Goal: Task Accomplishment & Management: Manage account settings

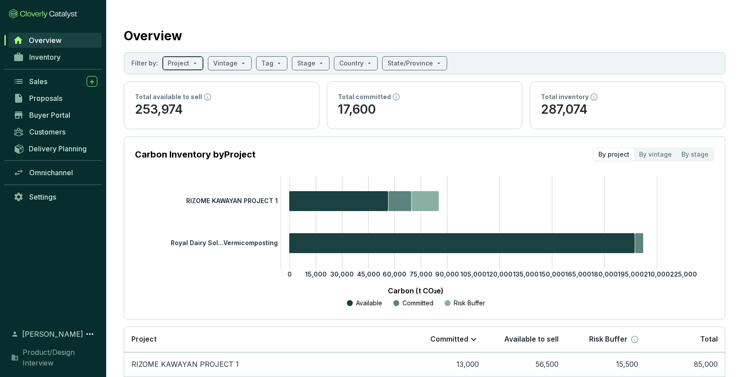
click at [192, 65] on span at bounding box center [183, 63] width 31 height 13
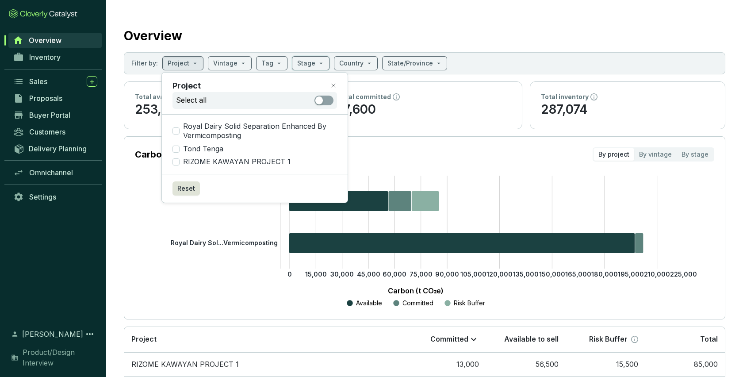
click at [319, 25] on div "Overview" at bounding box center [425, 34] width 602 height 22
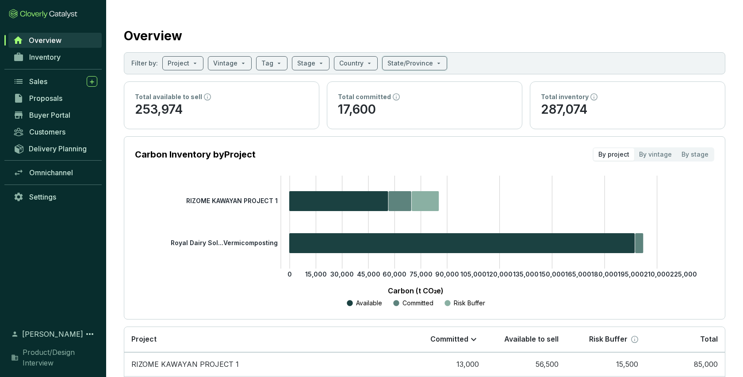
click at [274, 101] on div "Total available to sell" at bounding box center [221, 96] width 173 height 9
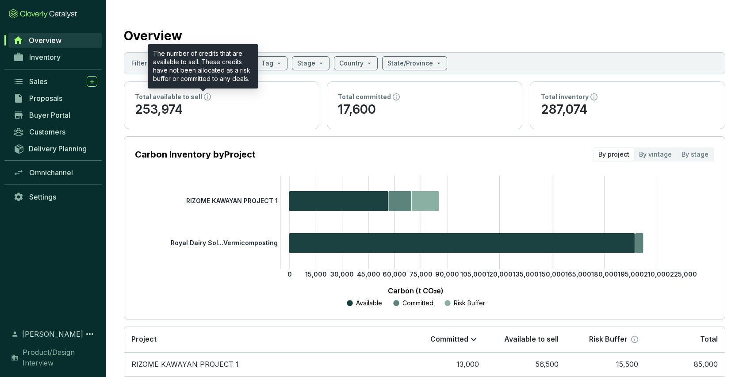
click at [204, 99] on icon at bounding box center [207, 96] width 7 height 7
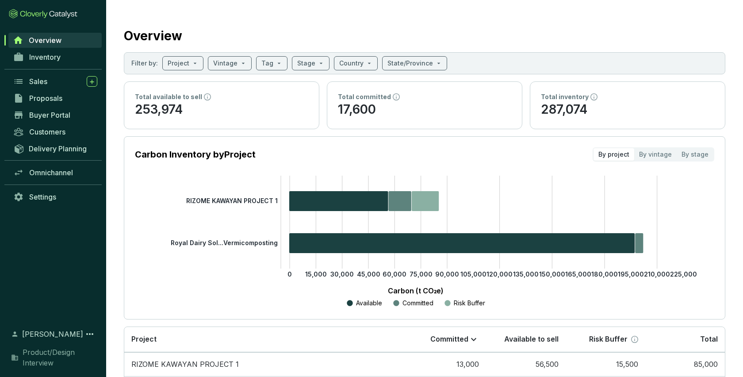
click at [30, 334] on span "[PERSON_NAME]" at bounding box center [52, 334] width 61 height 11
click at [88, 334] on icon at bounding box center [89, 334] width 11 height 11
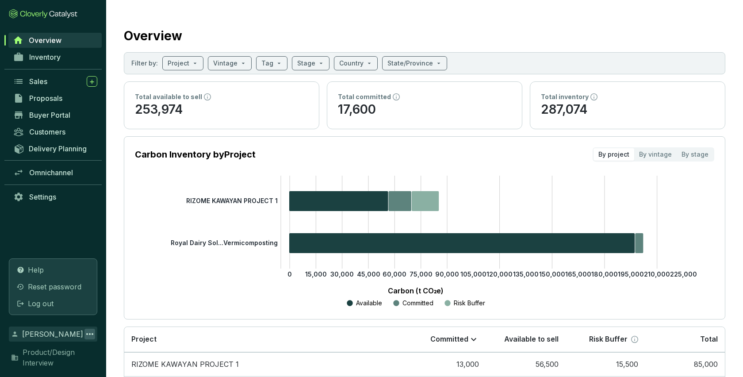
click at [128, 267] on icon "0 15,000 30,000 45,000 60,000 75,000 90,000 105,000 120,000 135,000 150,000 165…" at bounding box center [415, 242] width 579 height 133
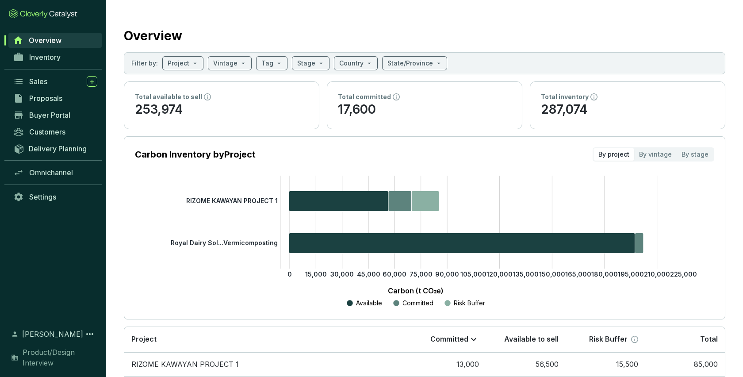
click at [42, 357] on span "Product/Design Interview" at bounding box center [60, 357] width 75 height 21
click at [28, 363] on span "Product/Design Interview" at bounding box center [60, 357] width 75 height 21
click at [58, 12] on icon at bounding box center [43, 14] width 69 height 10
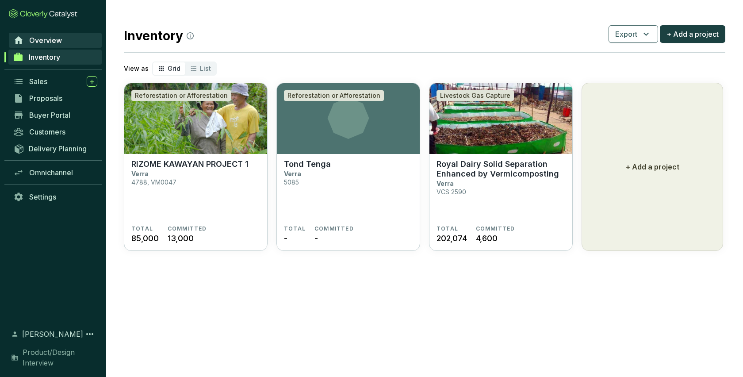
click at [39, 39] on span "Overview" at bounding box center [45, 40] width 33 height 9
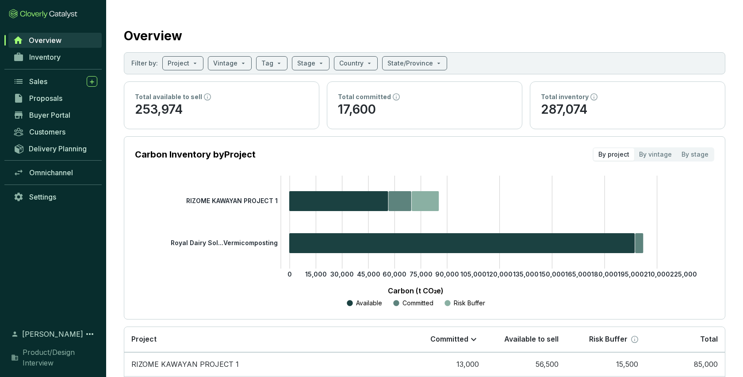
click at [21, 12] on icon at bounding box center [33, 14] width 27 height 7
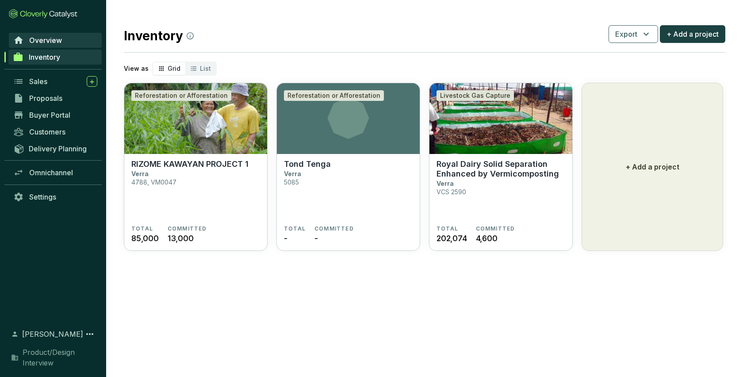
click at [46, 34] on link "Overview" at bounding box center [55, 40] width 93 height 15
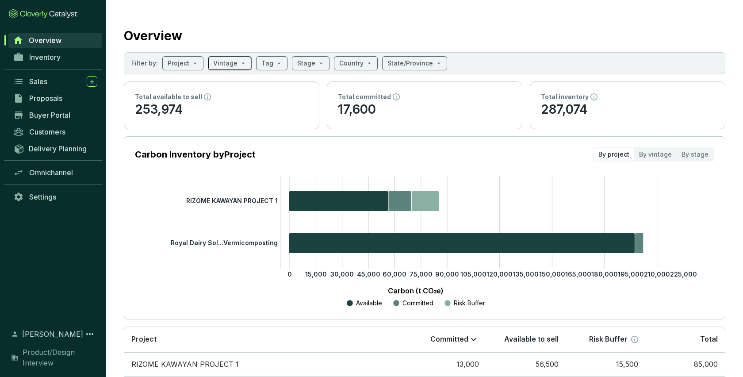
click at [227, 64] on input "search" at bounding box center [225, 63] width 24 height 13
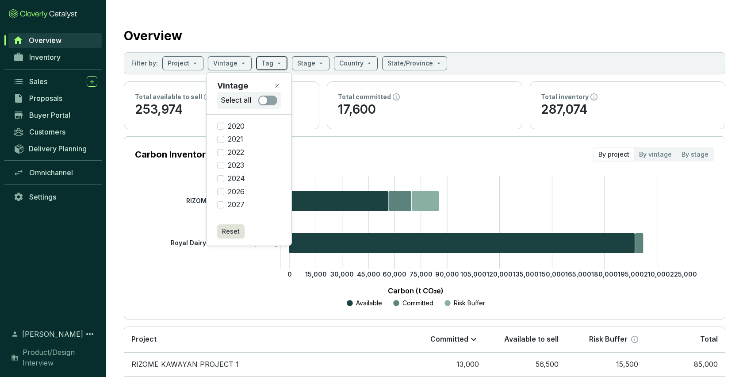
click at [273, 63] on span at bounding box center [271, 63] width 21 height 13
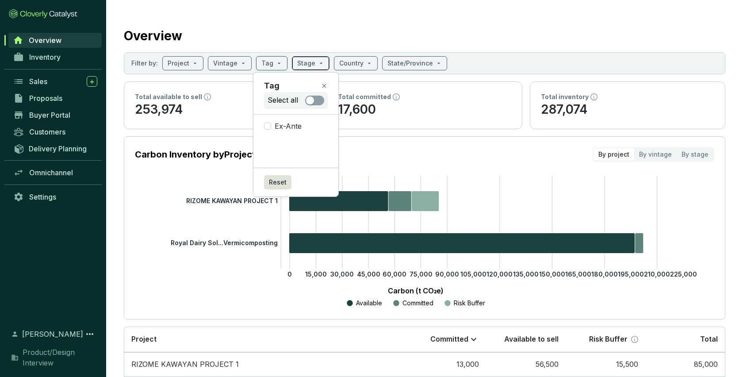
click at [313, 59] on span at bounding box center [310, 63] width 27 height 13
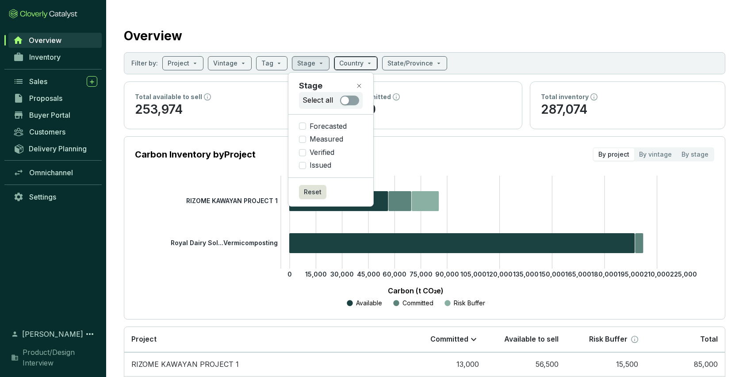
click at [362, 62] on span at bounding box center [355, 63] width 33 height 13
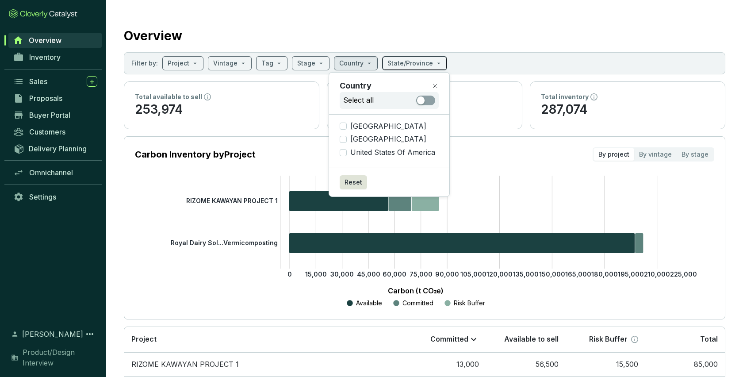
click at [411, 58] on input "search" at bounding box center [410, 63] width 46 height 13
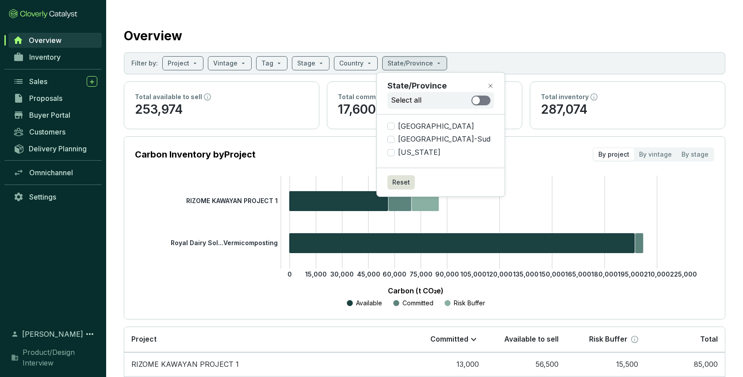
click at [471, 104] on span "button" at bounding box center [480, 101] width 19 height 10
checkbox input "true"
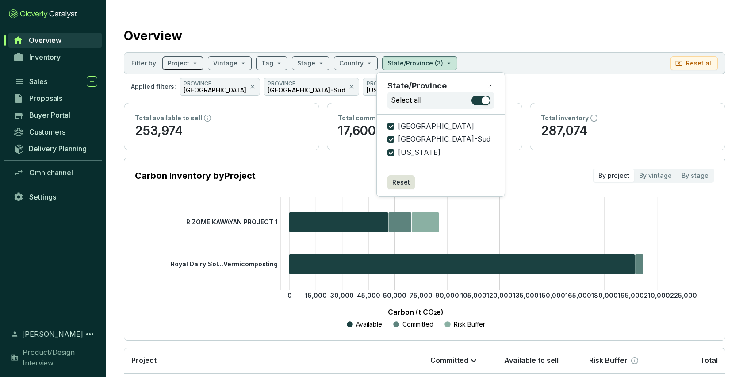
click at [189, 65] on span at bounding box center [183, 63] width 31 height 13
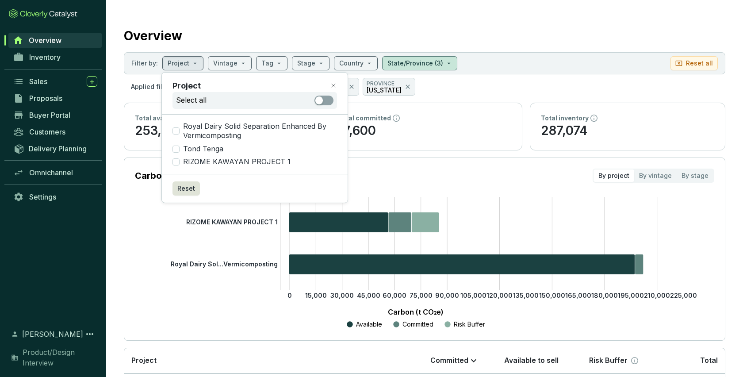
scroll to position [92, 0]
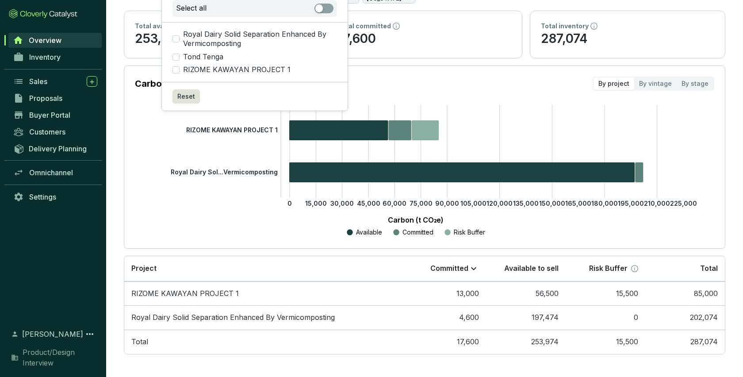
click at [107, 291] on section "Overview Filter by: Project Vintage Tag Stage Country State/Province (3) Reset …" at bounding box center [424, 142] width 637 height 469
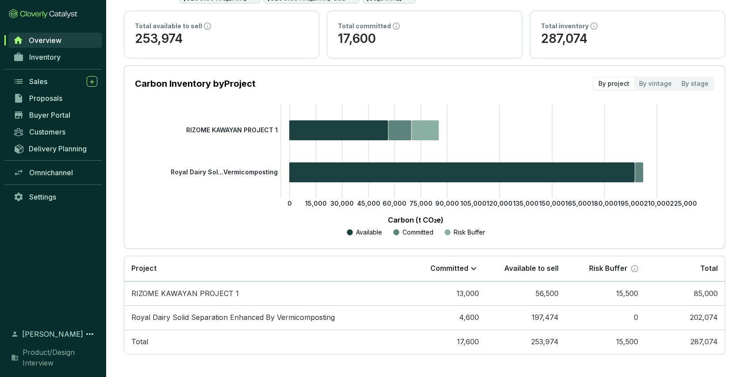
scroll to position [0, 0]
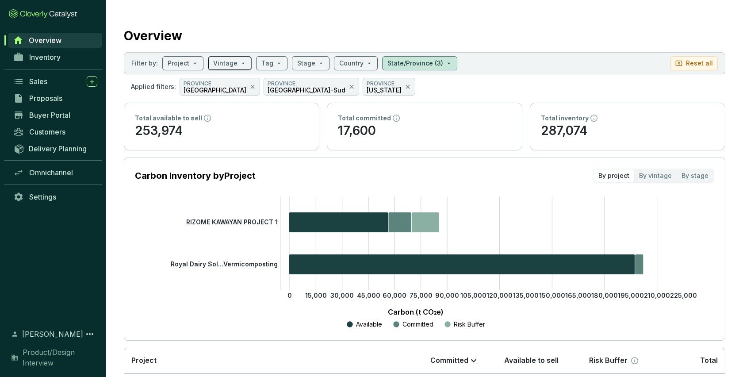
click at [234, 61] on input "search" at bounding box center [225, 63] width 24 height 13
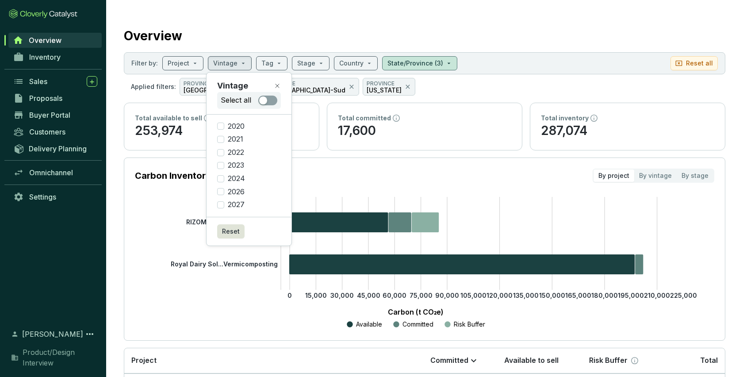
click at [683, 30] on div "Overview" at bounding box center [425, 34] width 602 height 22
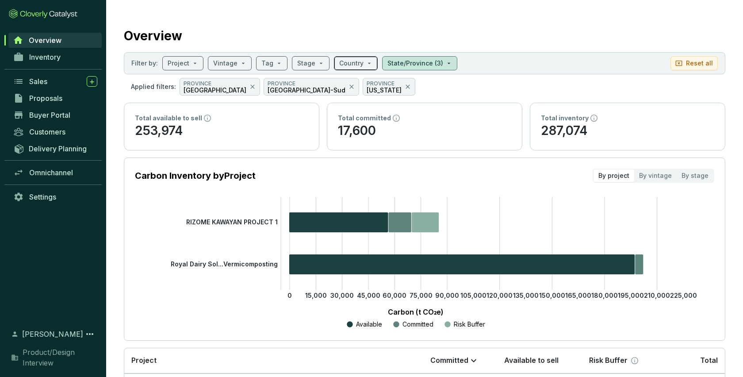
click at [356, 62] on input "search" at bounding box center [351, 63] width 24 height 13
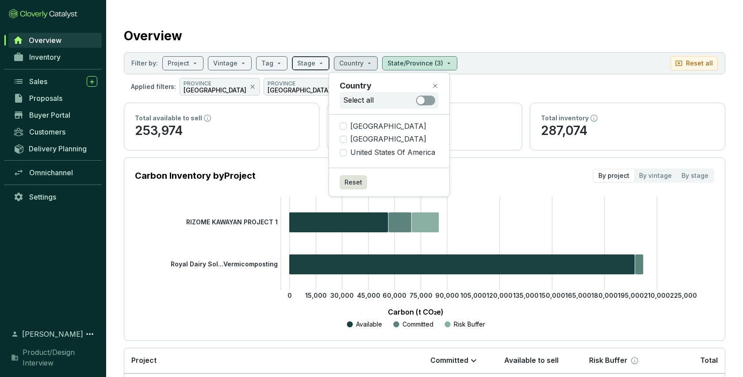
click at [308, 62] on input "search" at bounding box center [306, 63] width 18 height 13
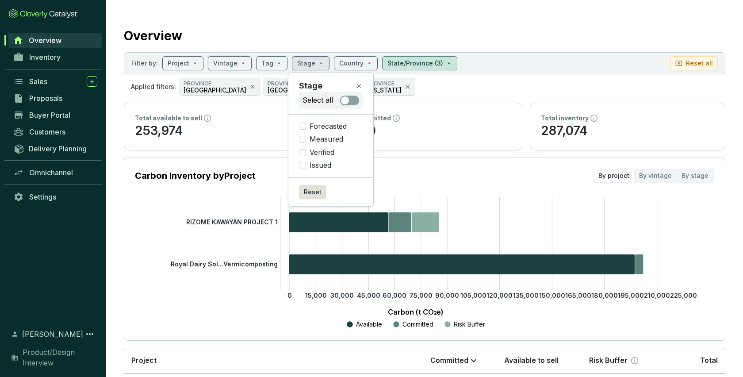
click at [360, 82] on icon at bounding box center [359, 85] width 7 height 7
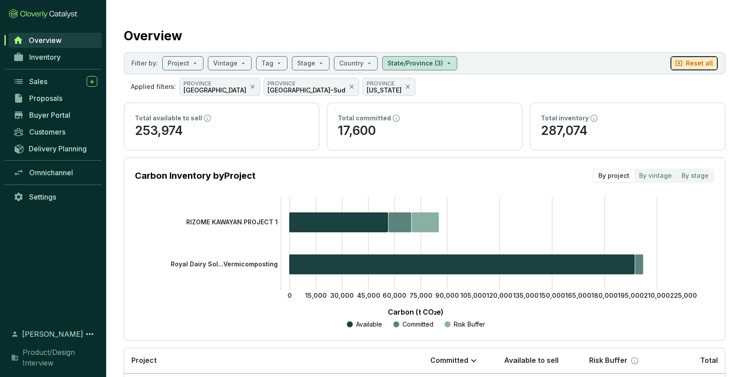
click at [687, 60] on button "Reset all" at bounding box center [694, 63] width 47 height 14
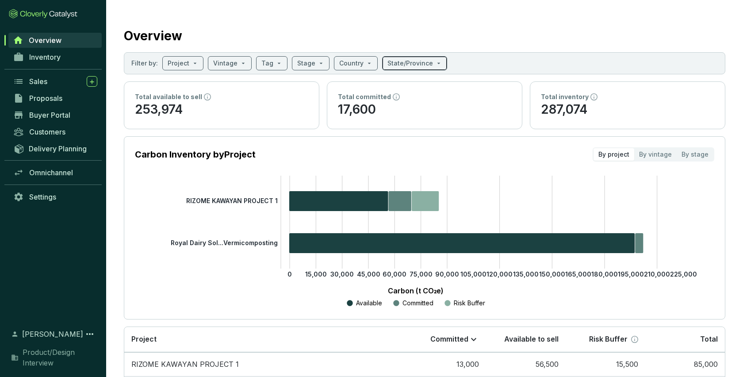
click at [398, 63] on input "search" at bounding box center [410, 63] width 46 height 13
checkbox input "false"
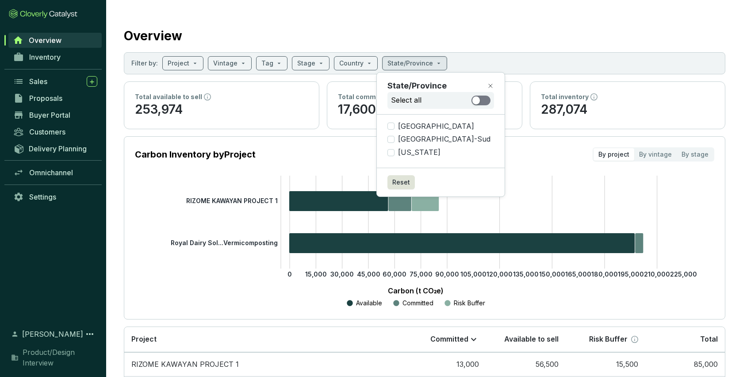
click at [472, 98] on div "button" at bounding box center [476, 100] width 8 height 8
checkbox input "true"
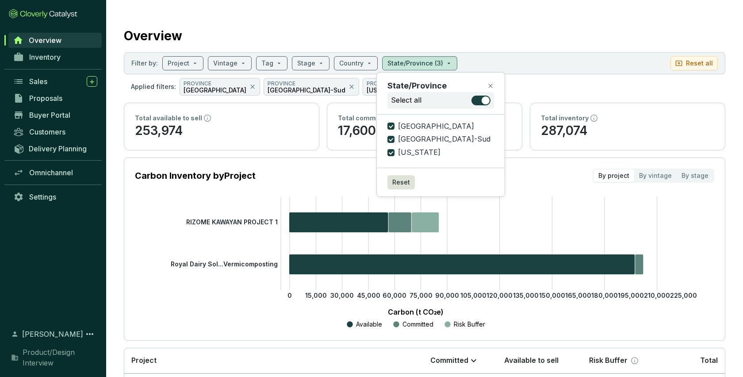
click at [509, 35] on div "Overview" at bounding box center [425, 34] width 602 height 22
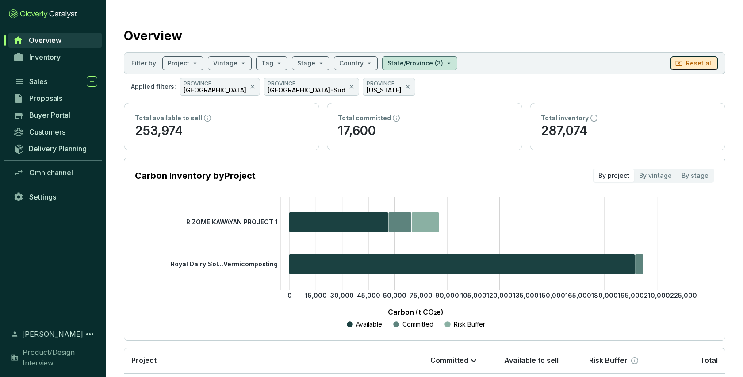
click at [689, 61] on p "Reset all" at bounding box center [699, 63] width 27 height 9
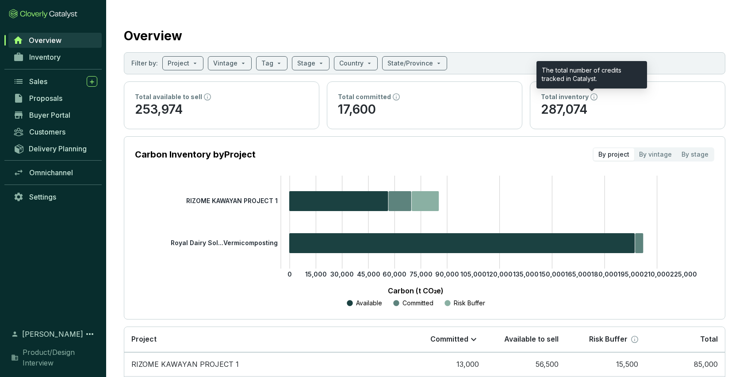
click at [592, 97] on icon at bounding box center [593, 96] width 7 height 7
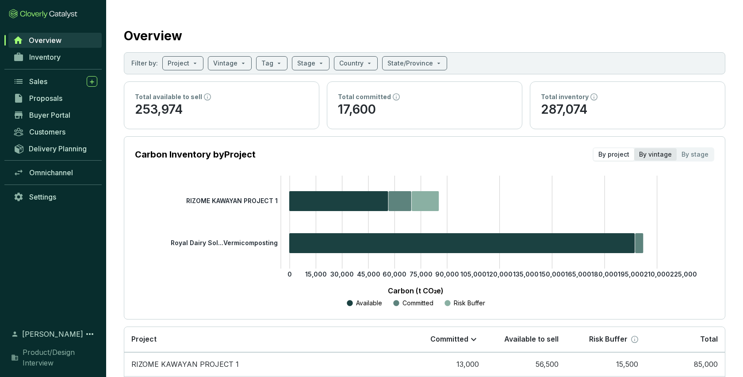
click at [661, 153] on div "By vintage" at bounding box center [655, 154] width 42 height 12
click at [634, 148] on input "By vintage" at bounding box center [634, 148] width 0 height 0
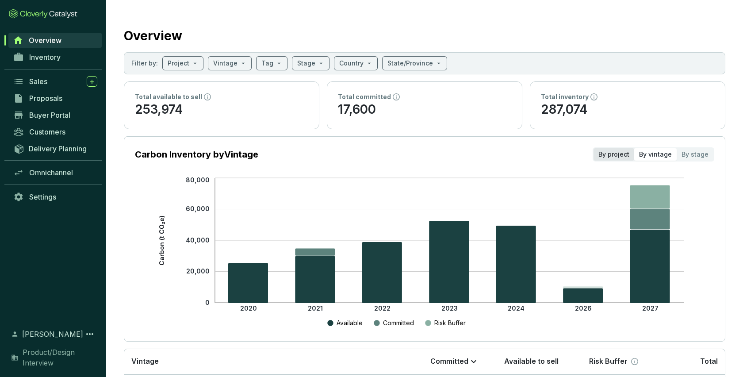
click at [611, 154] on div "By project" at bounding box center [614, 154] width 41 height 12
click at [594, 148] on input "By project" at bounding box center [594, 148] width 0 height 0
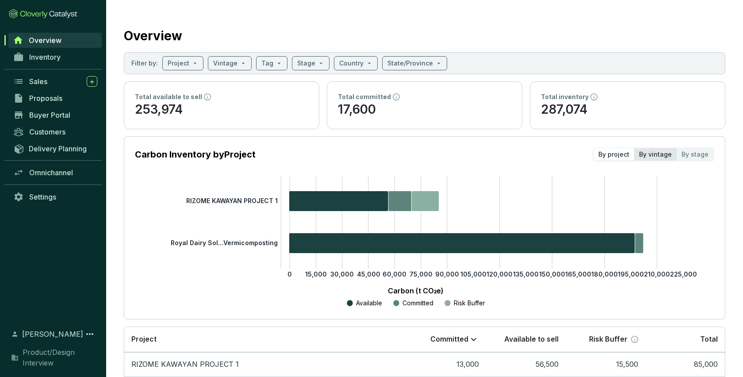
click at [663, 154] on div "By vintage" at bounding box center [655, 154] width 42 height 12
click at [634, 148] on input "By vintage" at bounding box center [634, 148] width 0 height 0
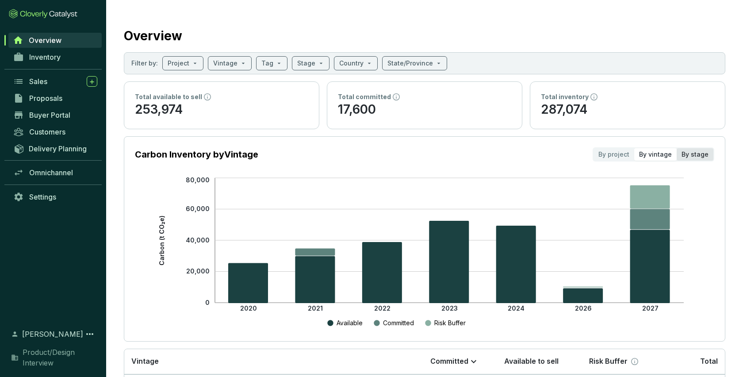
click at [692, 153] on div "By stage" at bounding box center [695, 154] width 37 height 12
click at [677, 148] on input "By stage" at bounding box center [677, 148] width 0 height 0
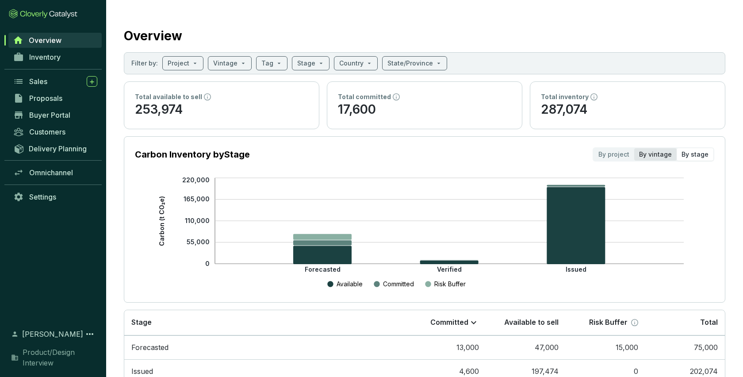
click at [662, 155] on div "By vintage" at bounding box center [655, 154] width 42 height 12
click at [634, 148] on input "By vintage" at bounding box center [634, 148] width 0 height 0
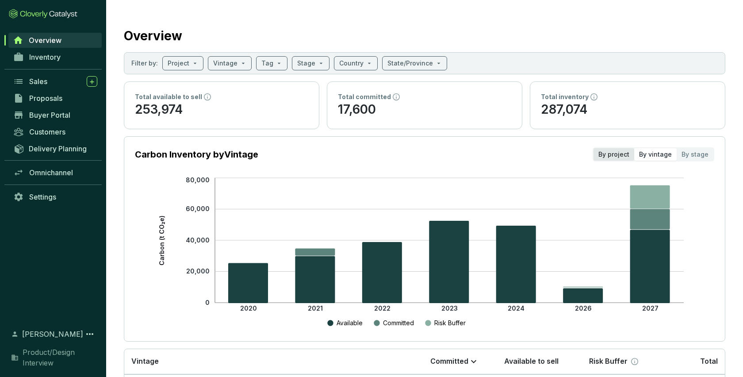
click at [621, 156] on div "By project" at bounding box center [614, 154] width 41 height 12
click at [594, 148] on input "By project" at bounding box center [594, 148] width 0 height 0
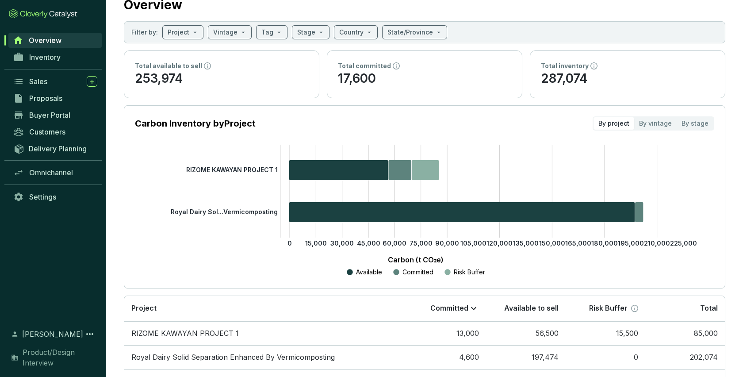
scroll to position [16, 0]
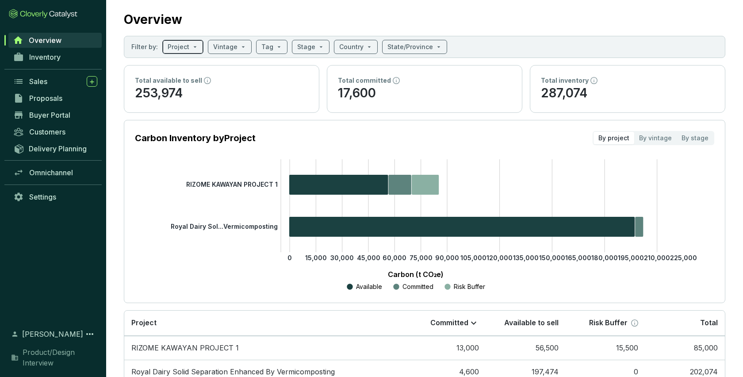
click at [193, 45] on span at bounding box center [183, 46] width 31 height 13
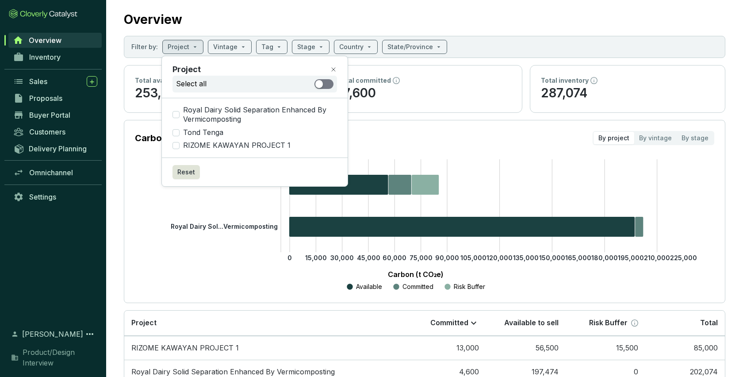
click at [322, 86] on div "button" at bounding box center [319, 84] width 8 height 8
checkbox input "true"
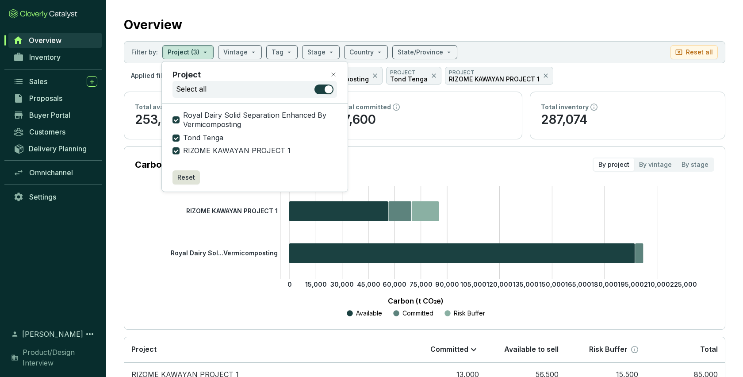
click at [464, 25] on div "Overview" at bounding box center [425, 23] width 602 height 22
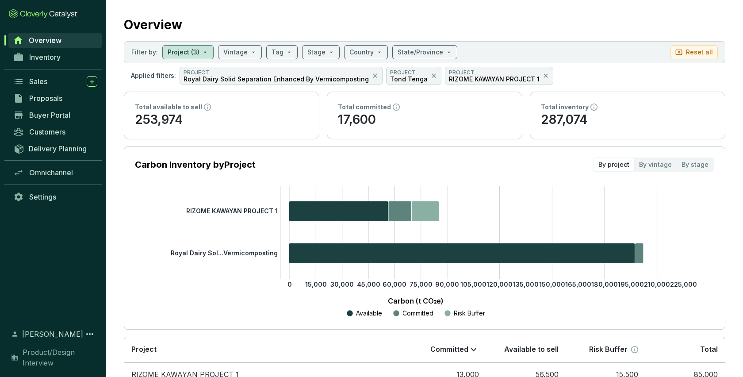
scroll to position [23, 0]
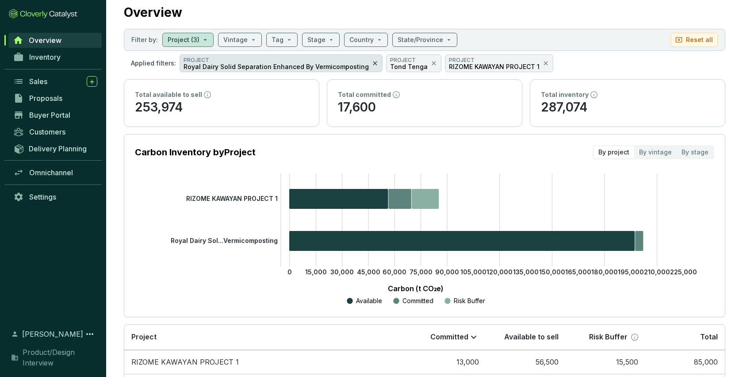
click at [373, 62] on icon at bounding box center [375, 63] width 4 height 4
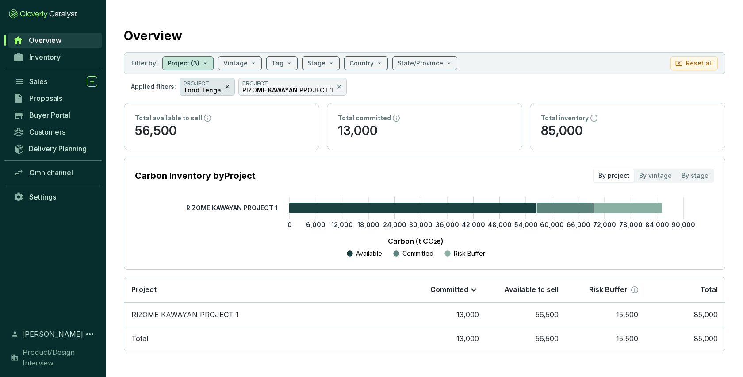
scroll to position [0, 0]
click at [339, 85] on div "PROJECT RIZOME KAWAYAN PROJECT 1" at bounding box center [292, 87] width 108 height 18
click at [336, 85] on icon at bounding box center [339, 86] width 7 height 11
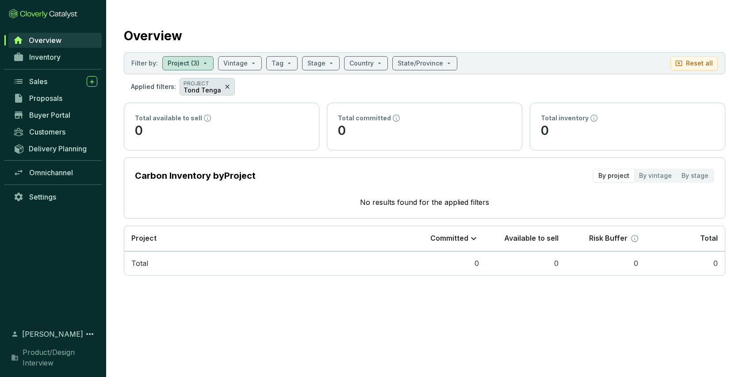
click at [224, 85] on icon at bounding box center [227, 86] width 7 height 11
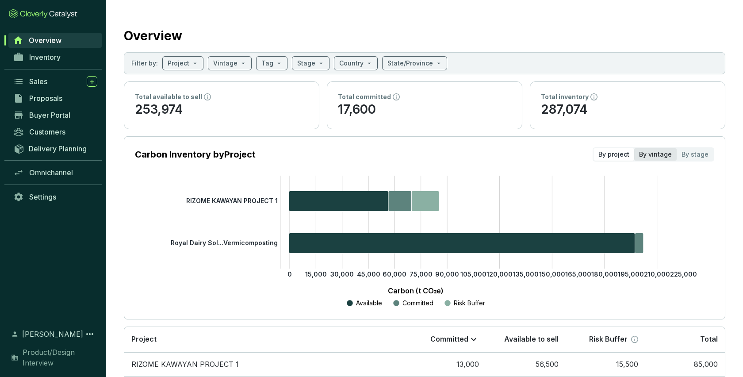
click at [663, 155] on div "By vintage" at bounding box center [655, 154] width 42 height 12
click at [634, 148] on input "By vintage" at bounding box center [634, 148] width 0 height 0
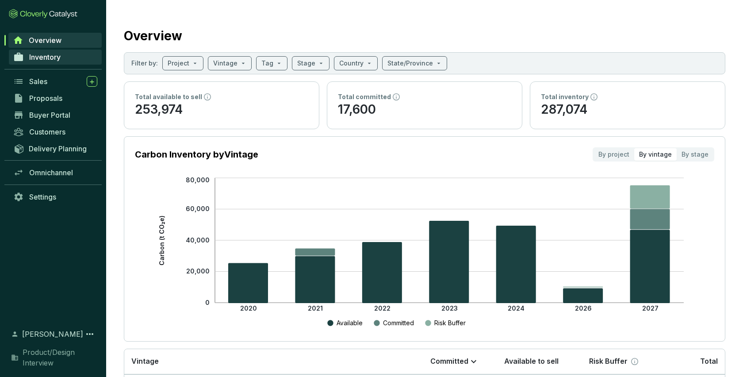
click at [48, 55] on span "Inventory" at bounding box center [44, 57] width 31 height 9
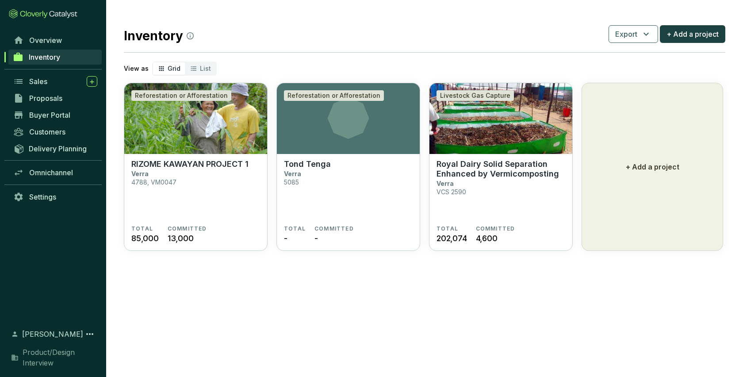
click at [59, 16] on icon at bounding box center [43, 14] width 69 height 10
click at [188, 36] on icon at bounding box center [190, 35] width 7 height 7
click at [51, 38] on span "Overview" at bounding box center [45, 40] width 33 height 9
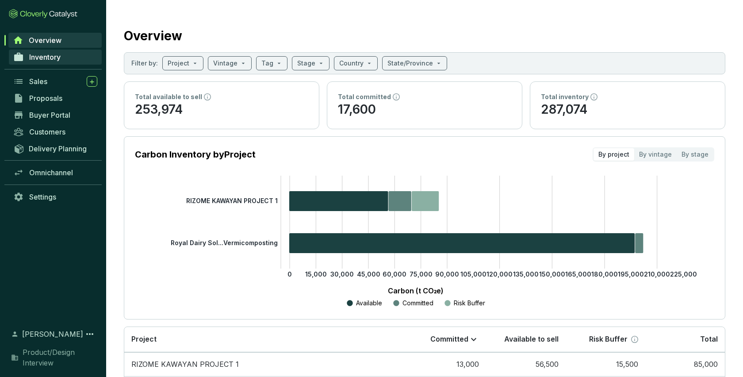
click at [49, 59] on span "Inventory" at bounding box center [44, 57] width 31 height 9
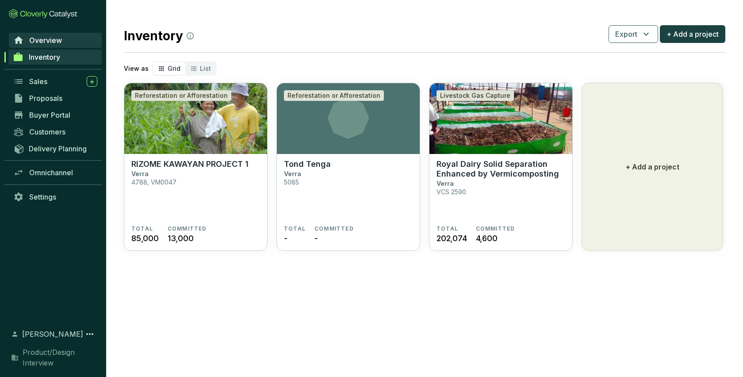
click at [50, 37] on span "Overview" at bounding box center [45, 40] width 33 height 9
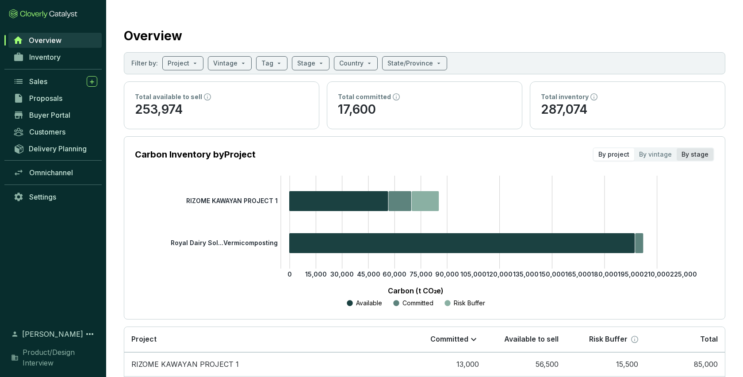
click at [692, 152] on div "By stage" at bounding box center [695, 154] width 37 height 12
click at [677, 148] on input "By stage" at bounding box center [677, 148] width 0 height 0
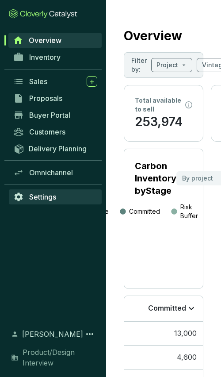
click at [37, 194] on span "Settings" at bounding box center [42, 196] width 27 height 9
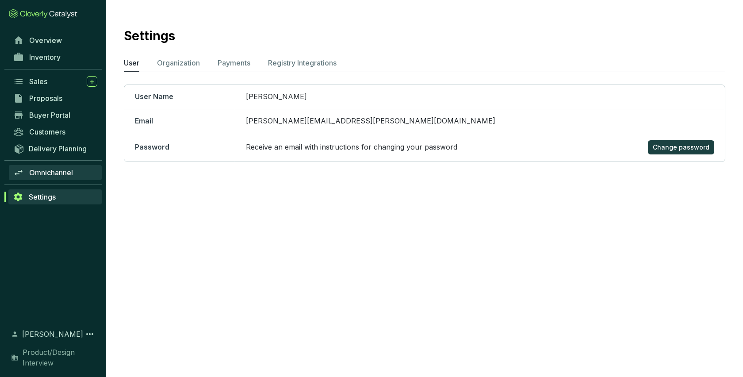
click at [50, 172] on span "Omnichannel" at bounding box center [51, 172] width 44 height 9
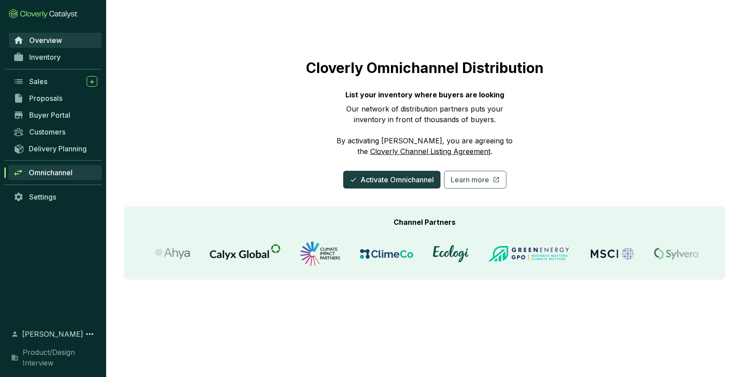
click at [49, 40] on span "Overview" at bounding box center [45, 40] width 33 height 9
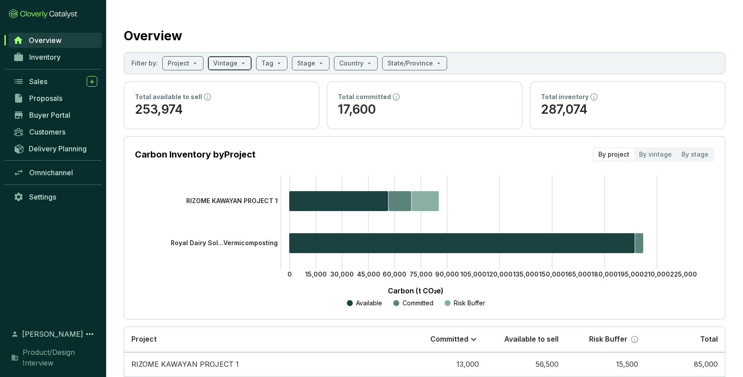
click at [231, 65] on input "search" at bounding box center [225, 63] width 24 height 13
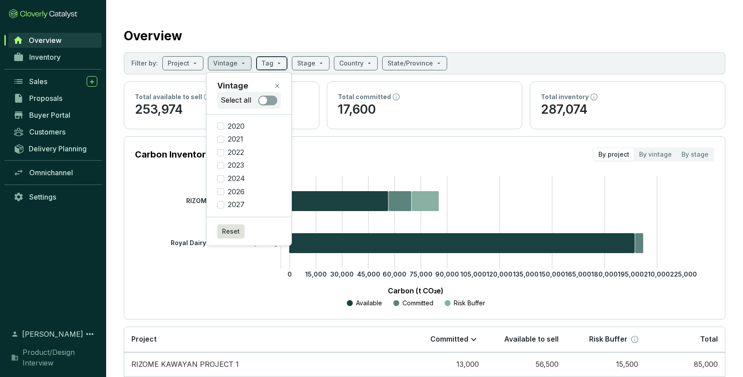
click at [276, 68] on span at bounding box center [271, 63] width 21 height 13
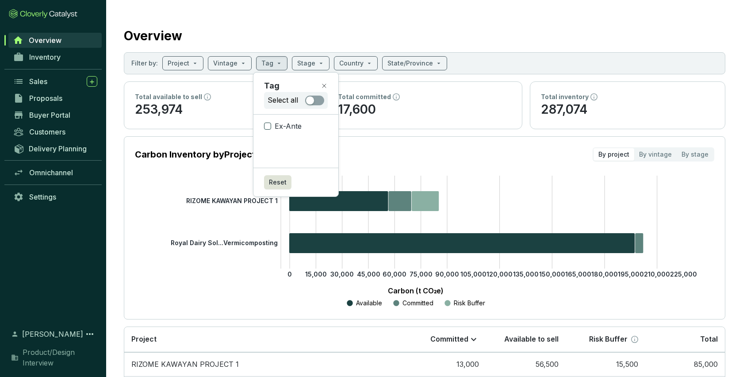
click at [267, 126] on input "Ex-Ante" at bounding box center [267, 126] width 7 height 7
checkbox input "true"
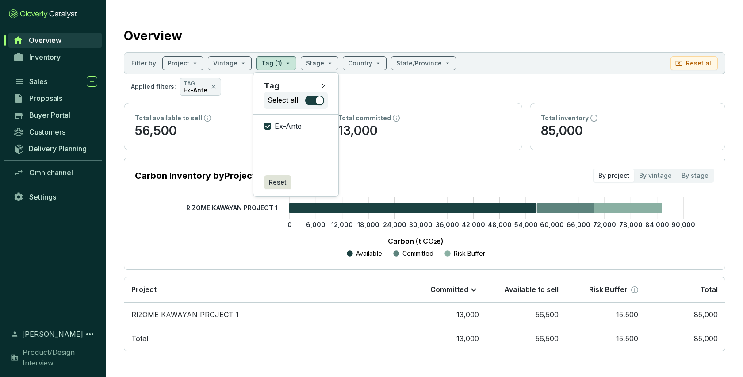
click at [346, 33] on div "Overview" at bounding box center [425, 34] width 602 height 22
click at [210, 88] on icon at bounding box center [213, 86] width 7 height 11
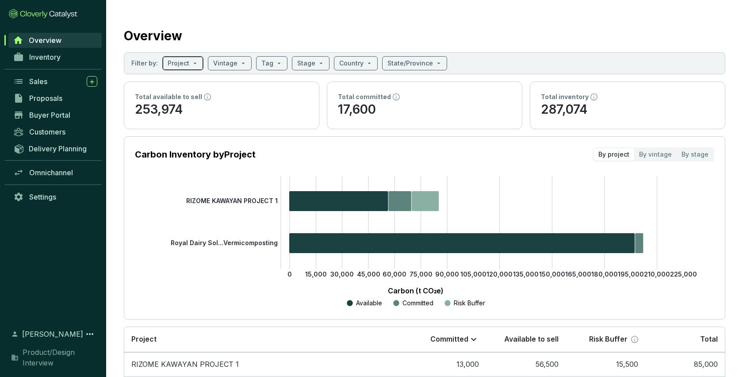
click at [189, 59] on span at bounding box center [183, 63] width 31 height 13
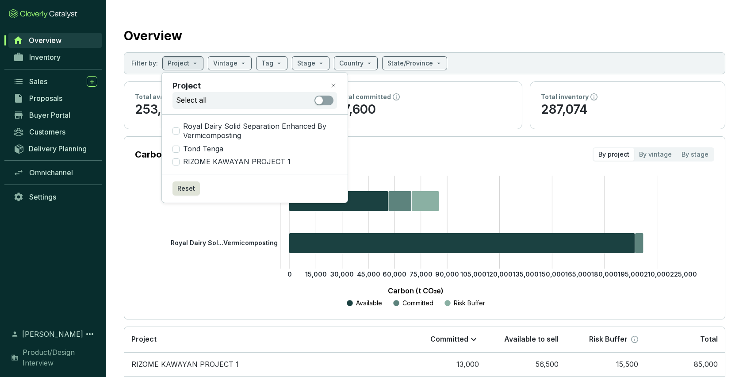
click at [330, 20] on section "Overview Filter by: Project Vintage Tag Stage Country State/Province Total avai…" at bounding box center [424, 224] width 637 height 448
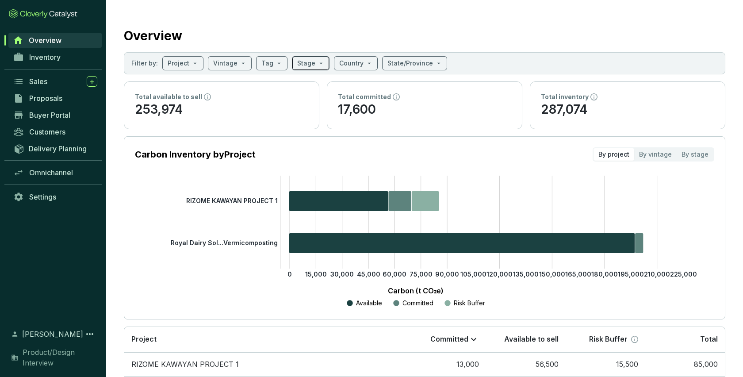
click at [311, 63] on span at bounding box center [310, 63] width 27 height 13
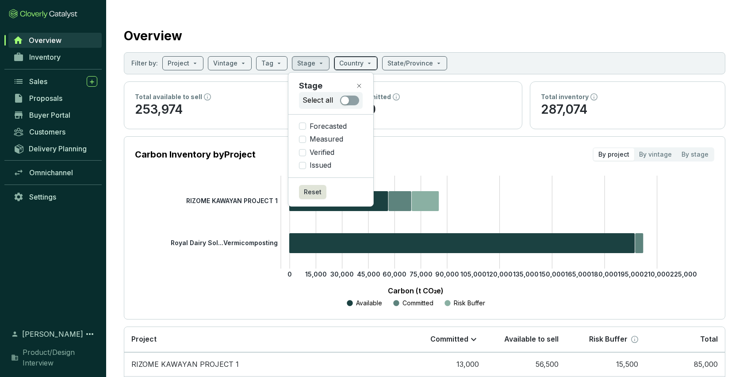
click at [360, 63] on span at bounding box center [355, 63] width 33 height 13
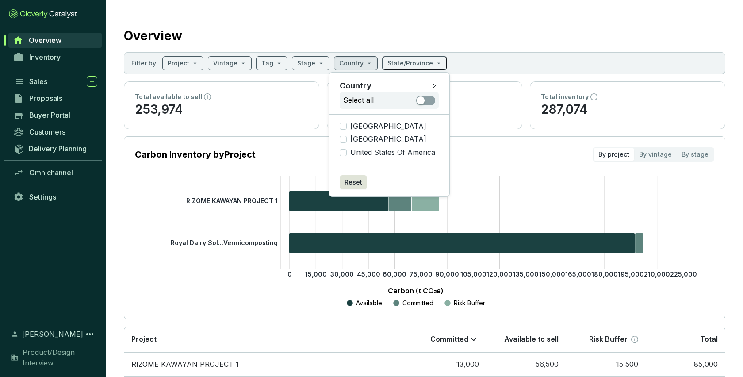
click at [406, 64] on input "search" at bounding box center [410, 63] width 46 height 13
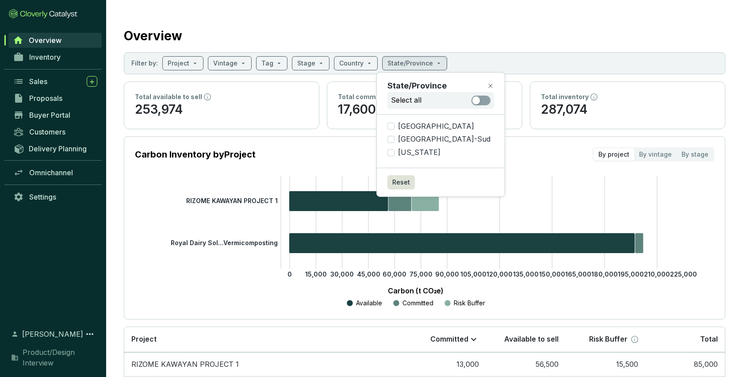
click at [499, 43] on div "Overview" at bounding box center [425, 34] width 602 height 22
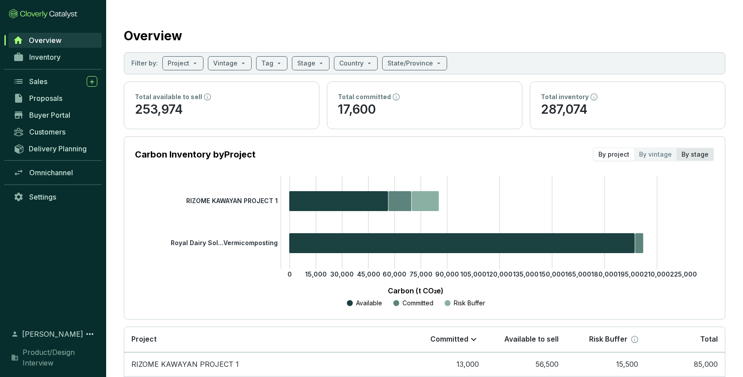
click at [705, 153] on div "By stage" at bounding box center [695, 154] width 37 height 12
click at [677, 148] on input "By stage" at bounding box center [677, 148] width 0 height 0
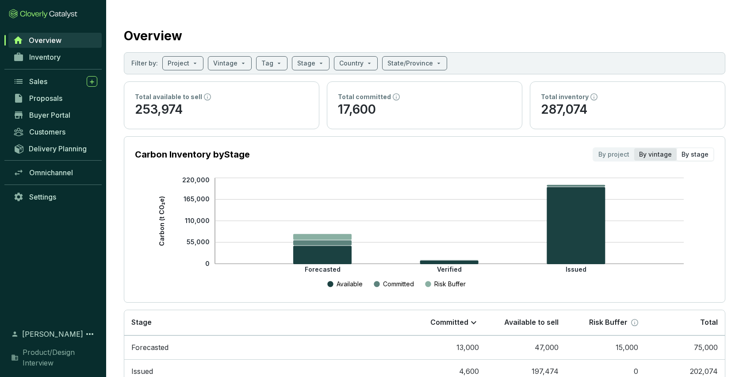
click at [663, 150] on div "By vintage" at bounding box center [655, 154] width 42 height 12
click at [634, 148] on input "By vintage" at bounding box center [634, 148] width 0 height 0
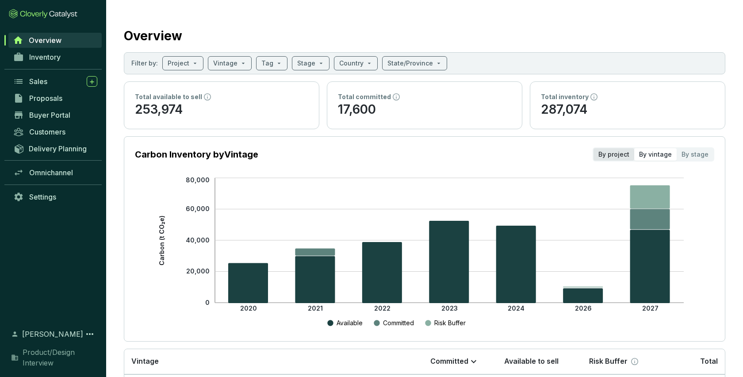
click at [619, 153] on div "By project" at bounding box center [614, 154] width 41 height 12
click at [594, 148] on input "By project" at bounding box center [594, 148] width 0 height 0
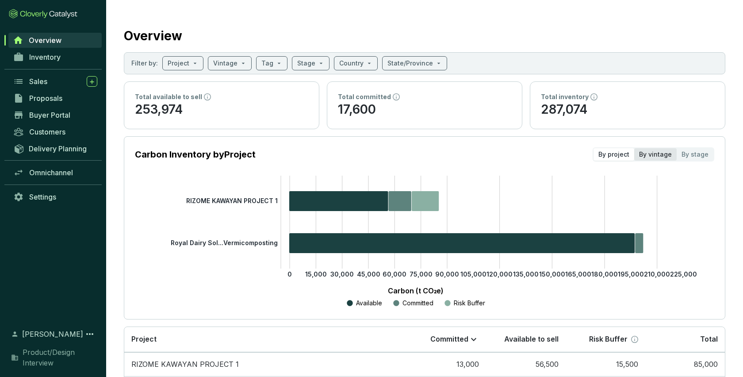
click at [661, 157] on div "By vintage" at bounding box center [655, 154] width 42 height 12
click at [634, 148] on input "By vintage" at bounding box center [634, 148] width 0 height 0
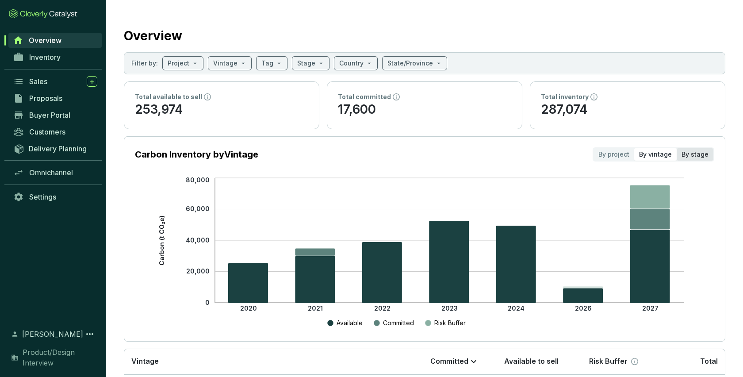
click at [697, 154] on div "By stage" at bounding box center [695, 154] width 37 height 12
click at [677, 148] on input "By stage" at bounding box center [677, 148] width 0 height 0
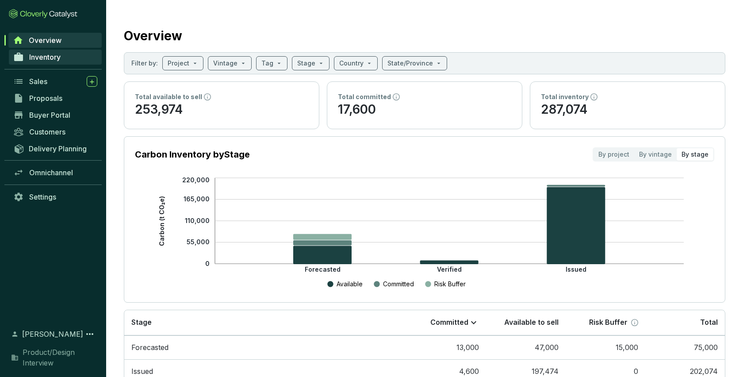
click at [42, 63] on link "Inventory" at bounding box center [55, 57] width 93 height 15
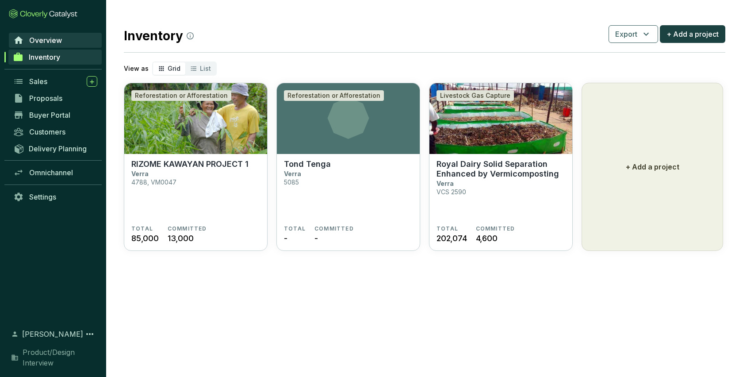
click at [40, 40] on span "Overview" at bounding box center [45, 40] width 33 height 9
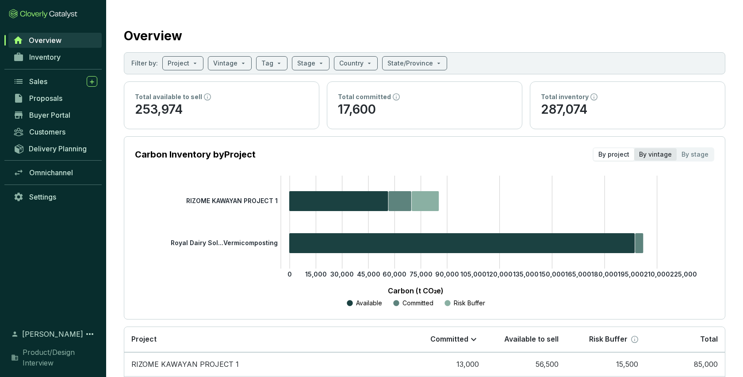
click at [656, 153] on div "By vintage" at bounding box center [655, 154] width 42 height 12
click at [634, 148] on input "By vintage" at bounding box center [634, 148] width 0 height 0
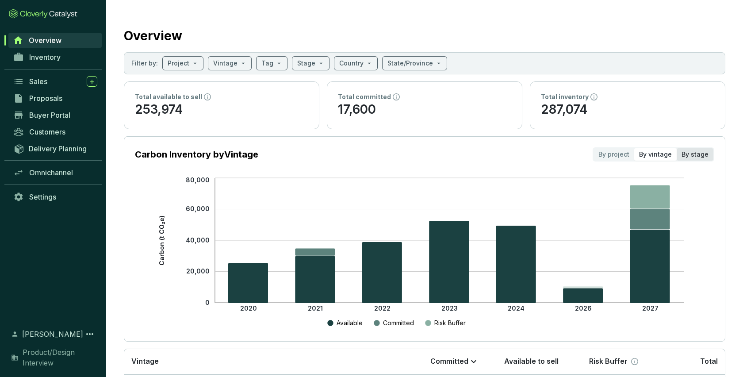
click at [695, 152] on div "By stage" at bounding box center [695, 154] width 37 height 12
click at [677, 148] on input "By stage" at bounding box center [677, 148] width 0 height 0
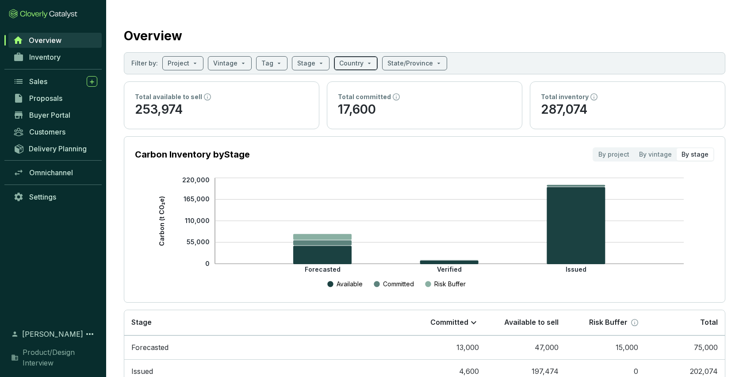
click at [365, 64] on span at bounding box center [355, 63] width 33 height 13
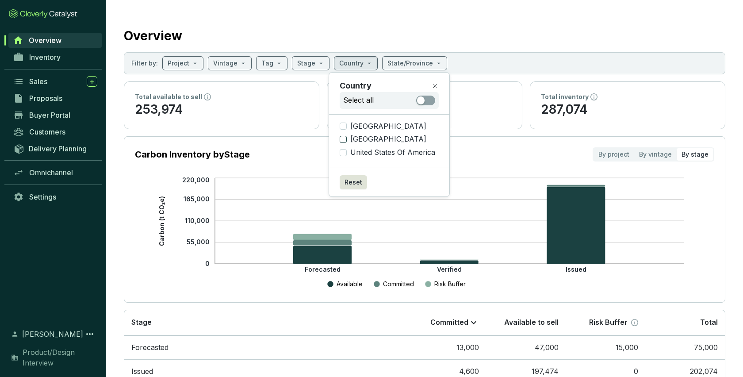
click at [343, 138] on input "[GEOGRAPHIC_DATA]" at bounding box center [343, 139] width 7 height 7
checkbox input "true"
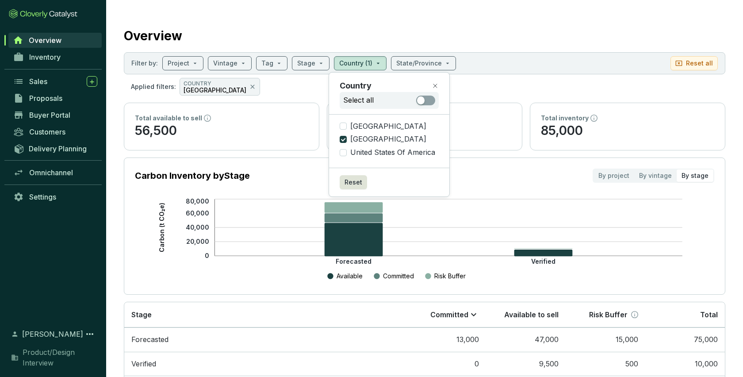
click at [406, 35] on div "Overview" at bounding box center [425, 34] width 602 height 22
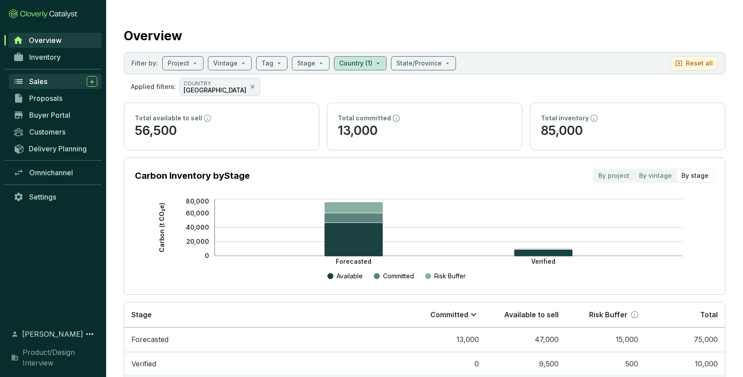
click at [39, 80] on span "Sales" at bounding box center [38, 81] width 18 height 9
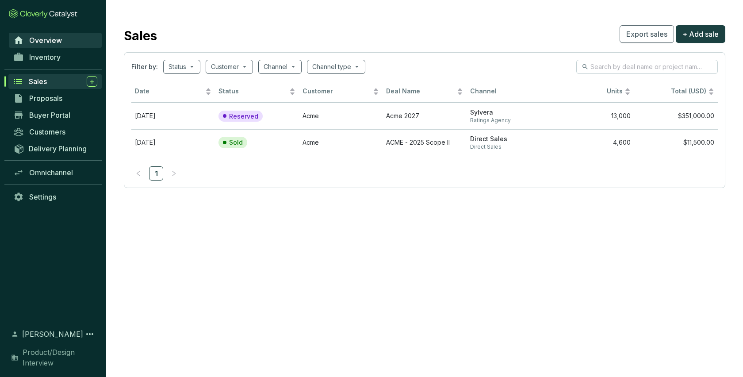
click at [45, 37] on span "Overview" at bounding box center [45, 40] width 33 height 9
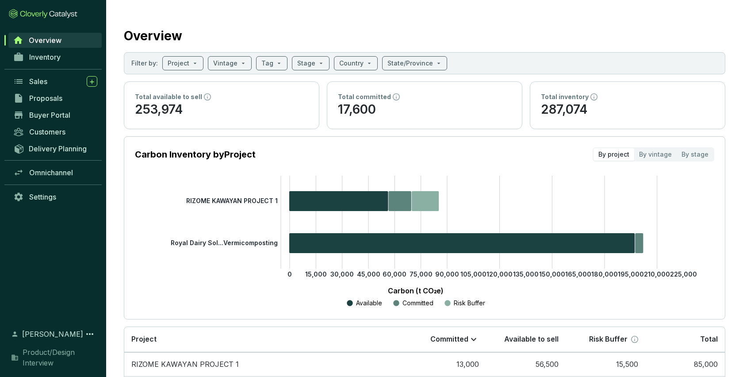
scroll to position [71, 0]
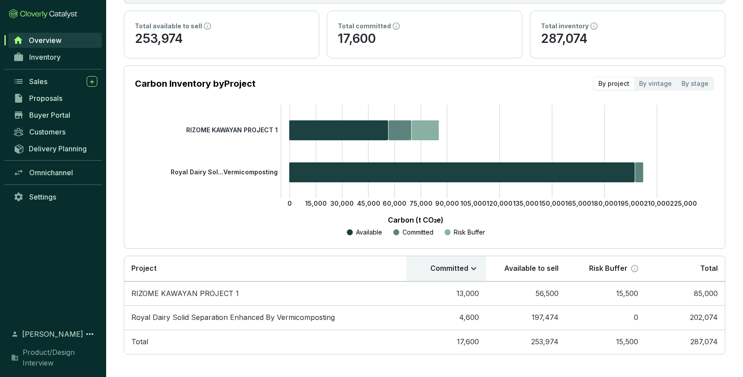
click at [474, 268] on icon at bounding box center [473, 268] width 5 height 3
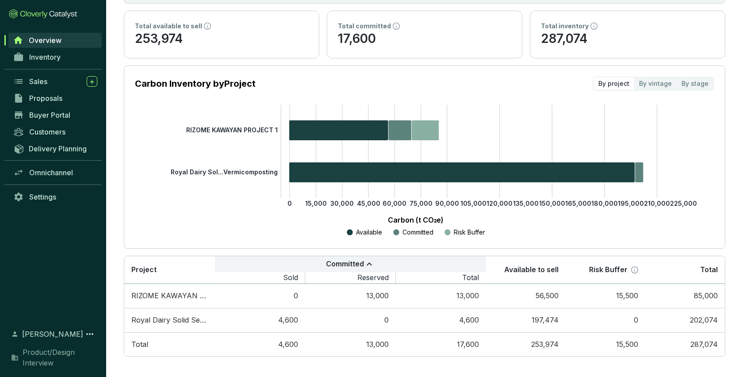
click at [376, 263] on div "Committed" at bounding box center [350, 264] width 257 height 11
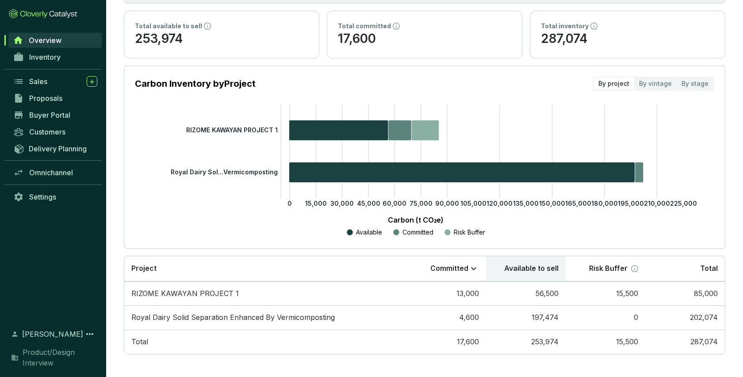
click at [551, 278] on th "Available to sell" at bounding box center [526, 268] width 80 height 25
click at [617, 270] on p "Risk Buffer" at bounding box center [608, 269] width 38 height 10
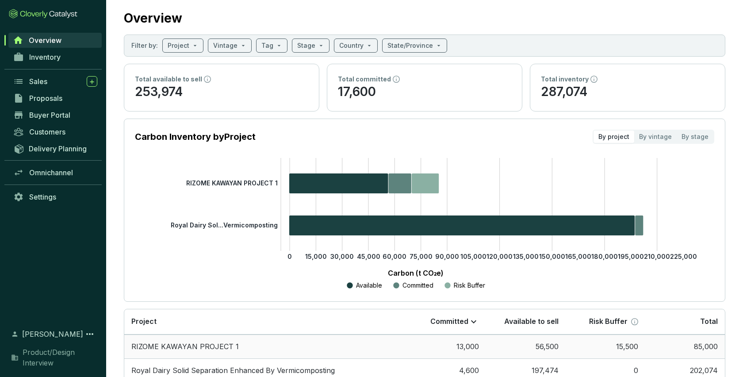
scroll to position [0, 0]
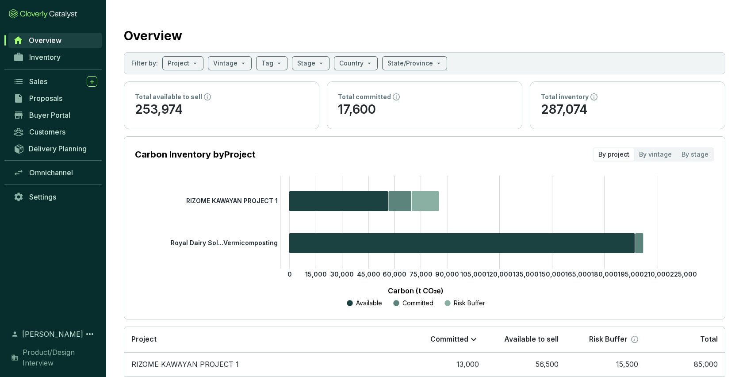
click at [280, 118] on div "Total available to sell 253,974" at bounding box center [221, 105] width 195 height 47
click at [41, 58] on span "Inventory" at bounding box center [44, 57] width 31 height 9
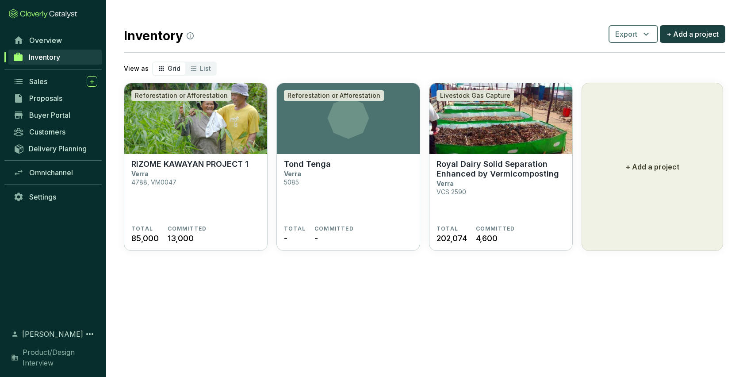
click at [638, 36] on button "Export" at bounding box center [634, 34] width 50 height 18
click at [679, 32] on span "+ Add a project" at bounding box center [693, 34] width 52 height 11
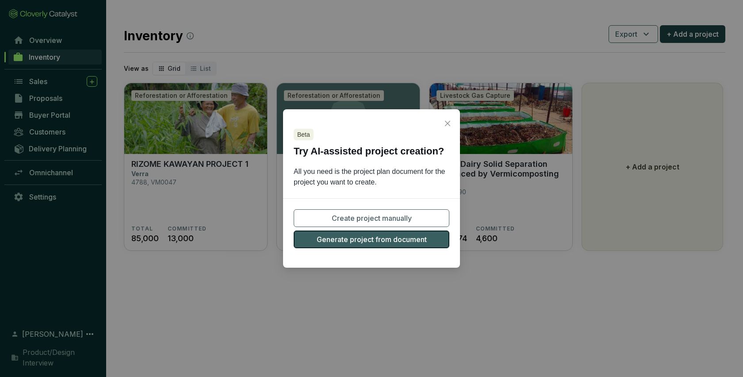
click at [387, 240] on span "Generate project from document" at bounding box center [372, 239] width 110 height 11
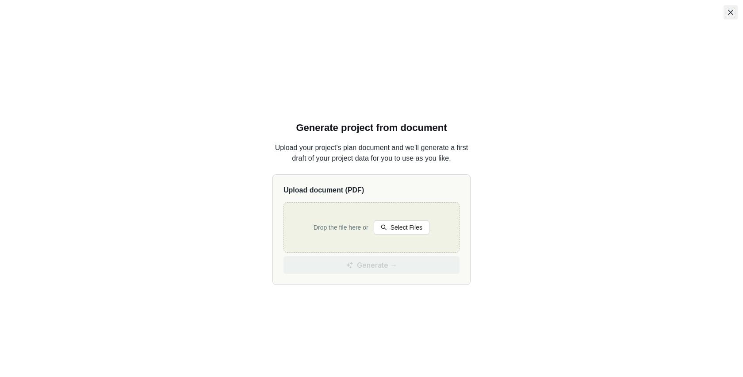
click at [730, 14] on icon "close" at bounding box center [730, 12] width 7 height 7
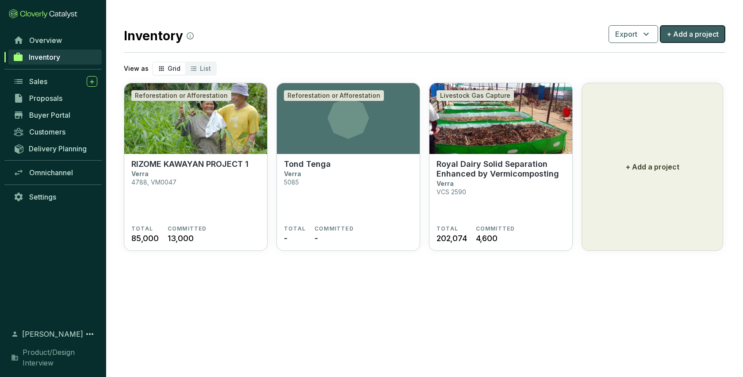
click at [702, 39] on span "+ Add a project" at bounding box center [693, 34] width 52 height 11
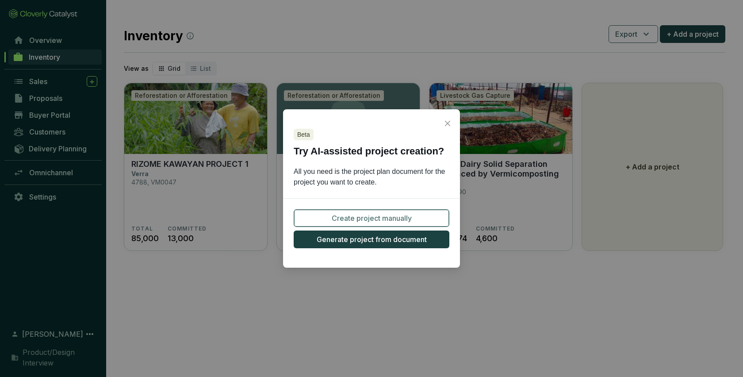
click at [412, 214] on button "Create project manually" at bounding box center [372, 218] width 156 height 18
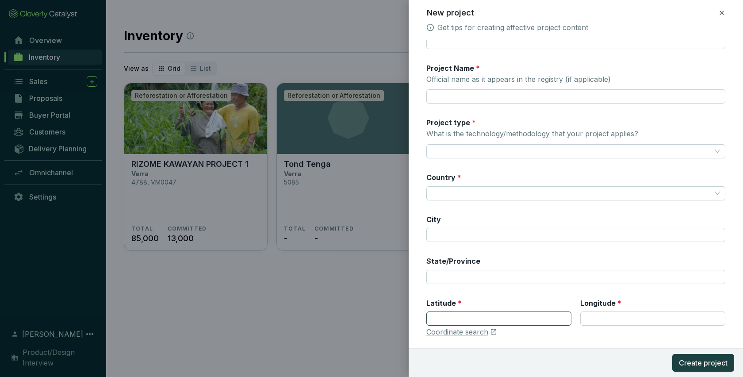
scroll to position [135, 0]
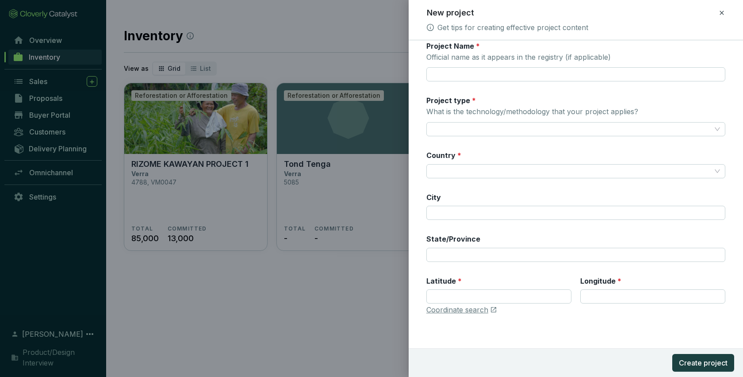
click at [430, 27] on icon at bounding box center [430, 27] width 7 height 7
click at [488, 29] on link "Get tips for creating effective project content" at bounding box center [512, 27] width 151 height 11
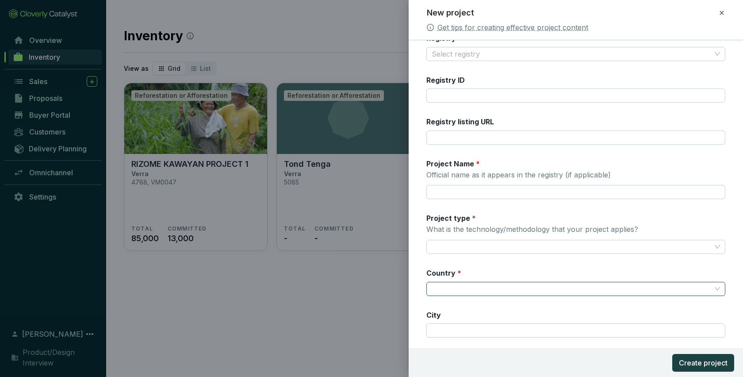
scroll to position [0, 0]
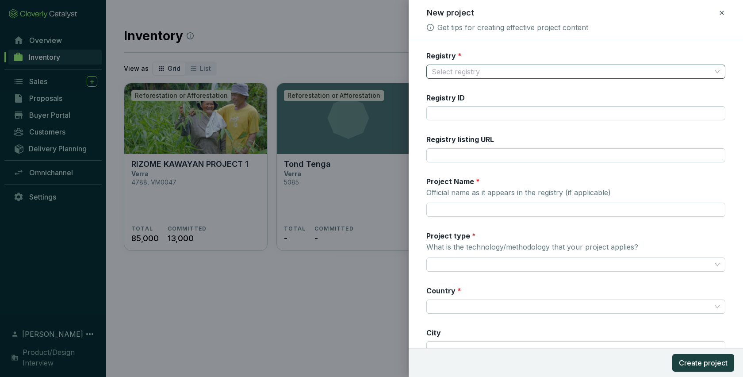
click at [493, 69] on input "Registry *" at bounding box center [572, 71] width 280 height 13
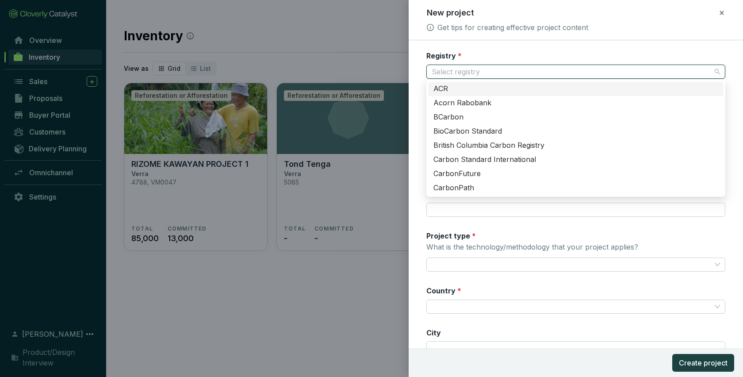
click at [493, 55] on div "Registry * Select registry" at bounding box center [575, 65] width 299 height 28
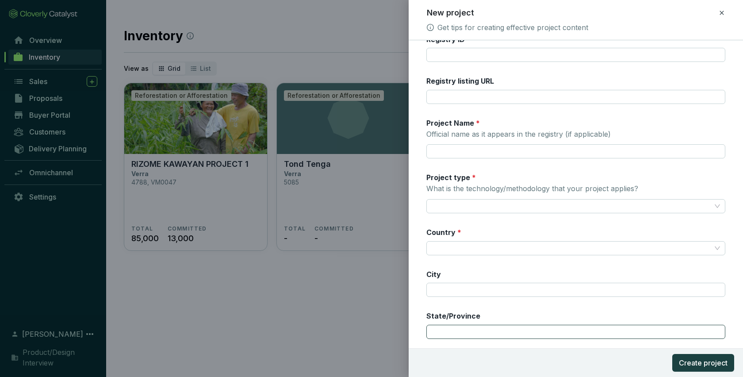
scroll to position [55, 0]
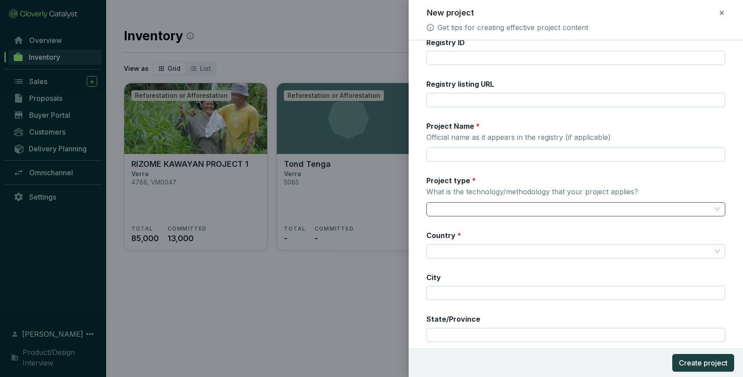
click at [523, 208] on input "Project type * What is the technology/methodology that your project applies?" at bounding box center [572, 209] width 280 height 13
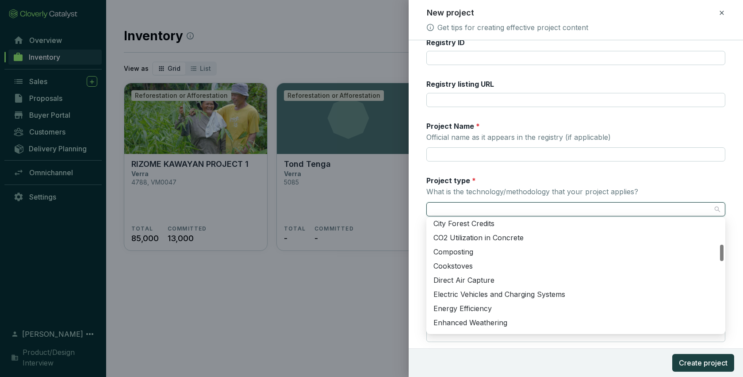
scroll to position [172, 0]
click at [412, 262] on form "Registry * Select registry Registry ID Registry listing URL Project Name * Offi…" at bounding box center [576, 222] width 334 height 452
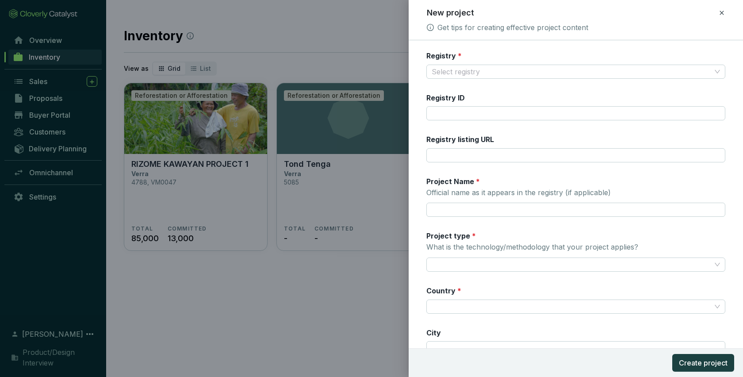
scroll to position [135, 0]
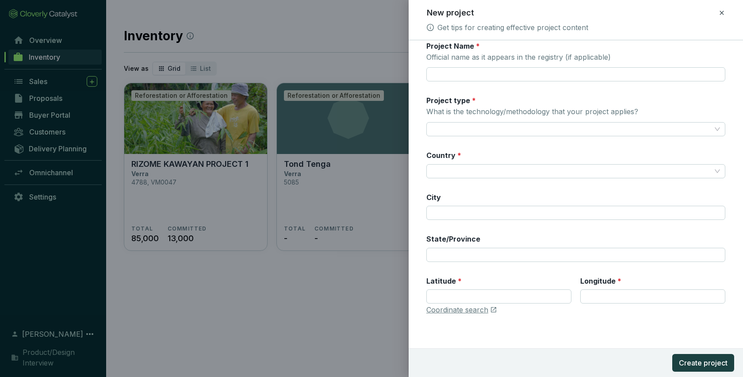
click at [719, 11] on icon at bounding box center [721, 13] width 7 height 11
click at [663, 50] on span "Discard" at bounding box center [657, 51] width 23 height 9
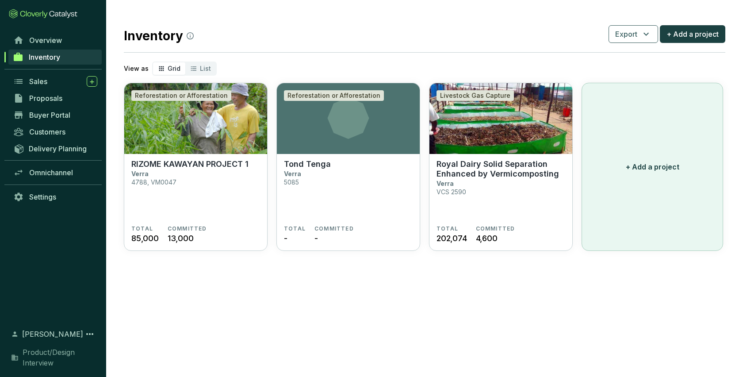
click at [640, 148] on button "+ Add a project" at bounding box center [653, 167] width 142 height 168
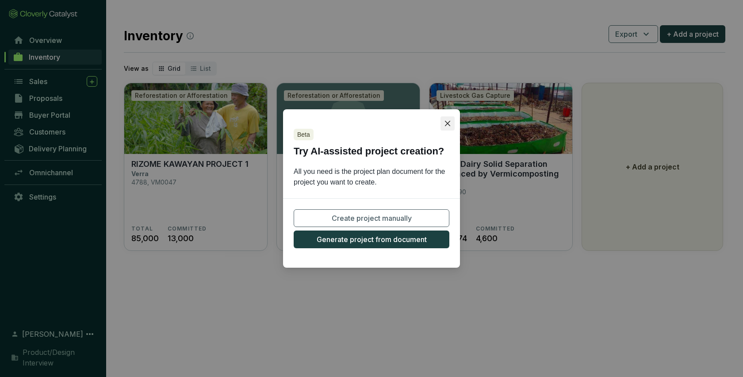
click at [444, 123] on icon "close" at bounding box center [447, 123] width 7 height 7
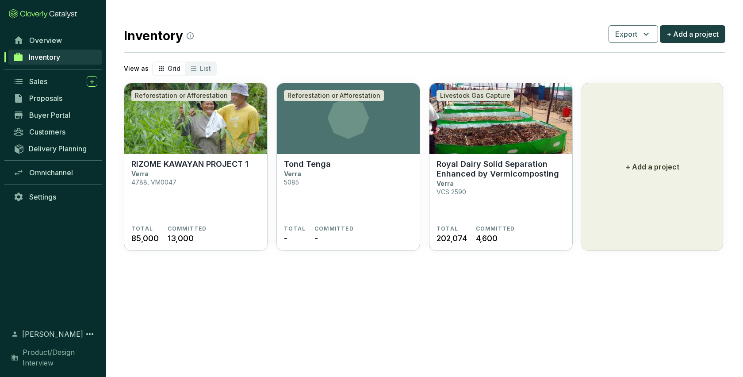
click at [667, 274] on section "Inventory Export + Add a project View as Grid List Reforestation or Afforestati…" at bounding box center [371, 188] width 743 height 377
click at [196, 165] on p "RIZOME KAWAYAN PROJECT 1" at bounding box center [189, 164] width 117 height 10
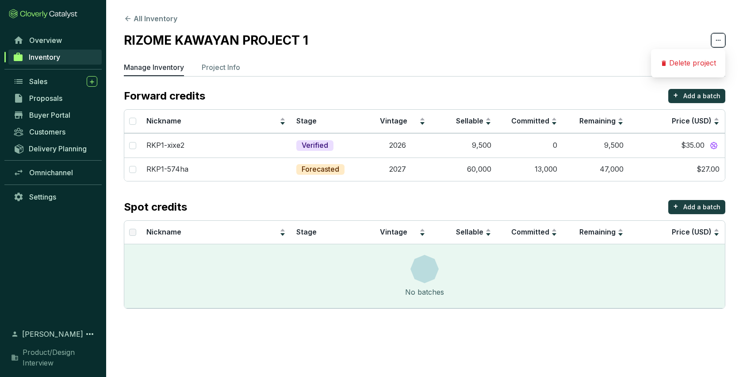
click at [713, 38] on span at bounding box center [718, 40] width 14 height 14
click at [625, 30] on section "All Inventory RIZOME KAWAYAN PROJECT 1 Manage Inventory Project Info Forward cr…" at bounding box center [424, 163] width 637 height 326
click at [230, 66] on p "Project Info" at bounding box center [221, 67] width 38 height 11
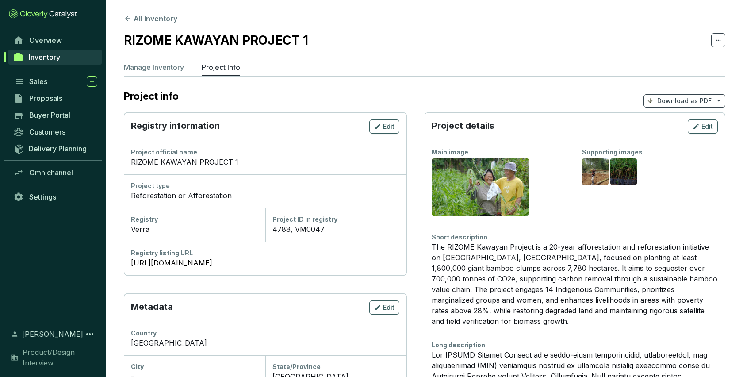
click at [719, 100] on icon at bounding box center [718, 101] width 7 height 8
click at [681, 119] on span "Show pricing" at bounding box center [684, 121] width 40 height 7
click at [677, 122] on span "Show pricing" at bounding box center [684, 121] width 40 height 7
click at [594, 87] on section "All Inventory RIZOME KAWAYAN PROJECT 1 Manage Inventory Project Info Project in…" at bounding box center [424, 374] width 637 height 748
click at [384, 129] on span "Edit" at bounding box center [388, 126] width 11 height 9
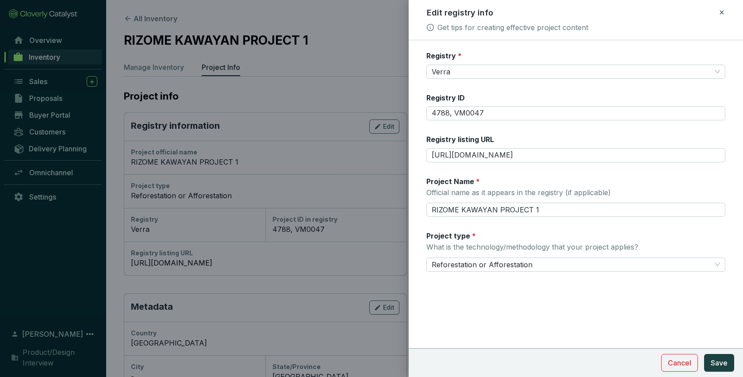
click at [720, 13] on icon at bounding box center [722, 12] width 4 height 4
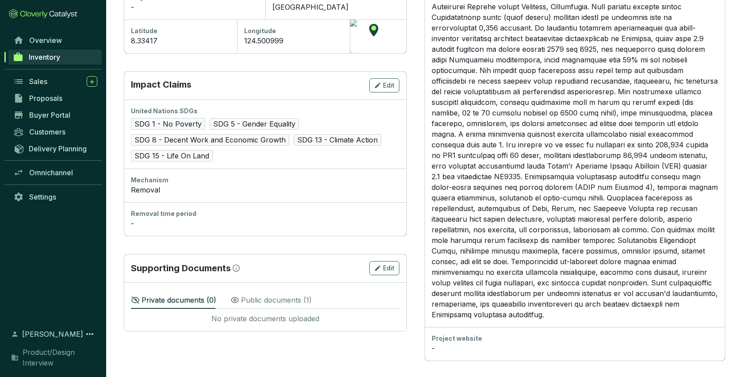
scroll to position [371, 0]
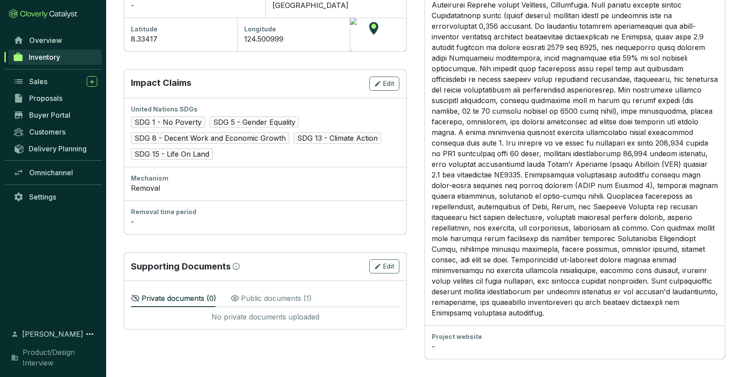
click at [330, 138] on span "SDG 13 - Climate Action" at bounding box center [338, 137] width 88 height 11
click at [242, 119] on span "SDG 5 - Gender Equality" at bounding box center [254, 121] width 89 height 11
click at [381, 80] on icon "button" at bounding box center [377, 83] width 7 height 11
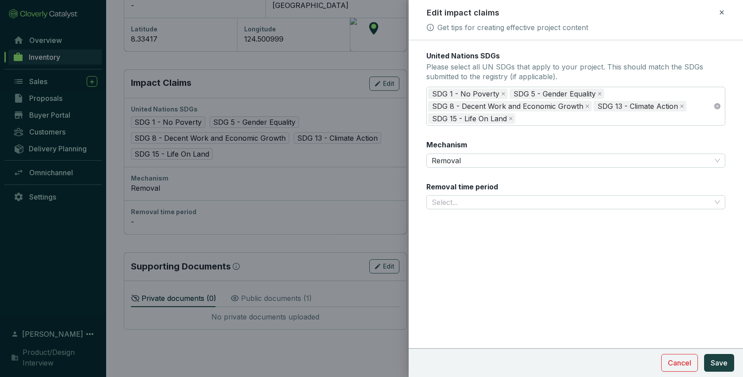
click at [720, 15] on icon at bounding box center [721, 12] width 7 height 11
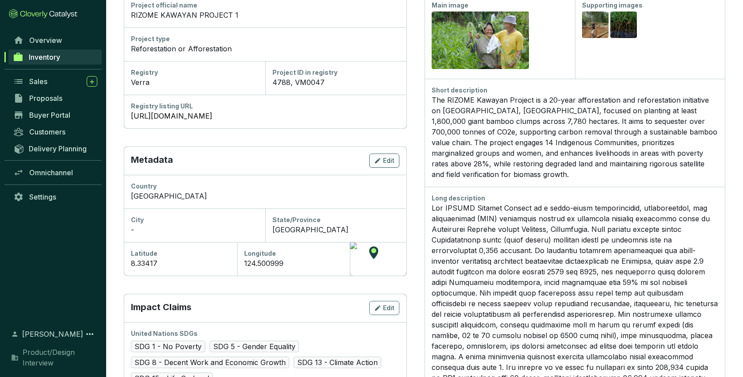
scroll to position [0, 0]
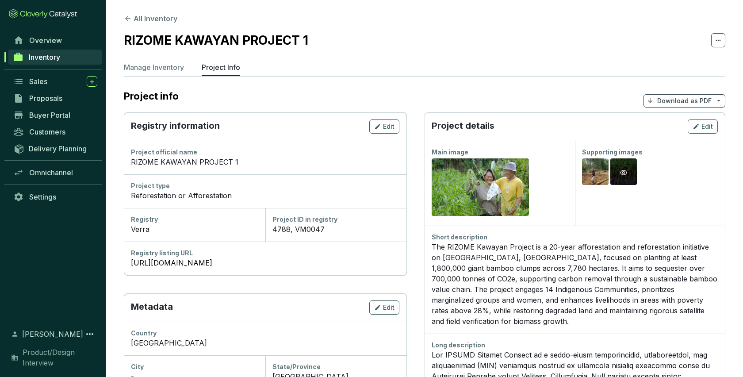
click at [626, 172] on icon "eye" at bounding box center [623, 172] width 7 height 5
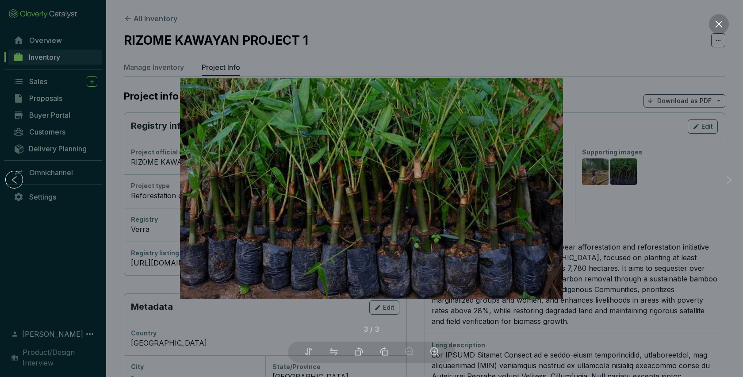
click at [721, 19] on icon "close" at bounding box center [718, 23] width 9 height 9
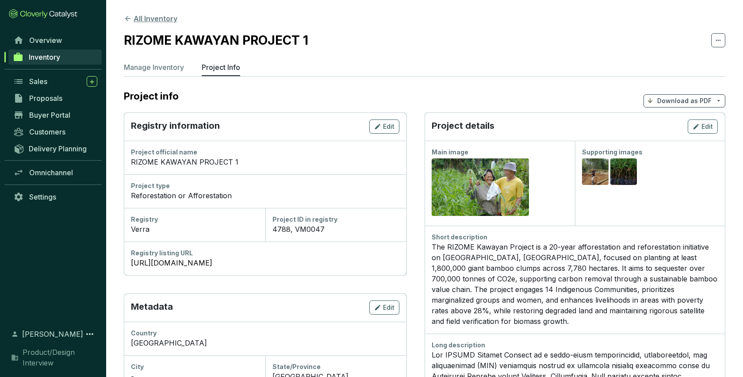
click at [128, 19] on icon at bounding box center [128, 19] width 8 height 8
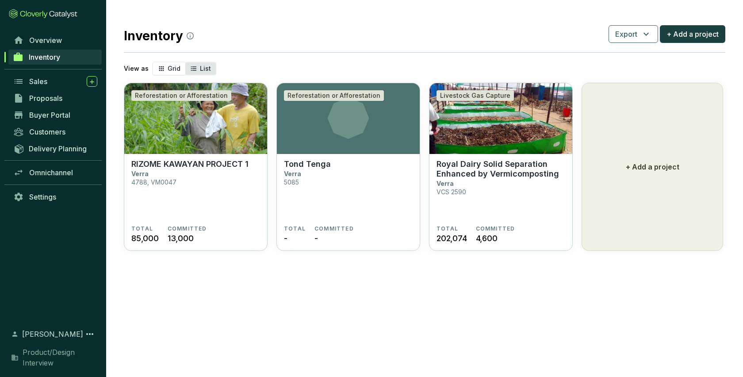
click at [197, 67] on div "List" at bounding box center [200, 68] width 31 height 12
click at [185, 62] on input "List" at bounding box center [185, 62] width 0 height 0
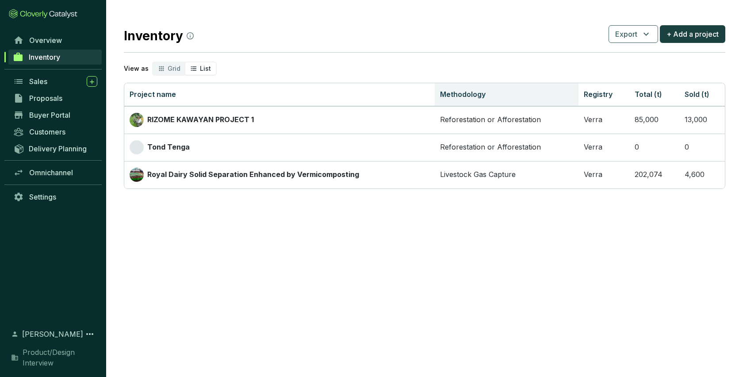
click at [483, 92] on th "Methodology" at bounding box center [507, 94] width 144 height 23
click at [168, 65] on span "Grid" at bounding box center [174, 69] width 13 height 8
click at [153, 62] on input "Grid" at bounding box center [153, 62] width 0 height 0
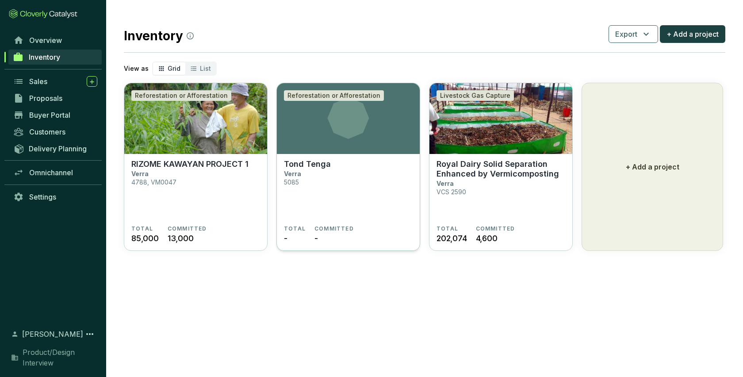
click at [361, 199] on section "Tond Tenga Verra 5085" at bounding box center [348, 192] width 129 height 66
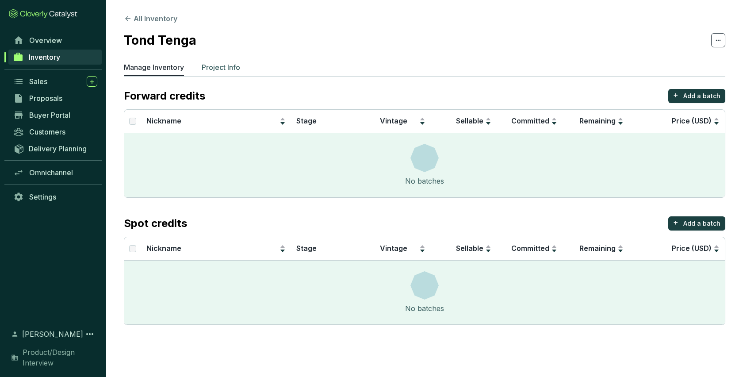
click at [226, 68] on p "Project Info" at bounding box center [221, 67] width 38 height 11
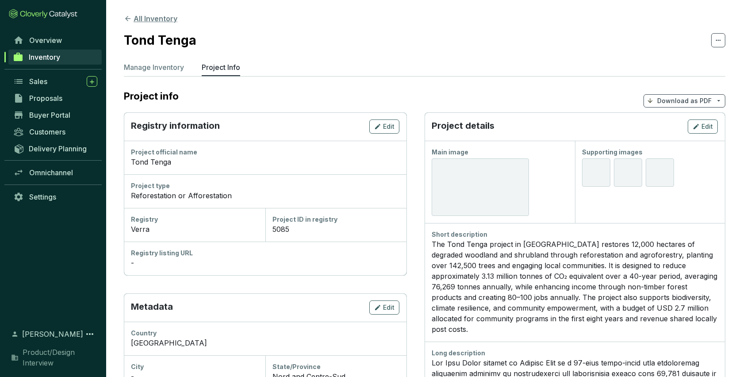
click at [131, 19] on icon at bounding box center [128, 19] width 8 height 8
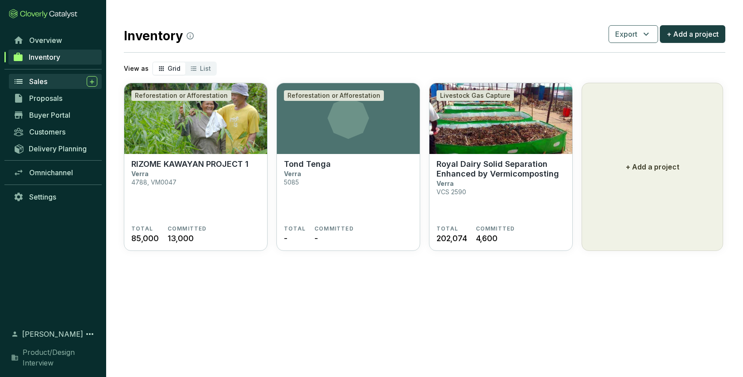
click at [36, 79] on span "Sales" at bounding box center [38, 81] width 18 height 9
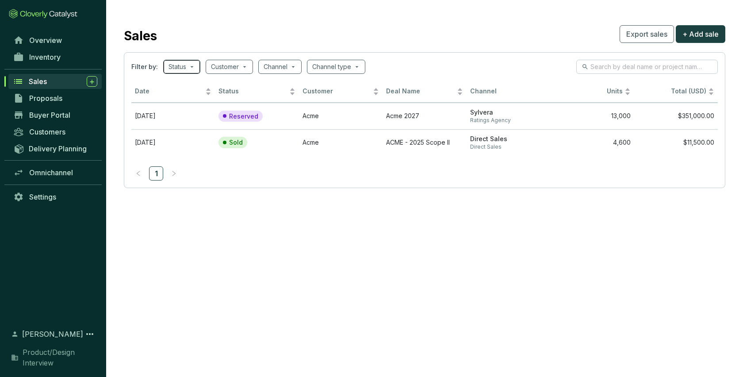
click at [189, 60] on span at bounding box center [182, 66] width 27 height 13
click at [360, 11] on section "Sales Export sales + Add sale Filter by: Status Customer Channel Channel type D…" at bounding box center [424, 105] width 637 height 211
click at [713, 35] on span "+ Add sale" at bounding box center [700, 34] width 36 height 11
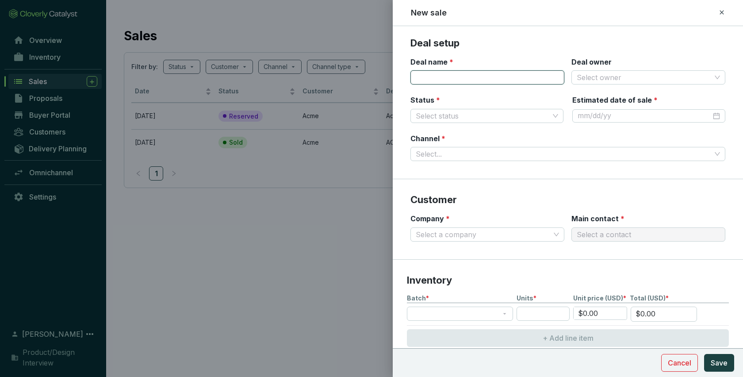
click at [429, 76] on input "Deal name *" at bounding box center [487, 77] width 154 height 14
type input "dd"
click at [722, 14] on icon at bounding box center [721, 12] width 7 height 11
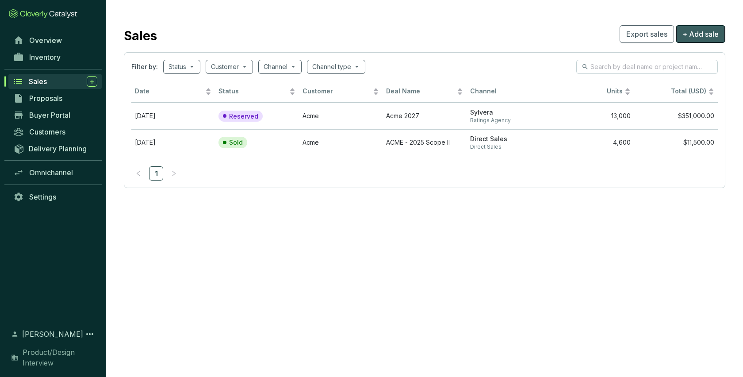
click at [709, 32] on span "+ Add sale" at bounding box center [700, 34] width 36 height 11
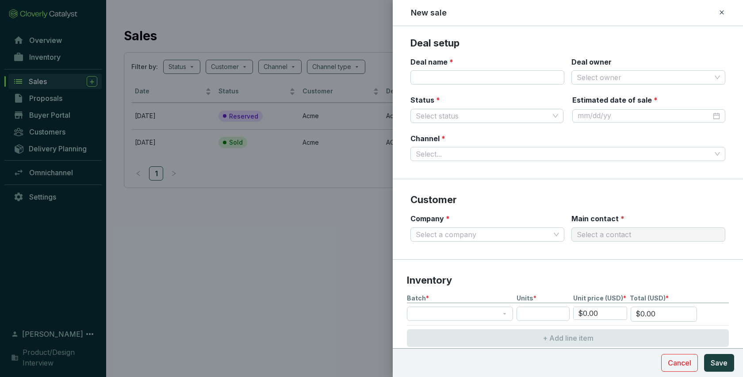
click at [721, 12] on icon at bounding box center [722, 12] width 4 height 4
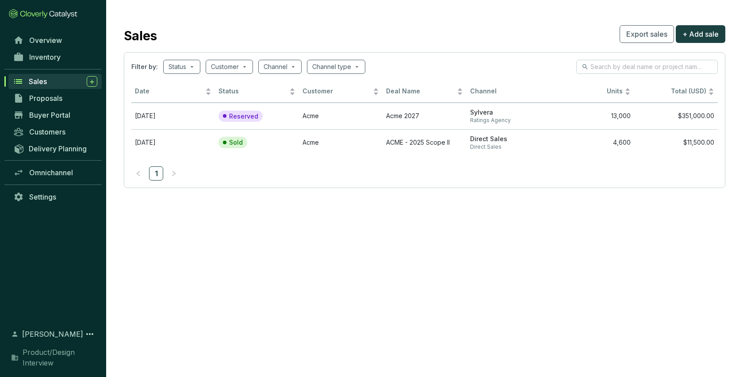
click at [544, 42] on div "Sales Export sales + Add sale" at bounding box center [425, 34] width 602 height 22
click at [709, 39] on span "+ Add sale" at bounding box center [700, 34] width 36 height 11
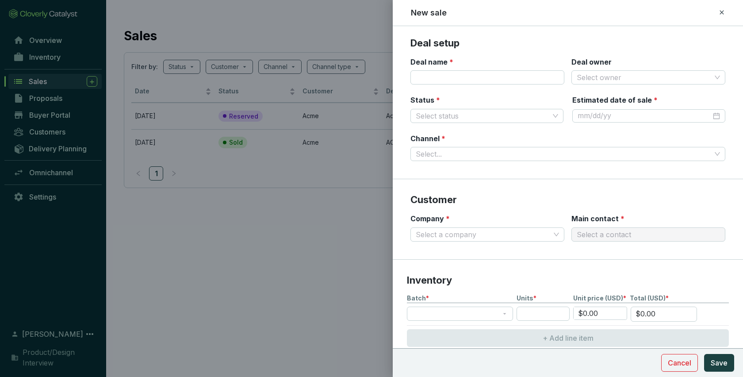
click at [721, 13] on icon at bounding box center [721, 12] width 7 height 11
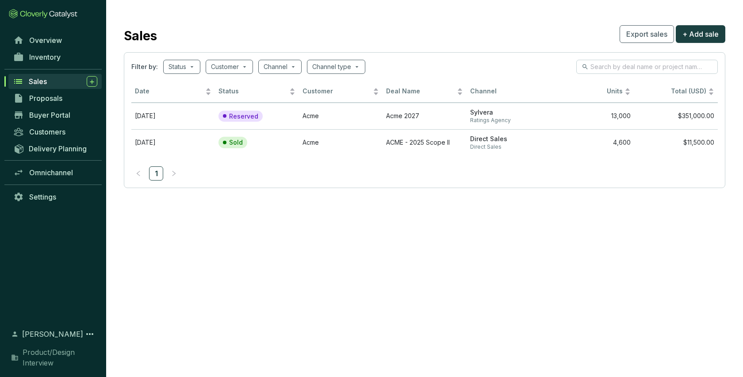
click at [217, 21] on section "Sales Export sales + Add sale Filter by: Status Customer Channel Channel type D…" at bounding box center [424, 105] width 637 height 211
click at [93, 80] on icon at bounding box center [91, 81] width 7 height 9
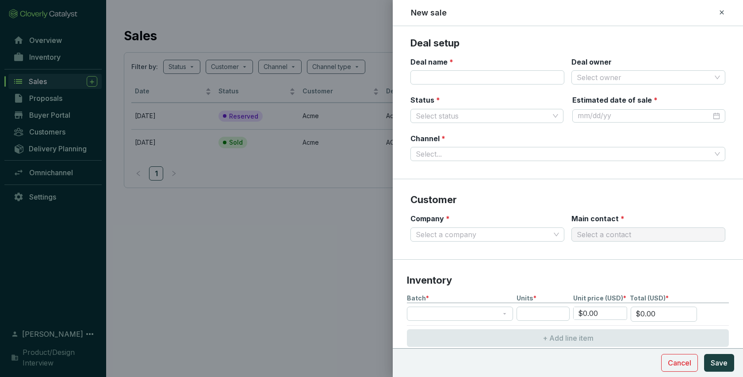
click at [722, 11] on icon at bounding box center [721, 12] width 7 height 11
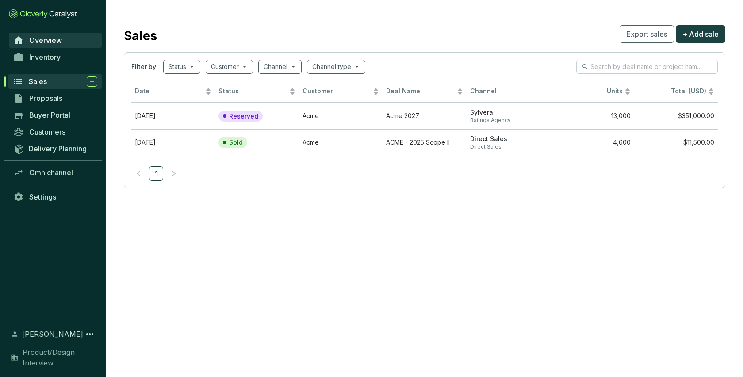
click at [50, 39] on span "Overview" at bounding box center [45, 40] width 33 height 9
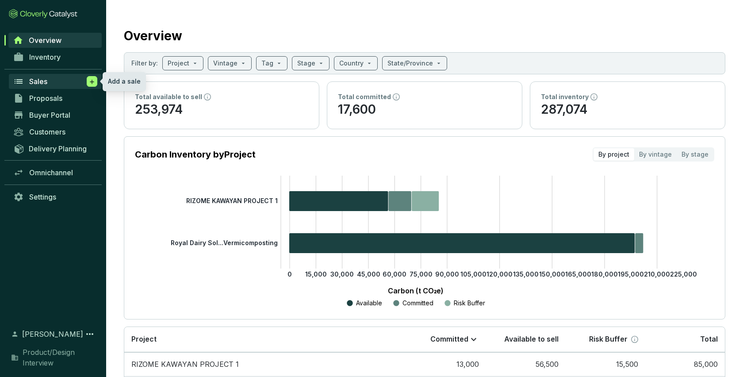
click at [88, 81] on icon at bounding box center [91, 81] width 7 height 9
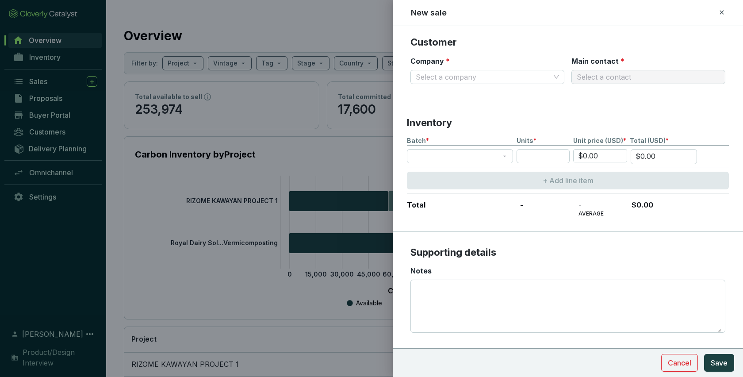
scroll to position [176, 0]
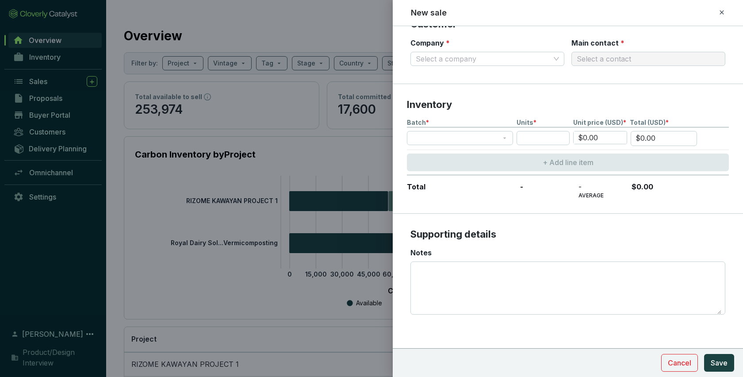
click at [719, 14] on icon at bounding box center [721, 12] width 7 height 11
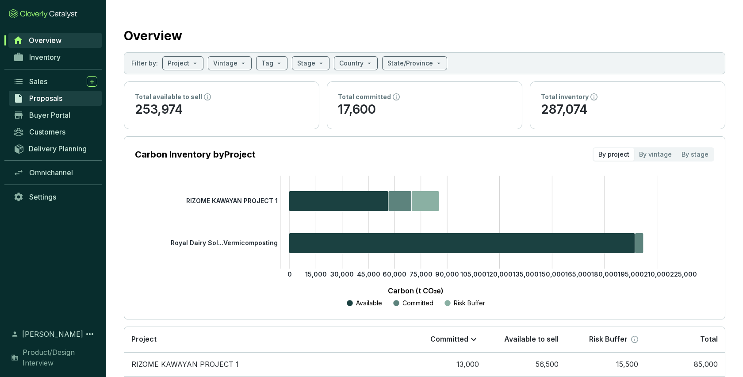
click at [35, 100] on span "Proposals" at bounding box center [45, 98] width 33 height 9
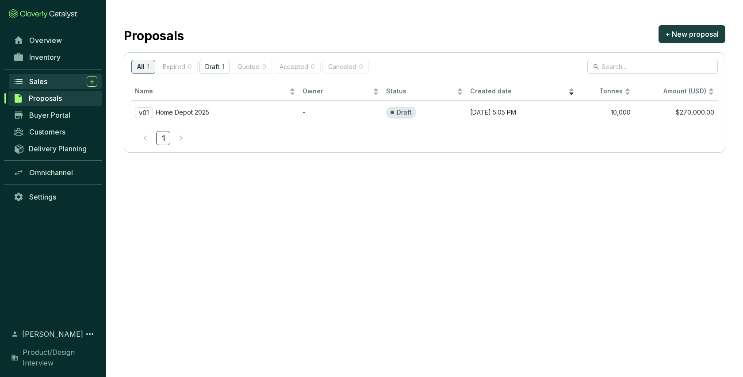
click at [41, 82] on span "Sales" at bounding box center [38, 81] width 18 height 9
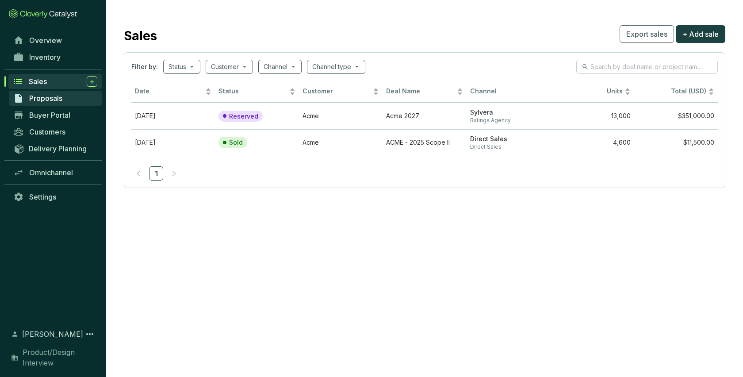
click at [53, 94] on span "Proposals" at bounding box center [45, 98] width 33 height 9
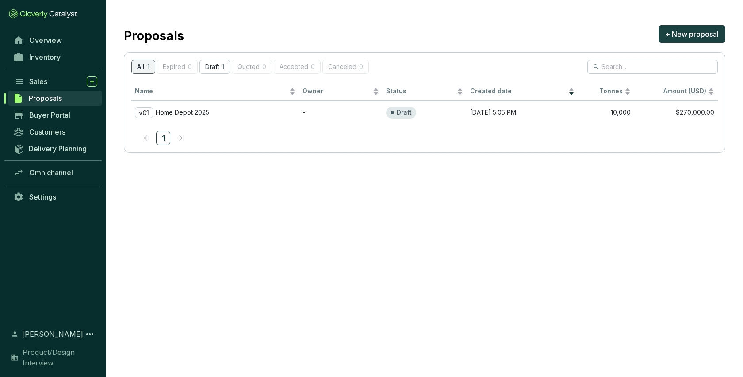
click at [187, 69] on section "All 1 Expired 0 Draft 1 Quoted 0 Accepted 0 Canceled 0" at bounding box center [250, 67] width 238 height 14
click at [402, 110] on p "Draft" at bounding box center [404, 112] width 15 height 8
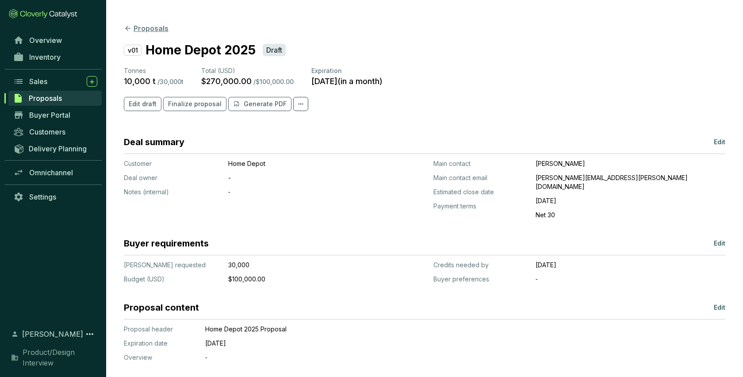
click at [139, 25] on button "Proposals" at bounding box center [146, 28] width 45 height 11
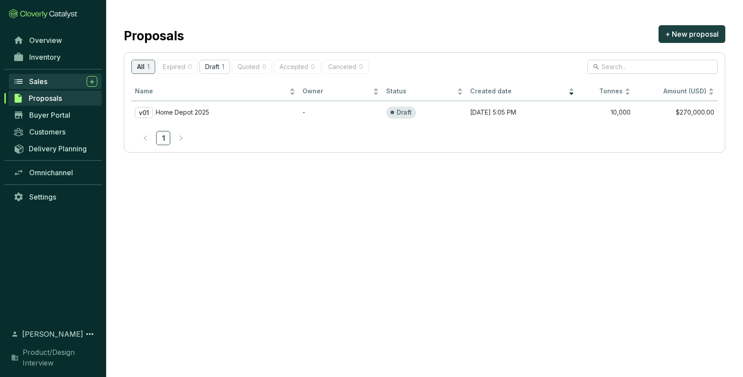
click at [30, 80] on span "Sales" at bounding box center [38, 81] width 18 height 9
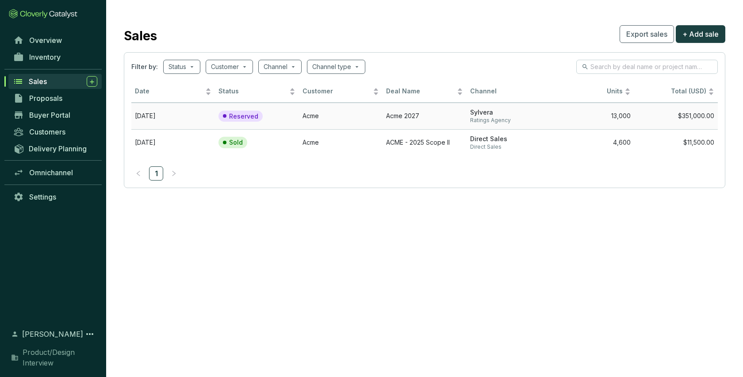
click at [162, 117] on td "Nov 10 2027" at bounding box center [173, 116] width 84 height 27
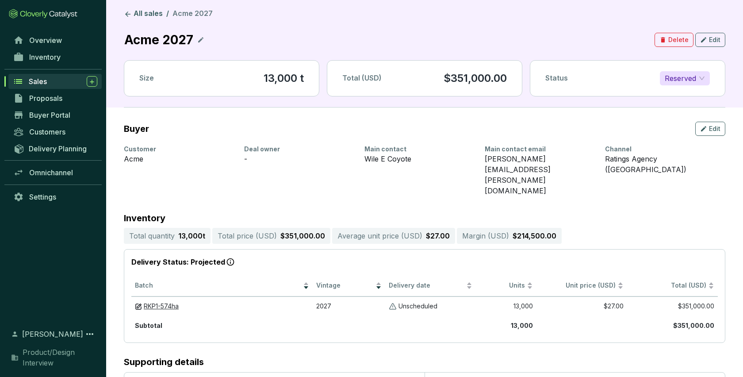
click at [201, 39] on icon at bounding box center [200, 39] width 5 height 5
click at [217, 39] on icon at bounding box center [214, 39] width 7 height 11
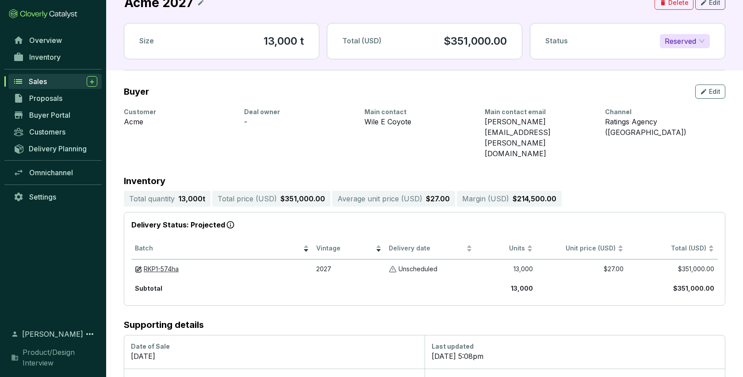
scroll to position [42, 0]
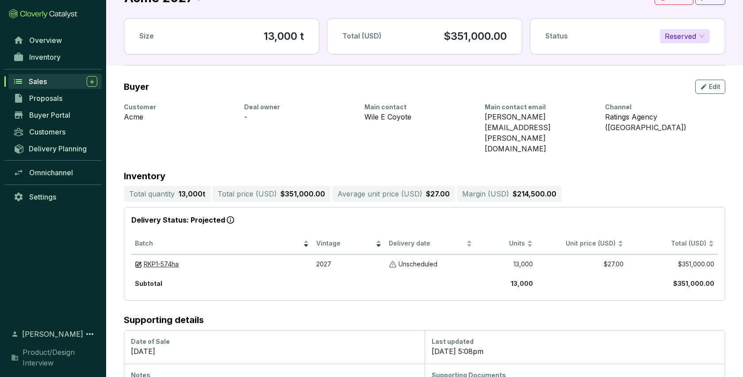
click at [115, 159] on section "Buyer Edit Customer Acme Deal owner - Main contact Wile E Coyote Main contact e…" at bounding box center [424, 239] width 637 height 348
click at [169, 188] on p "Total quantity" at bounding box center [152, 193] width 46 height 11
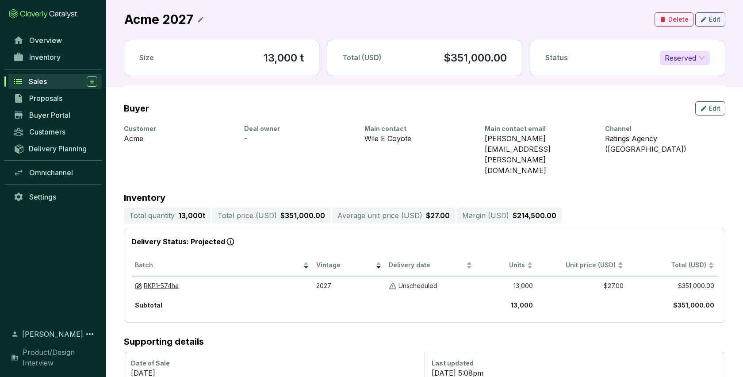
scroll to position [0, 0]
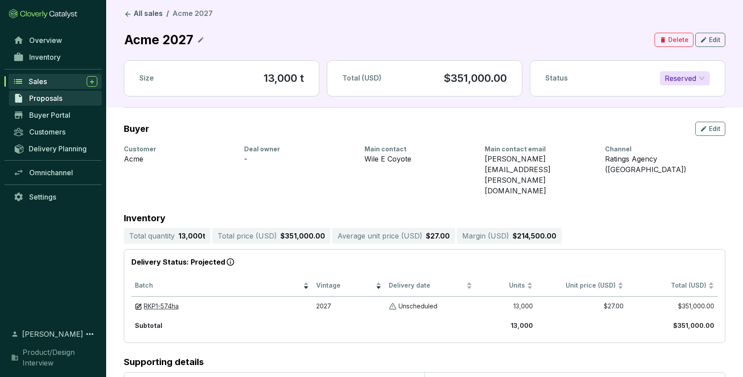
click at [60, 100] on span "Proposals" at bounding box center [45, 98] width 33 height 9
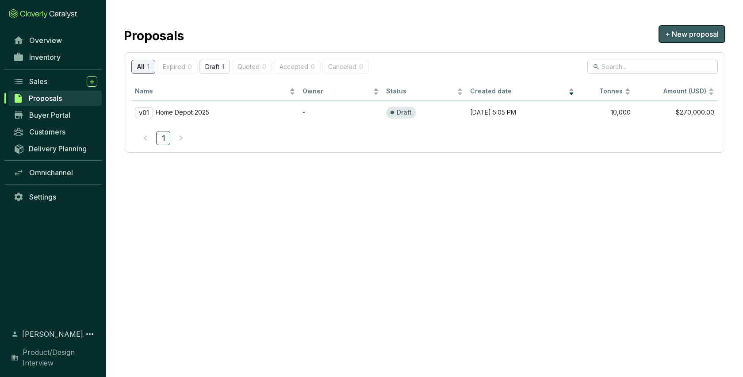
click at [702, 34] on span "+ New proposal" at bounding box center [692, 34] width 54 height 11
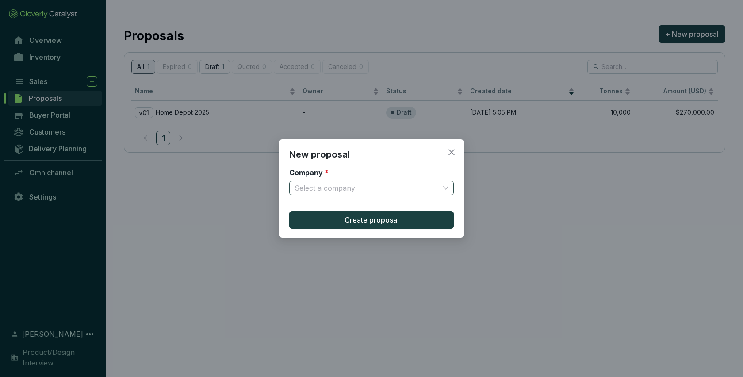
click at [381, 194] on input "Company *" at bounding box center [367, 187] width 145 height 13
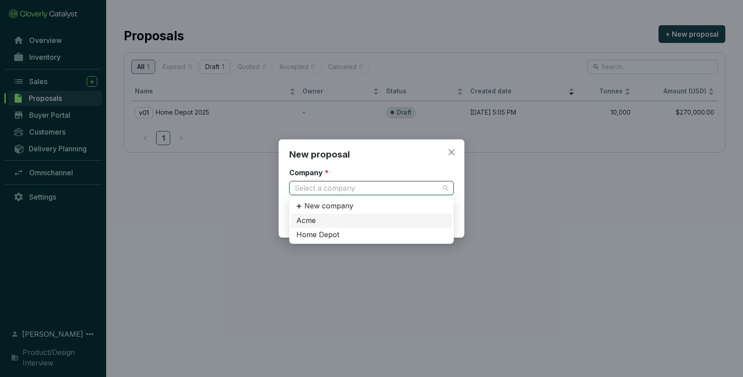
click at [327, 220] on div "Acme" at bounding box center [371, 221] width 150 height 10
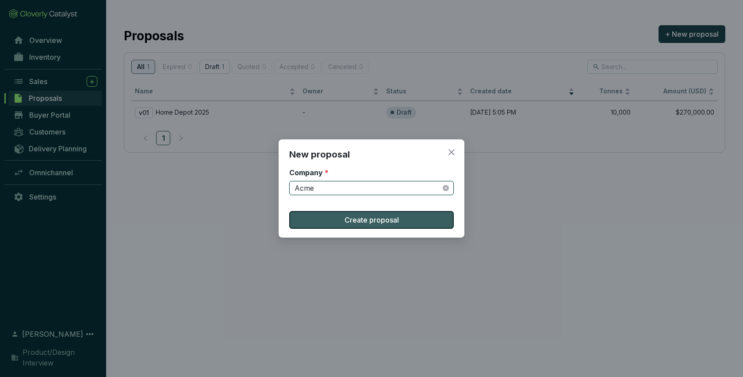
click at [366, 222] on span "Create proposal" at bounding box center [372, 220] width 54 height 11
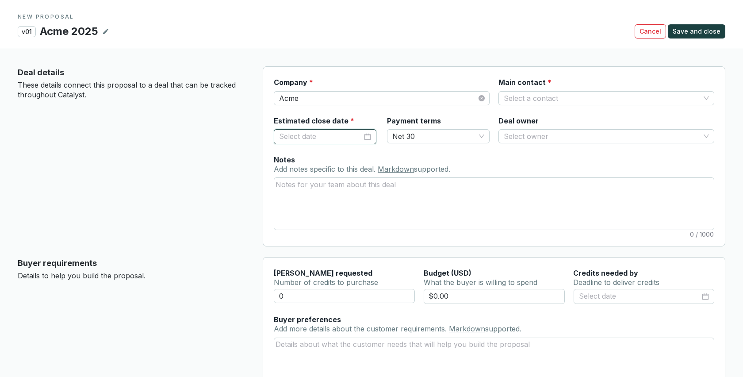
click at [327, 138] on input "Estimated close date *" at bounding box center [320, 136] width 83 height 11
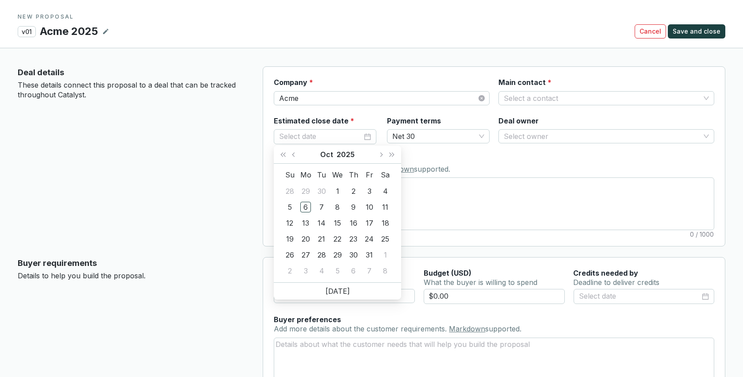
click at [226, 153] on div "Deal details These details connect this proposal to a deal that can be tracked …" at bounding box center [133, 156] width 231 height 180
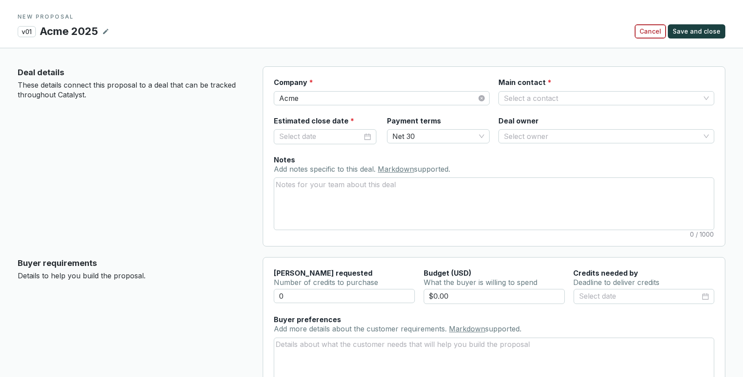
click at [649, 29] on span "Cancel" at bounding box center [651, 31] width 22 height 9
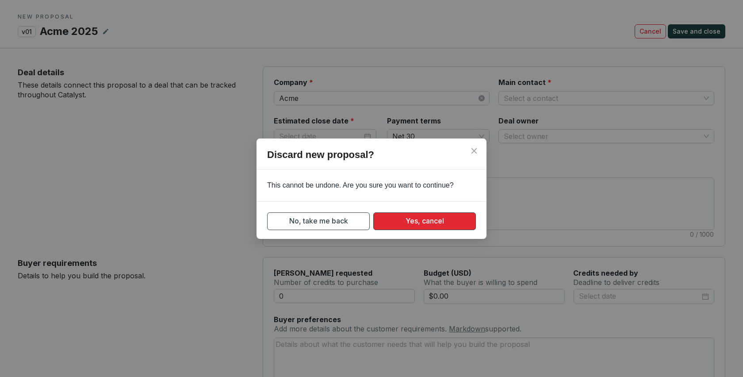
click at [426, 220] on span "Yes, cancel" at bounding box center [425, 220] width 38 height 11
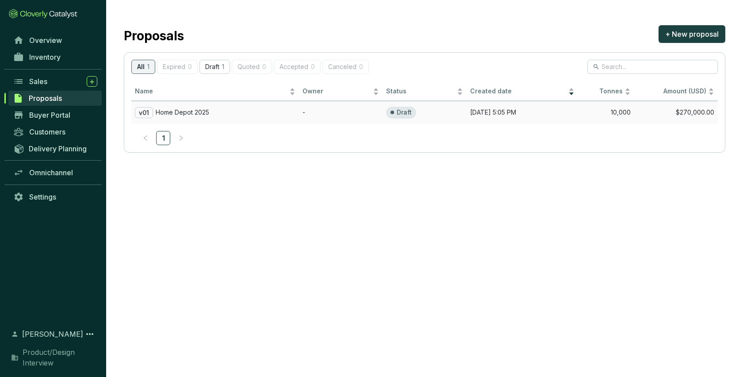
click at [359, 113] on td "-" at bounding box center [341, 112] width 84 height 23
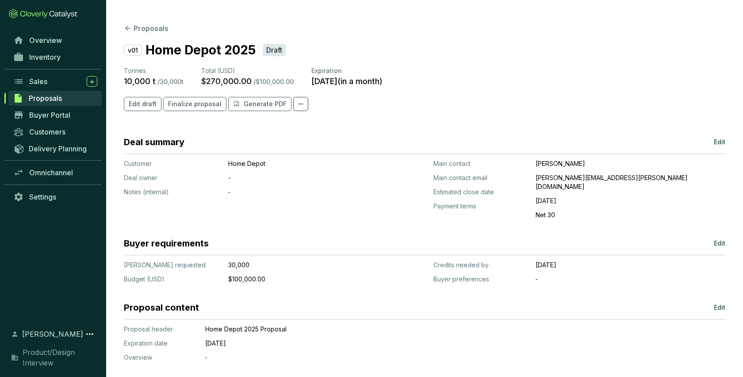
click at [718, 239] on p "Edit" at bounding box center [719, 243] width 11 height 9
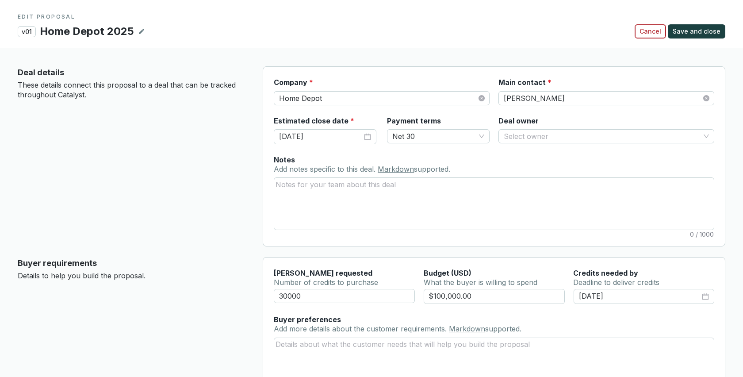
click at [657, 28] on span "Cancel" at bounding box center [651, 31] width 22 height 9
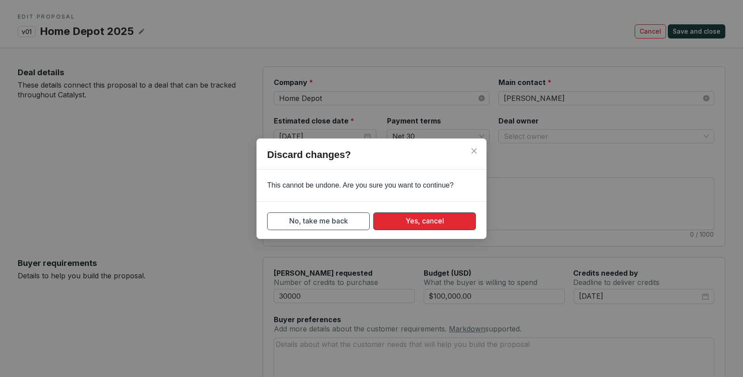
click at [448, 214] on button "Yes, cancel" at bounding box center [424, 221] width 103 height 18
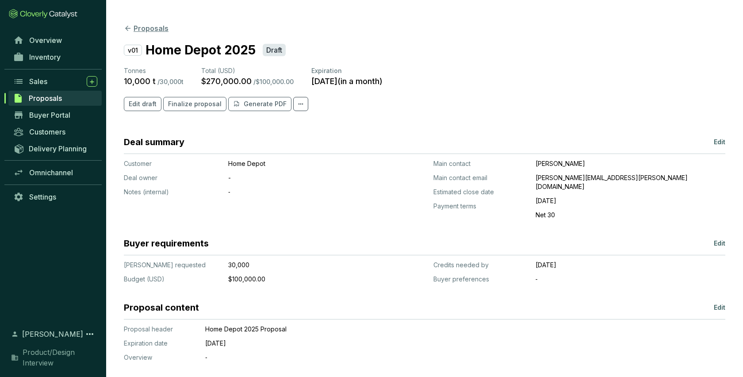
click at [126, 26] on icon at bounding box center [128, 28] width 8 height 8
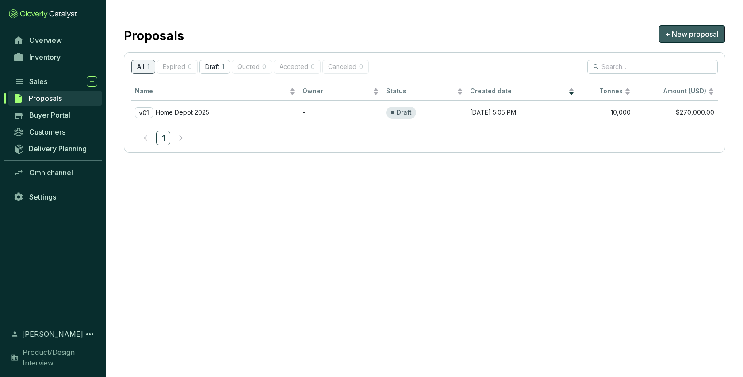
click at [699, 36] on span "+ New proposal" at bounding box center [692, 34] width 54 height 11
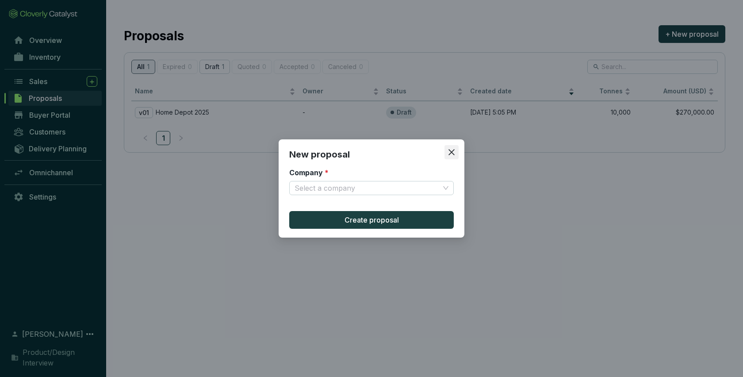
click at [454, 151] on icon "close" at bounding box center [452, 152] width 8 height 8
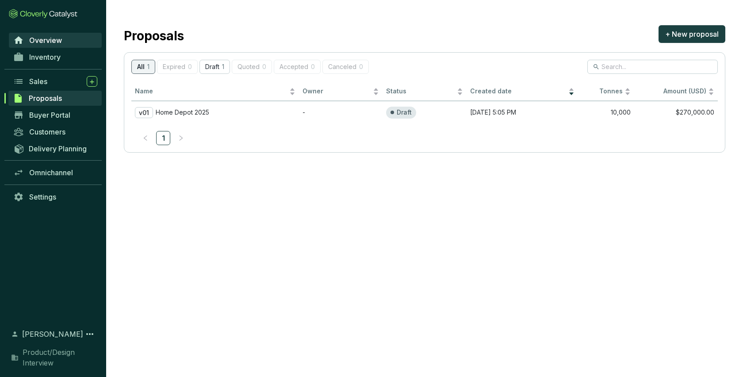
click at [52, 39] on span "Overview" at bounding box center [45, 40] width 33 height 9
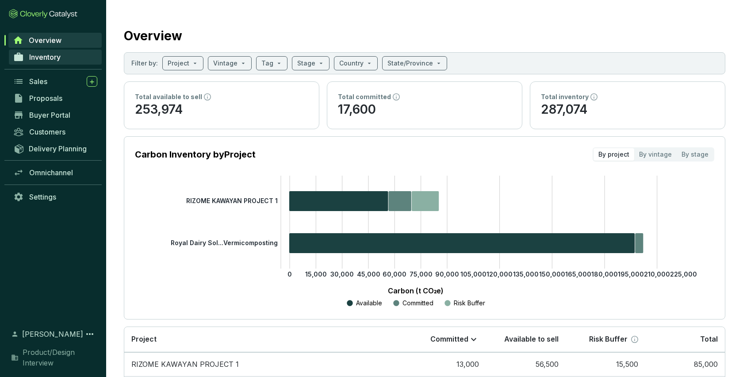
click at [40, 57] on span "Inventory" at bounding box center [44, 57] width 31 height 9
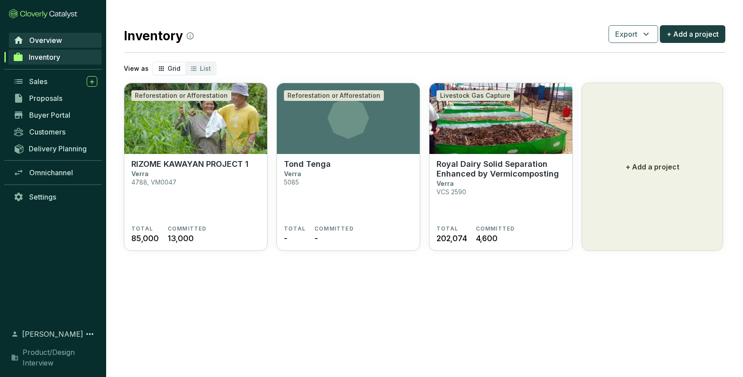
click at [48, 40] on span "Overview" at bounding box center [45, 40] width 33 height 9
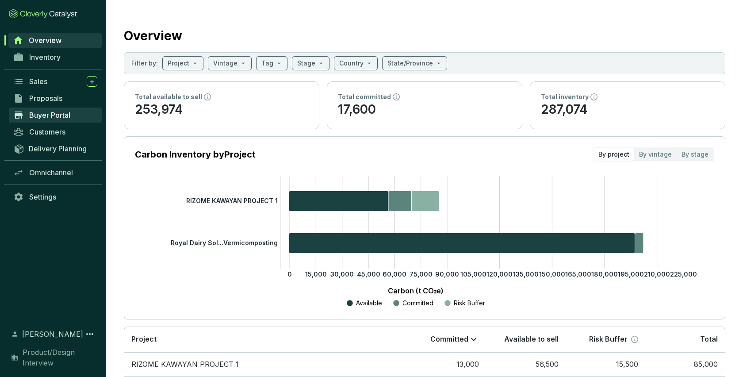
click at [57, 109] on link "Buyer Portal" at bounding box center [55, 114] width 93 height 15
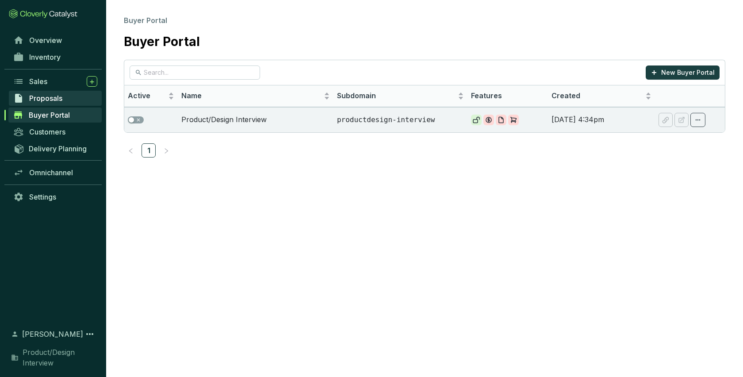
click at [52, 92] on link "Proposals" at bounding box center [55, 98] width 93 height 15
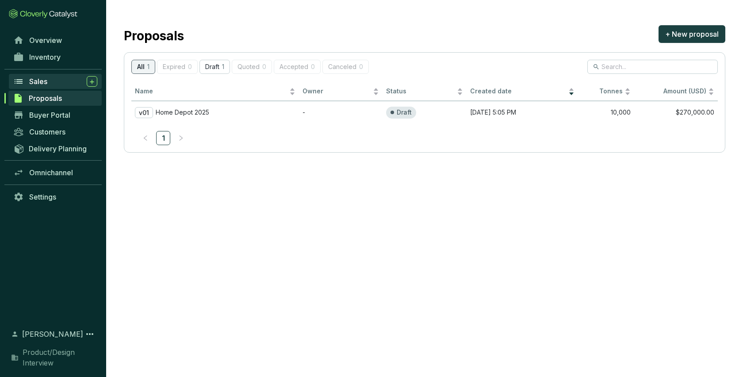
click at [36, 82] on span "Sales" at bounding box center [38, 81] width 18 height 9
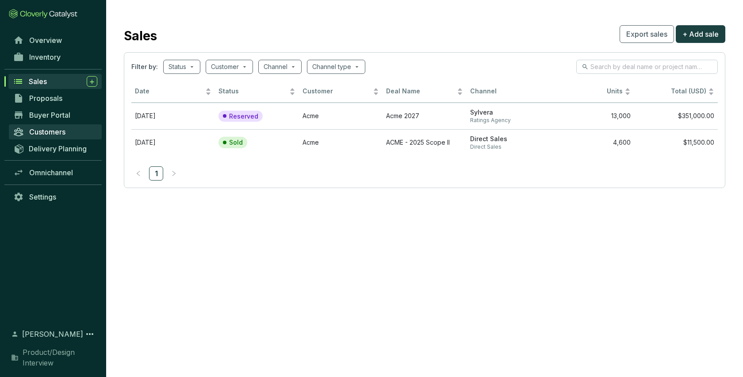
click at [52, 131] on span "Customers" at bounding box center [47, 131] width 36 height 9
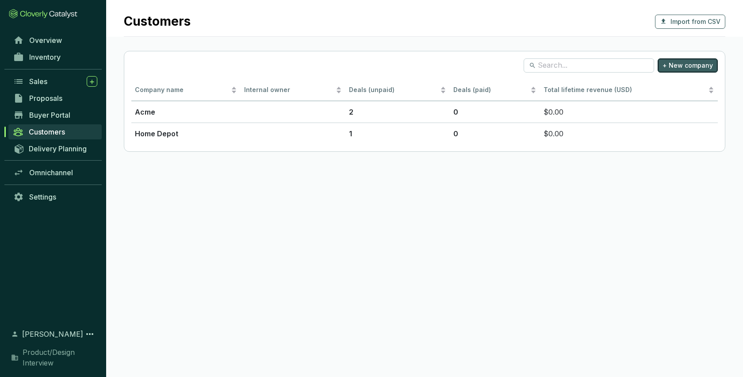
click at [679, 63] on span "+ New company" at bounding box center [688, 65] width 50 height 9
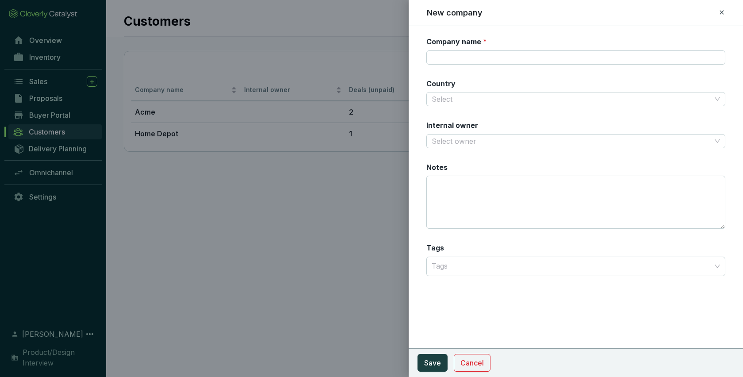
click at [717, 14] on div "New company" at bounding box center [576, 12] width 299 height 11
click at [723, 10] on icon at bounding box center [721, 12] width 7 height 11
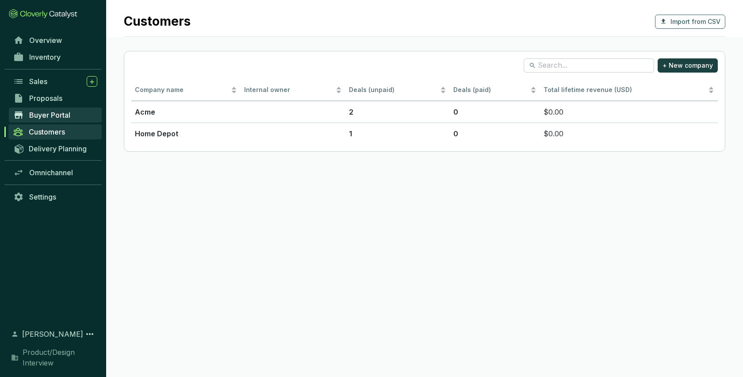
click at [51, 117] on span "Buyer Portal" at bounding box center [49, 115] width 41 height 9
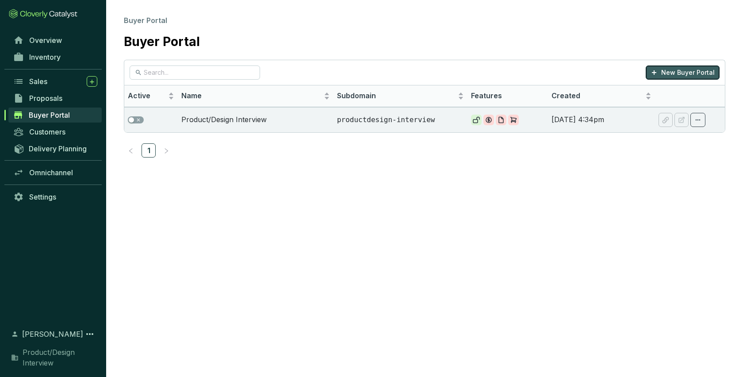
click at [677, 72] on p "New Buyer Portal" at bounding box center [688, 72] width 54 height 9
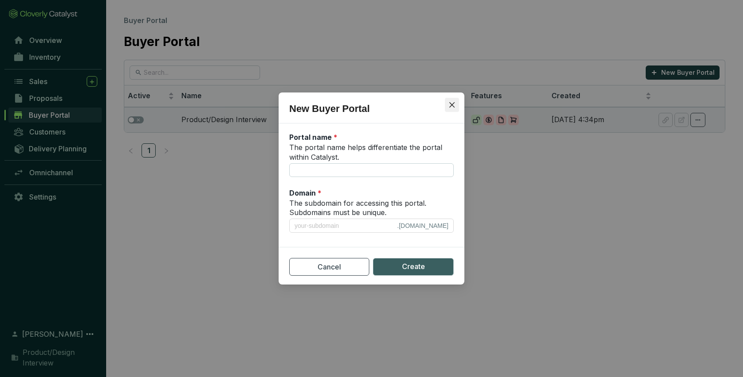
click at [449, 103] on icon "close" at bounding box center [451, 104] width 5 height 5
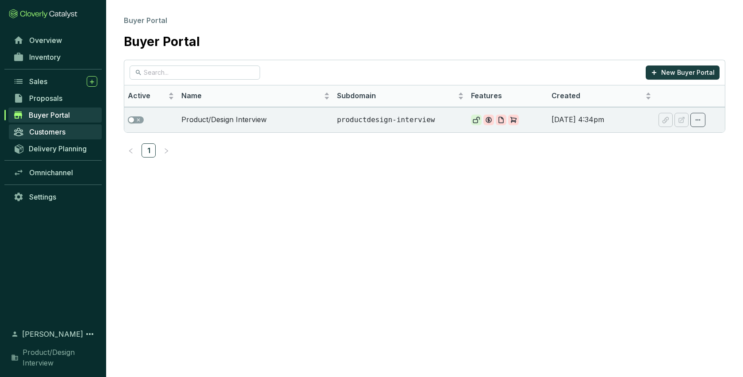
click at [45, 130] on span "Customers" at bounding box center [47, 131] width 36 height 9
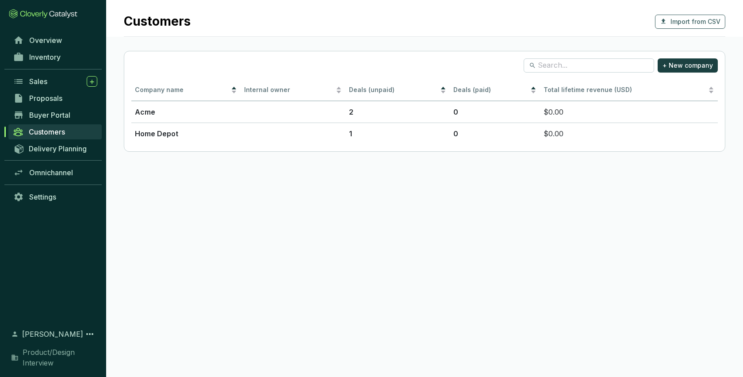
click at [439, 180] on section "Customers Import from CSV + New company Company name Internal owner Deals (unpa…" at bounding box center [371, 188] width 743 height 377
click at [566, 67] on input "search" at bounding box center [589, 66] width 103 height 10
type input "acme"
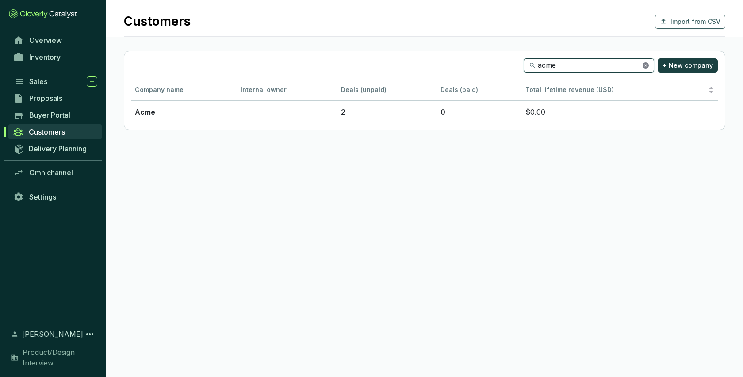
click at [649, 66] on icon "close-circle" at bounding box center [646, 65] width 6 height 6
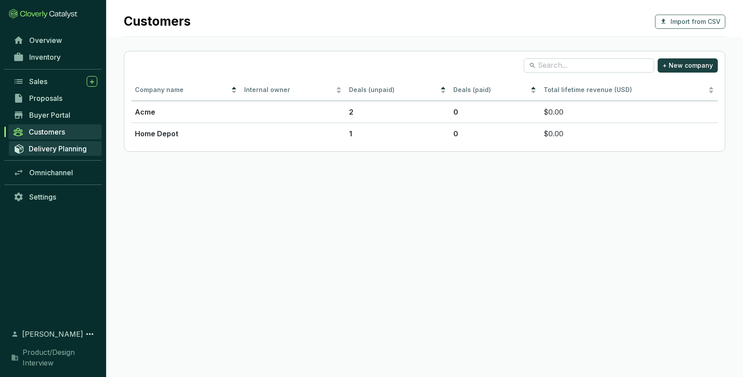
click at [38, 143] on link "Delivery Planning" at bounding box center [55, 148] width 93 height 15
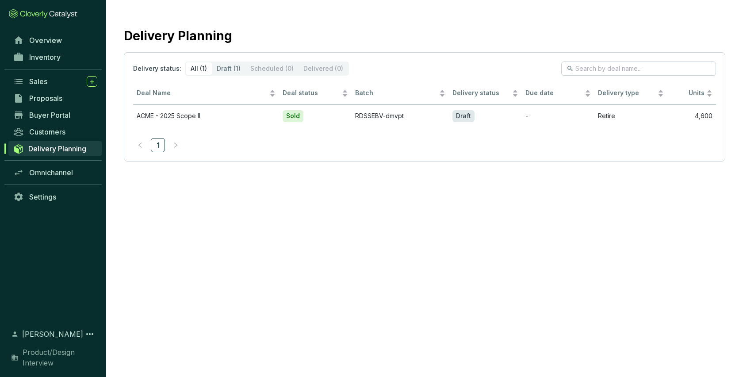
click at [515, 30] on div "Delivery Planning" at bounding box center [425, 34] width 602 height 22
click at [58, 172] on span "Omnichannel" at bounding box center [51, 172] width 44 height 9
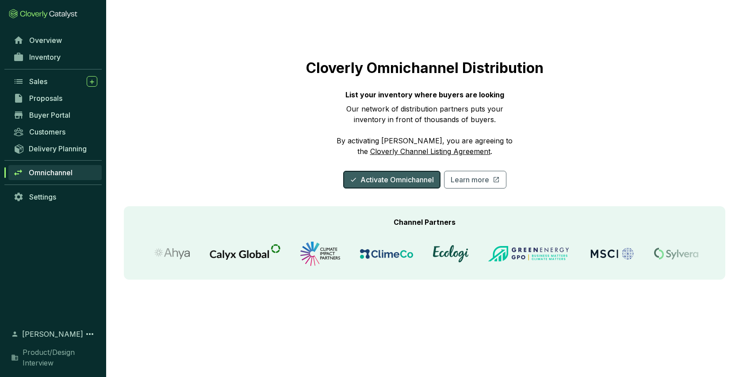
click at [396, 184] on span "Activate Omnichannel" at bounding box center [396, 179] width 73 height 11
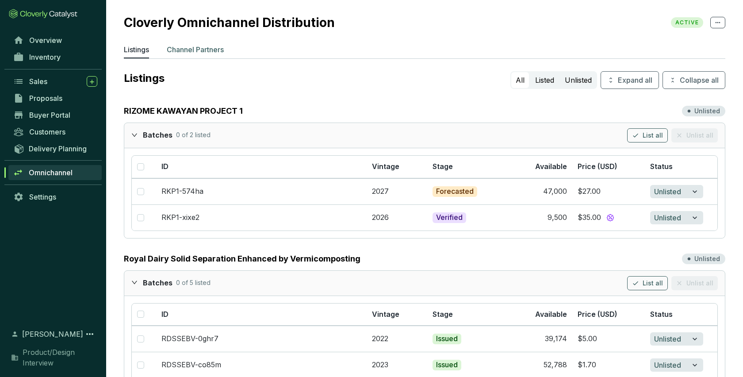
click at [179, 49] on p "Channel Partners" at bounding box center [195, 49] width 57 height 11
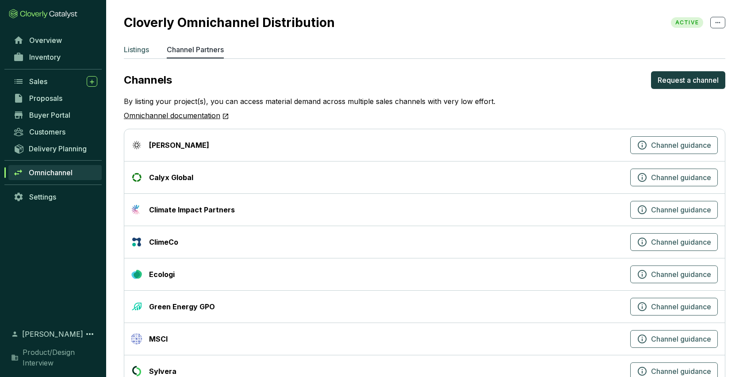
click at [135, 51] on p "Listings" at bounding box center [136, 49] width 25 height 11
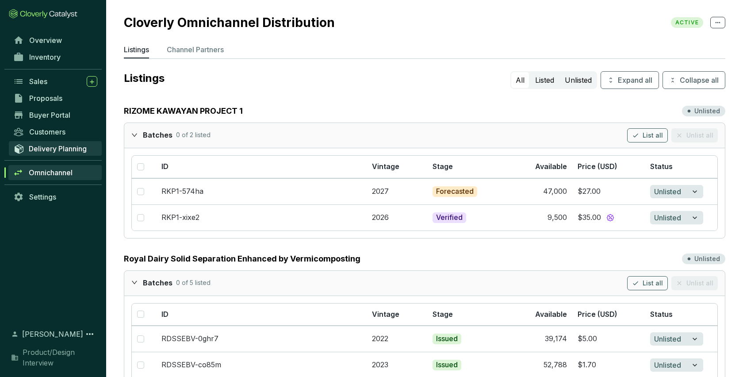
click at [58, 150] on span "Delivery Planning" at bounding box center [58, 148] width 58 height 9
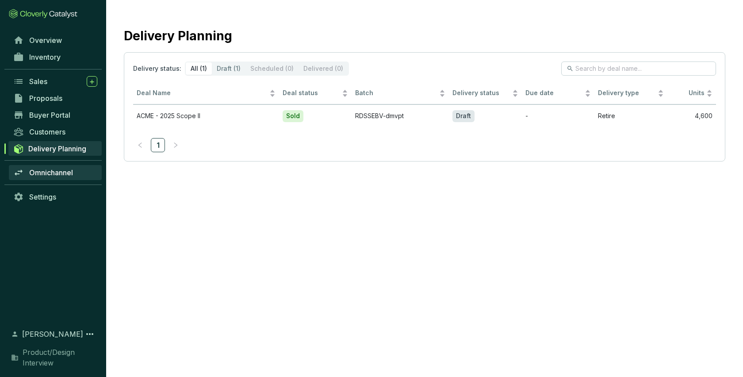
click at [49, 173] on span "Omnichannel" at bounding box center [51, 172] width 44 height 9
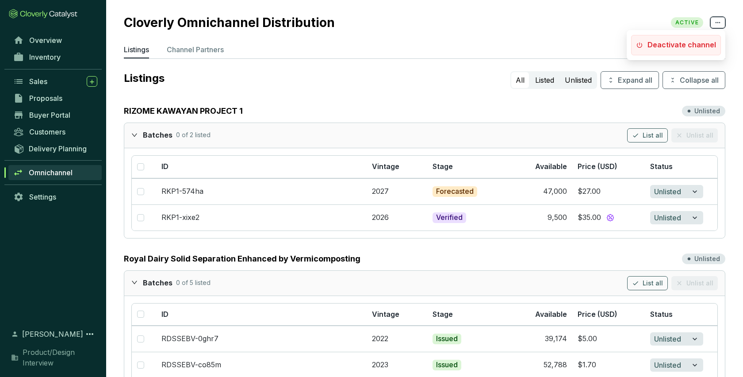
click at [717, 23] on icon at bounding box center [717, 22] width 7 height 11
click at [207, 52] on p "Channel Partners" at bounding box center [195, 49] width 57 height 11
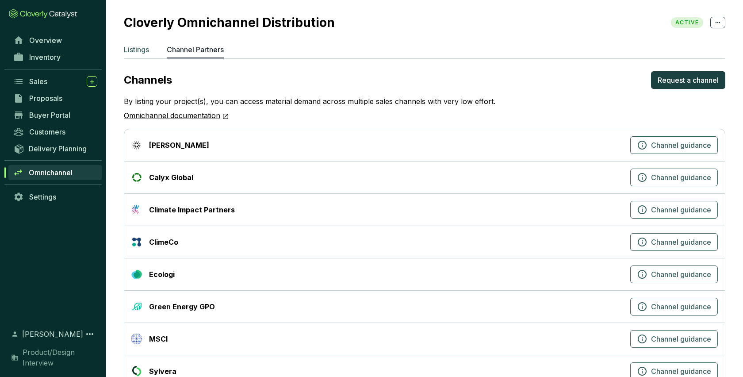
click at [137, 49] on p "Listings" at bounding box center [136, 49] width 25 height 11
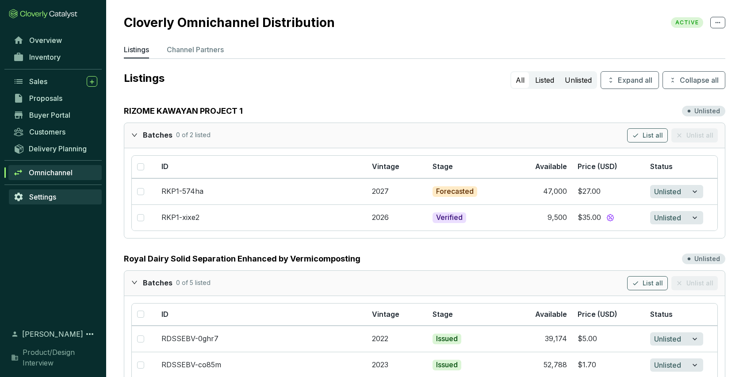
click at [39, 194] on span "Settings" at bounding box center [42, 196] width 27 height 9
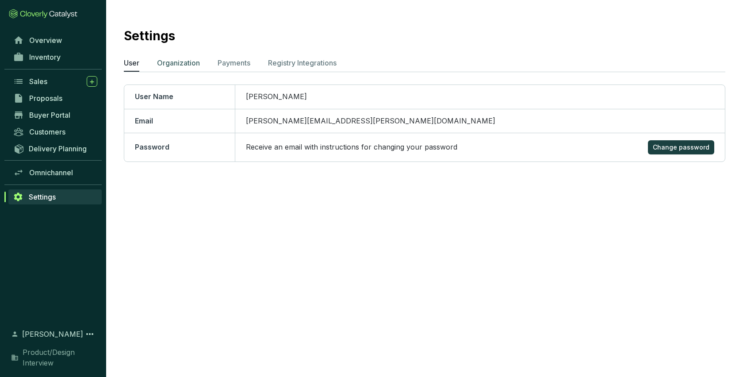
click at [182, 61] on p "Organization" at bounding box center [178, 62] width 43 height 11
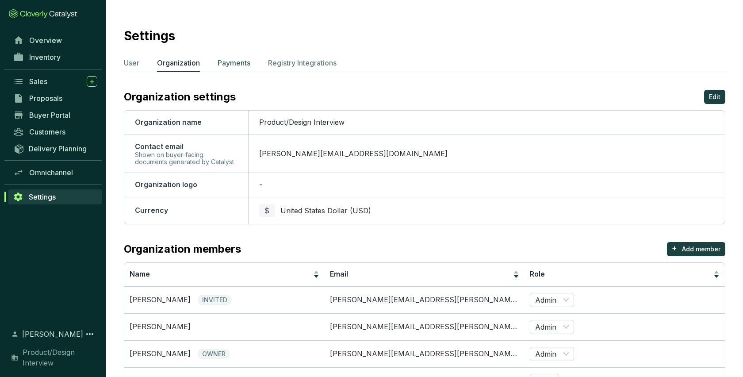
click at [236, 63] on p "Payments" at bounding box center [234, 62] width 33 height 11
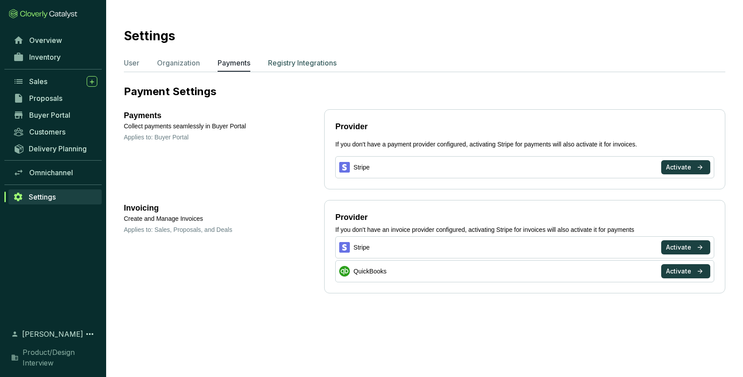
click at [307, 63] on p "Registry Integrations" at bounding box center [302, 62] width 69 height 11
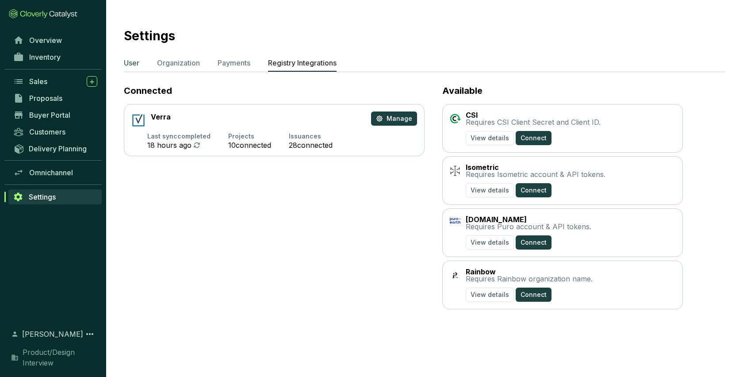
click at [124, 62] on p "User" at bounding box center [131, 62] width 15 height 11
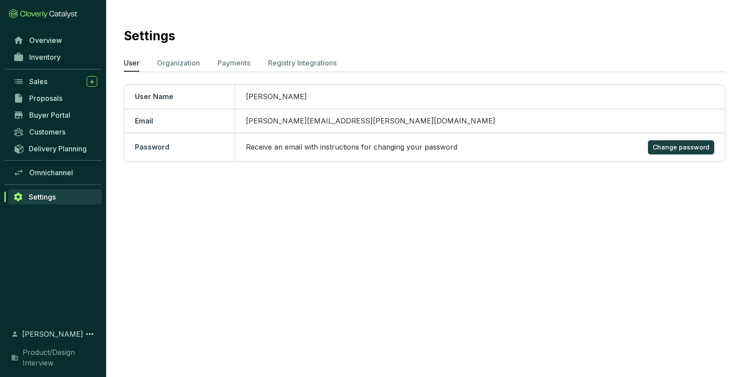
click at [59, 332] on span "[PERSON_NAME]" at bounding box center [52, 334] width 61 height 11
click at [84, 332] on icon at bounding box center [89, 334] width 11 height 11
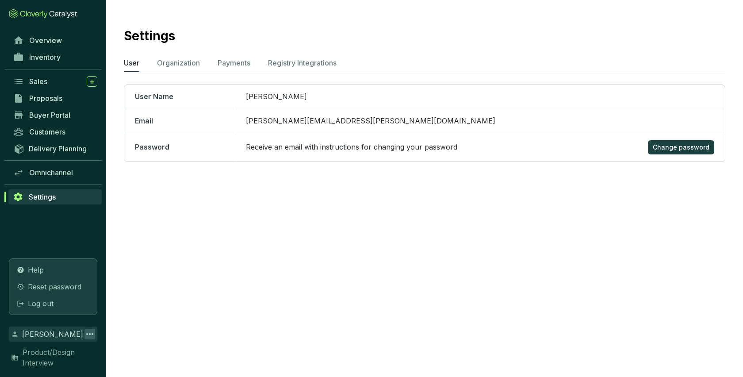
click at [176, 257] on section "Settings User Organization Payments Registry Integrations User Name Dwight Schr…" at bounding box center [371, 188] width 743 height 377
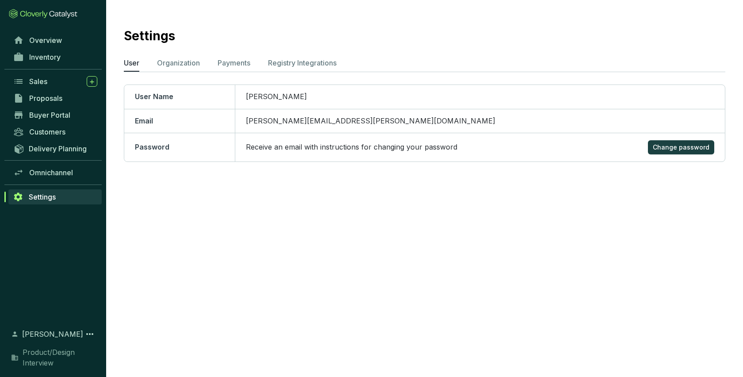
click at [45, 335] on span "[PERSON_NAME]" at bounding box center [52, 334] width 61 height 11
click at [131, 65] on p "User" at bounding box center [131, 62] width 15 height 11
click at [52, 170] on span "Omnichannel" at bounding box center [51, 172] width 44 height 9
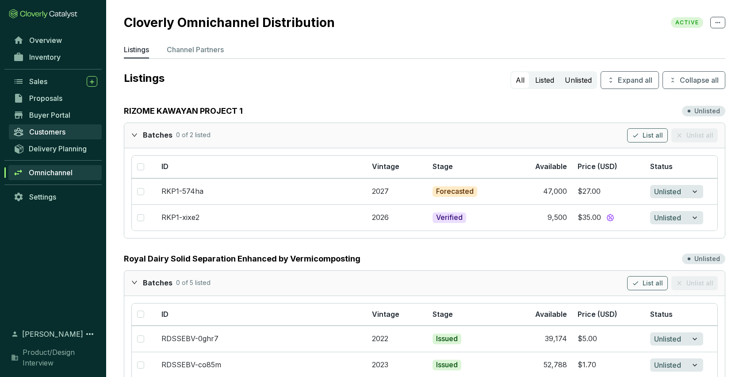
click at [48, 128] on span "Customers" at bounding box center [47, 131] width 36 height 9
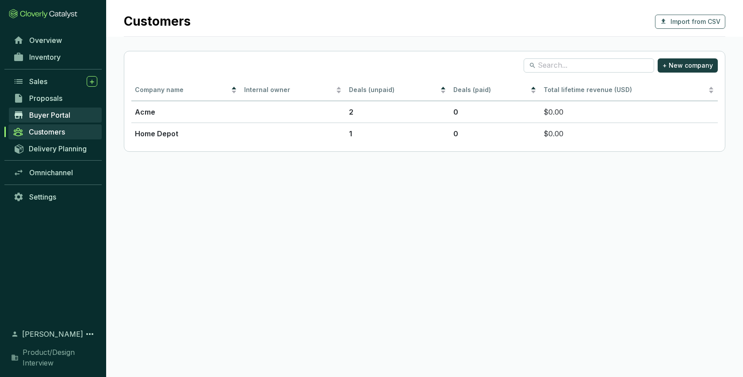
click at [47, 113] on span "Buyer Portal" at bounding box center [49, 115] width 41 height 9
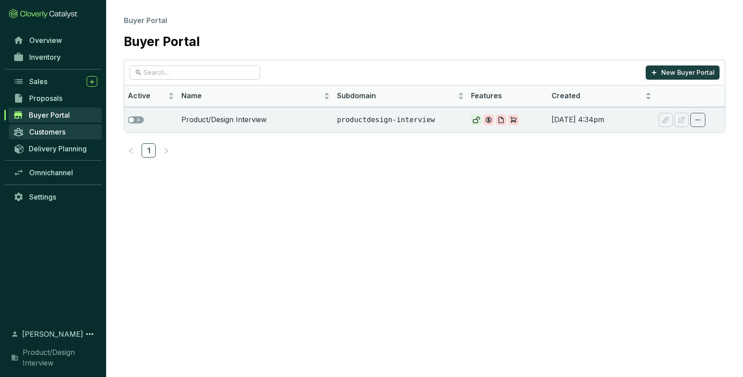
click at [47, 133] on span "Customers" at bounding box center [47, 131] width 36 height 9
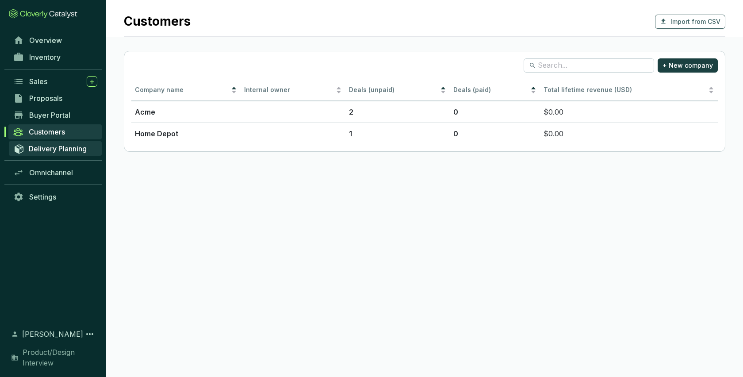
click at [44, 151] on span "Delivery Planning" at bounding box center [58, 148] width 58 height 9
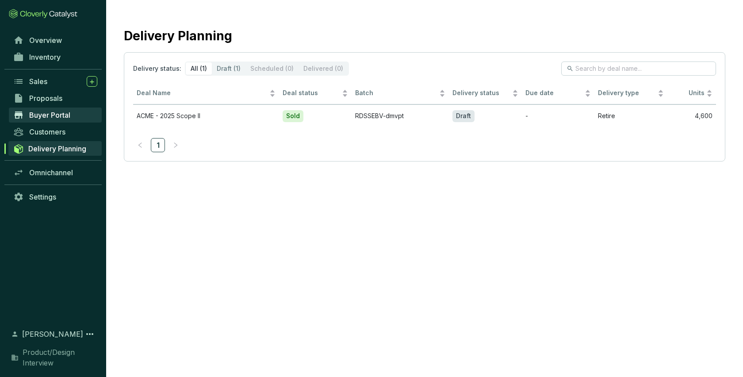
click at [42, 115] on span "Buyer Portal" at bounding box center [49, 115] width 41 height 9
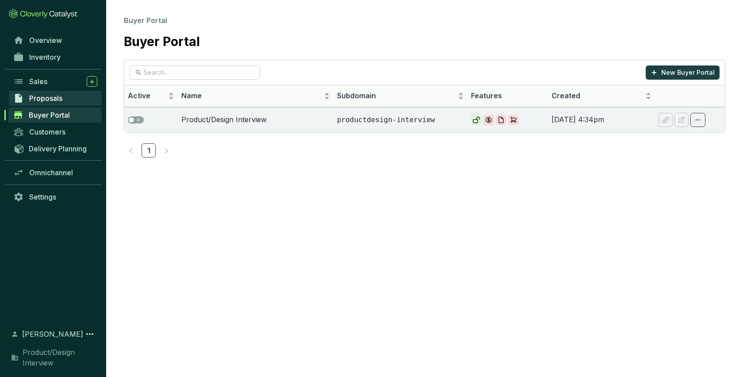
click at [50, 99] on span "Proposals" at bounding box center [45, 98] width 33 height 9
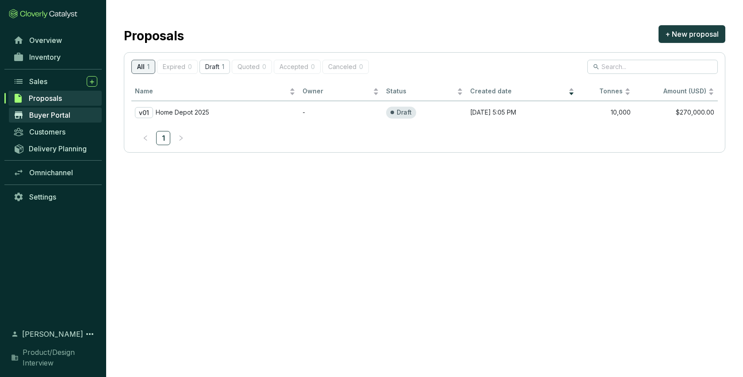
click at [49, 115] on span "Buyer Portal" at bounding box center [49, 115] width 41 height 9
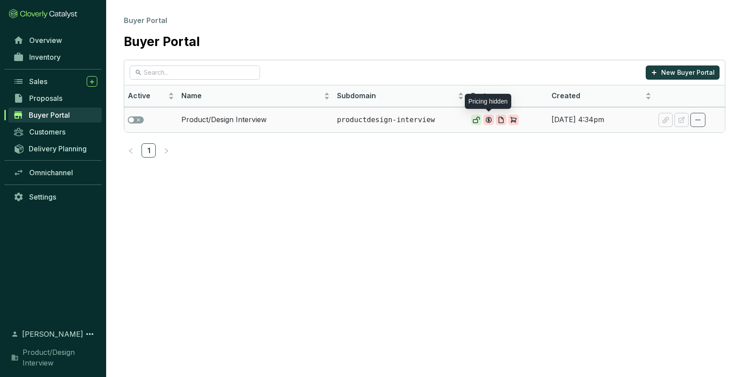
click at [488, 123] on icon at bounding box center [488, 119] width 7 height 7
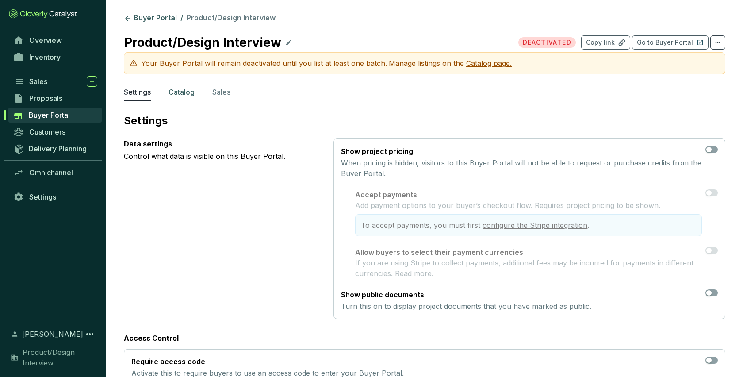
click at [177, 89] on p "Catalog" at bounding box center [182, 92] width 26 height 11
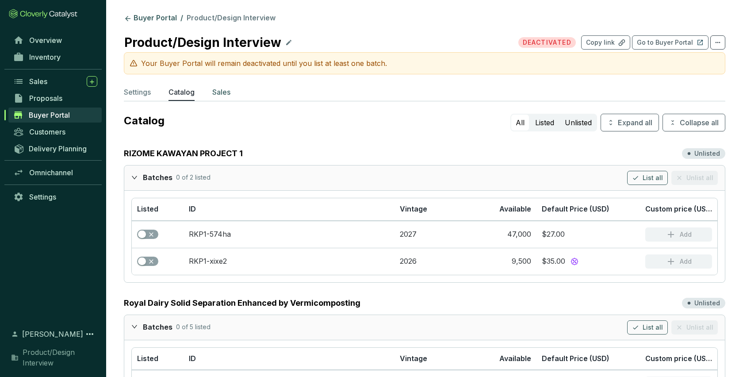
click at [221, 92] on p "Sales" at bounding box center [221, 92] width 18 height 11
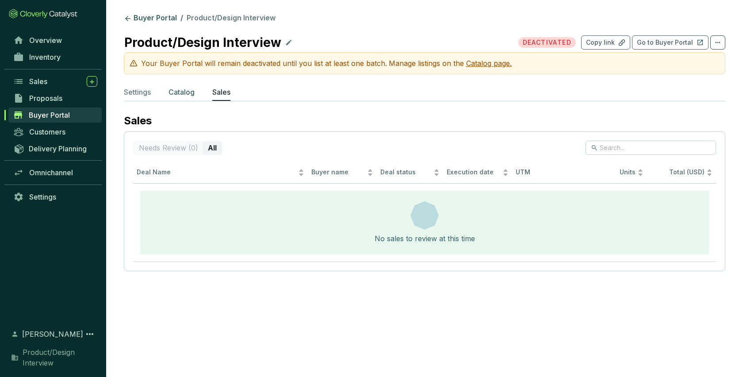
click at [183, 92] on p "Catalog" at bounding box center [182, 92] width 26 height 11
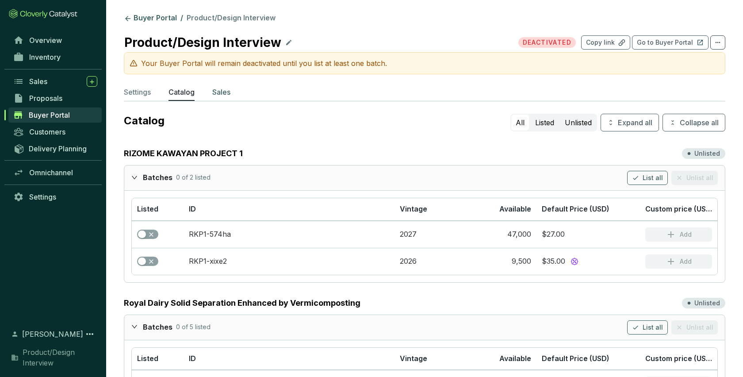
click at [218, 98] on li "Sales" at bounding box center [221, 94] width 18 height 14
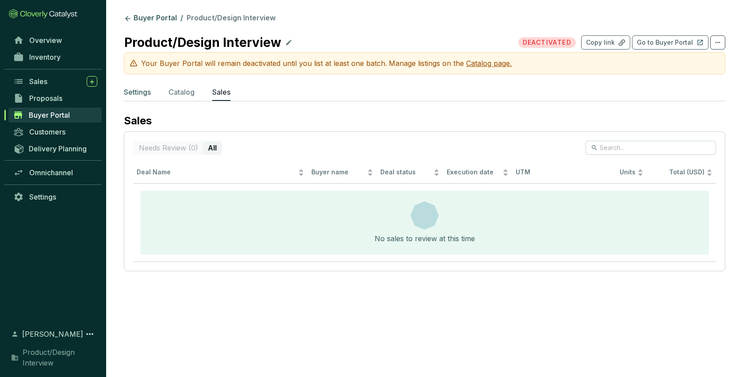
click at [136, 87] on p "Settings" at bounding box center [137, 92] width 27 height 11
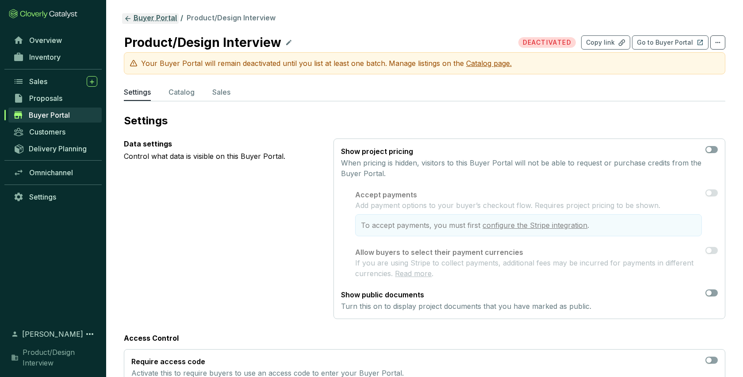
click at [149, 17] on link "Buyer Portal" at bounding box center [150, 18] width 57 height 11
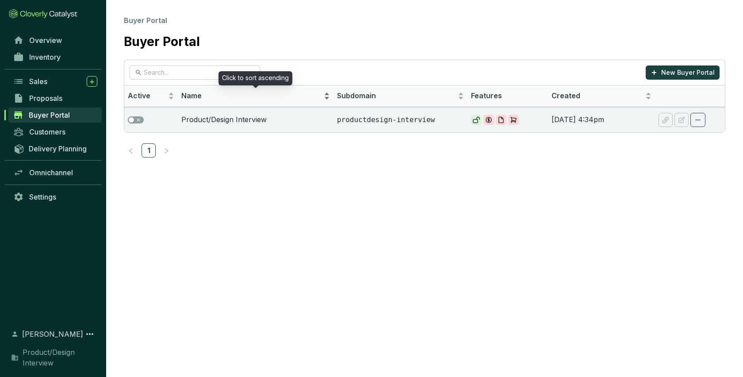
click at [326, 100] on div "Name" at bounding box center [255, 96] width 149 height 11
click at [330, 98] on div "Name" at bounding box center [255, 96] width 149 height 11
click at [38, 102] on span "Proposals" at bounding box center [45, 98] width 33 height 9
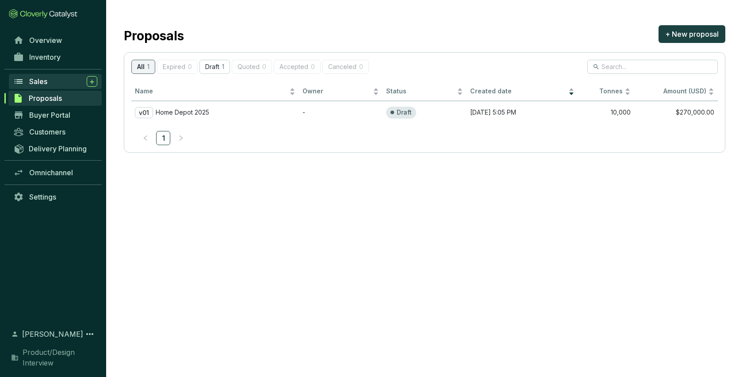
click at [42, 80] on span "Sales" at bounding box center [38, 81] width 18 height 9
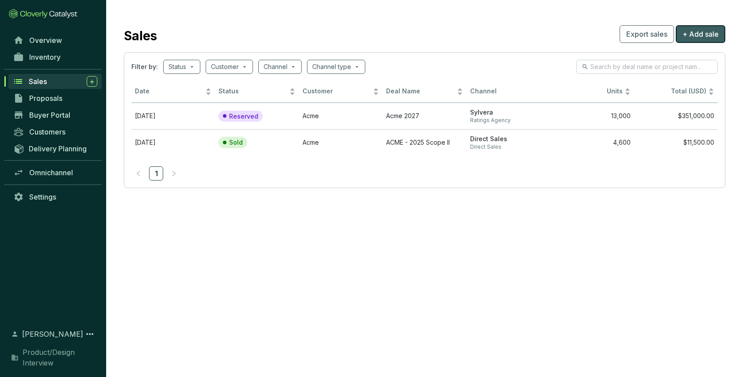
click at [716, 33] on span "+ Add sale" at bounding box center [700, 34] width 36 height 11
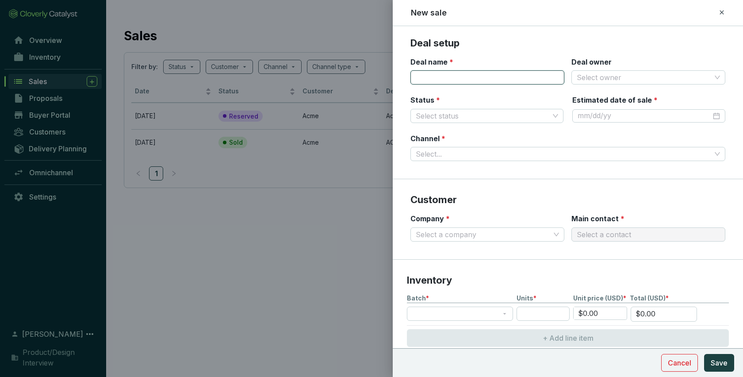
click at [446, 77] on input "Deal name *" at bounding box center [487, 77] width 154 height 14
type input "Sales"
click at [601, 82] on input "Deal owner" at bounding box center [644, 77] width 134 height 13
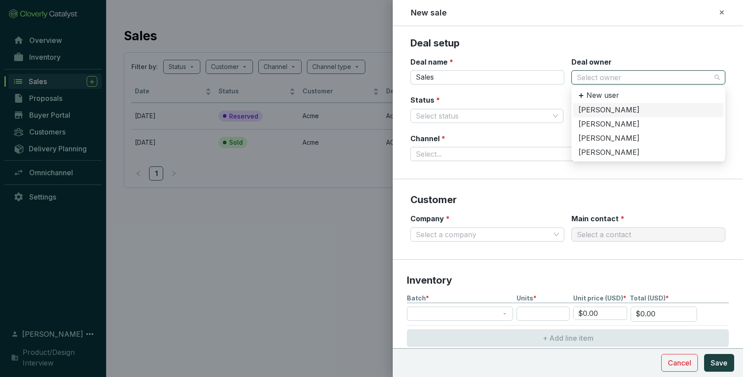
click at [648, 65] on div "Deal owner Select owner" at bounding box center [648, 71] width 154 height 28
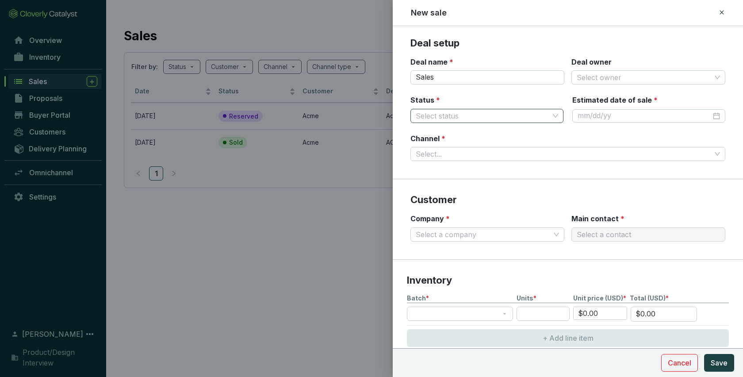
click at [445, 118] on input "Status *" at bounding box center [483, 115] width 134 height 13
click at [441, 135] on div "Reserved" at bounding box center [487, 133] width 139 height 10
click at [624, 119] on input "Estimated date of sale *" at bounding box center [645, 116] width 134 height 10
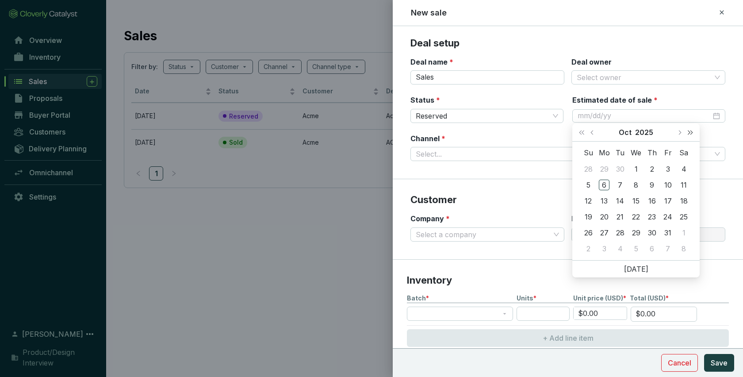
click at [694, 132] on button "Next year (Control + right)" at bounding box center [690, 132] width 11 height 18
click at [580, 132] on span "Last year (Control + left)" at bounding box center [581, 132] width 4 height 4
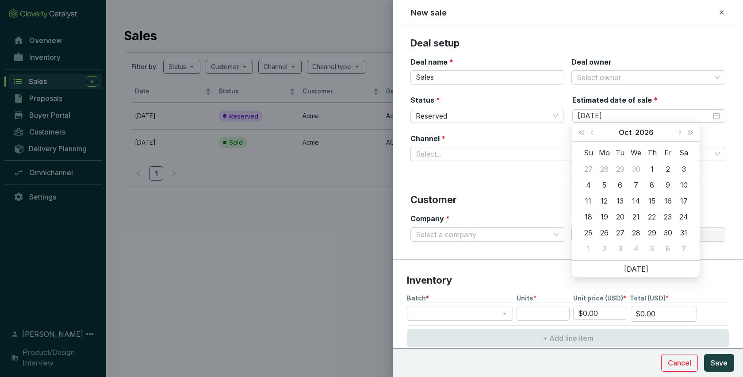
type input "10/10/2026"
type input "10/17/2026"
click at [687, 203] on div "17" at bounding box center [683, 200] width 11 height 11
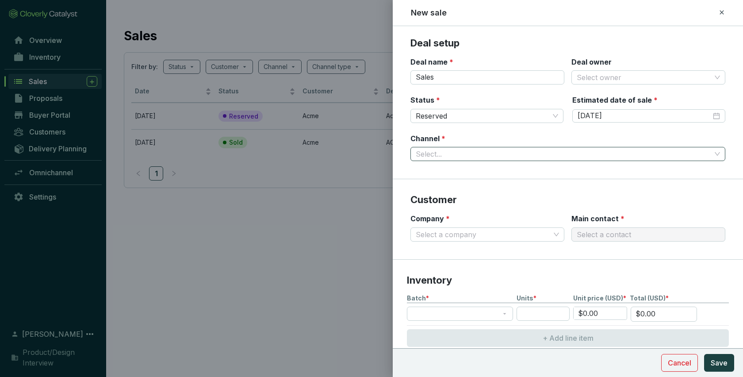
click at [495, 151] on input "Channel *" at bounding box center [563, 153] width 295 height 13
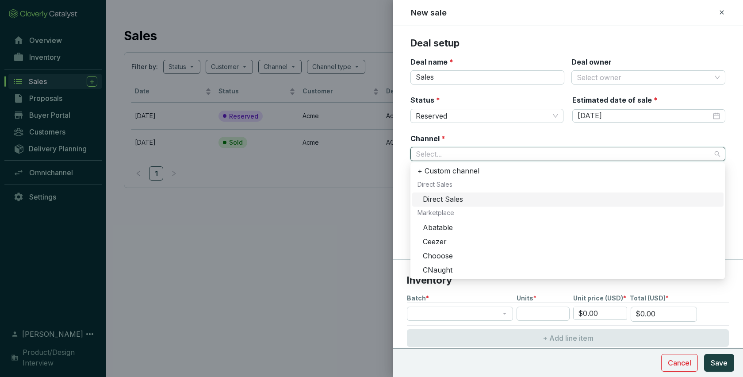
click at [473, 198] on div "Direct Sales" at bounding box center [570, 200] width 295 height 10
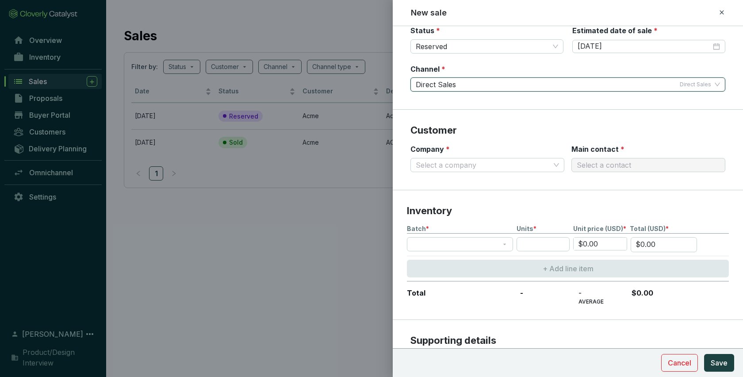
scroll to position [80, 0]
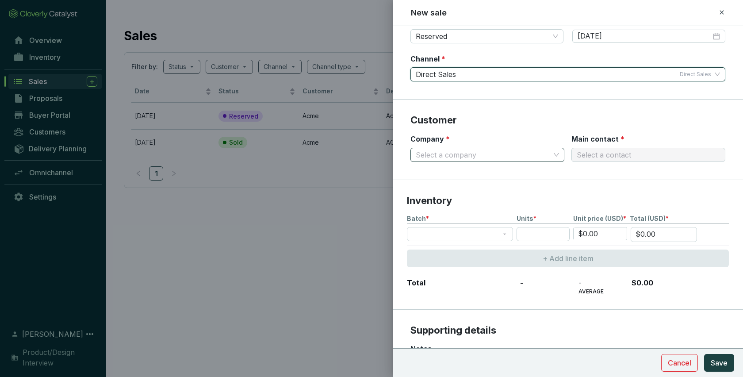
click at [533, 155] on input "Company *" at bounding box center [483, 154] width 134 height 13
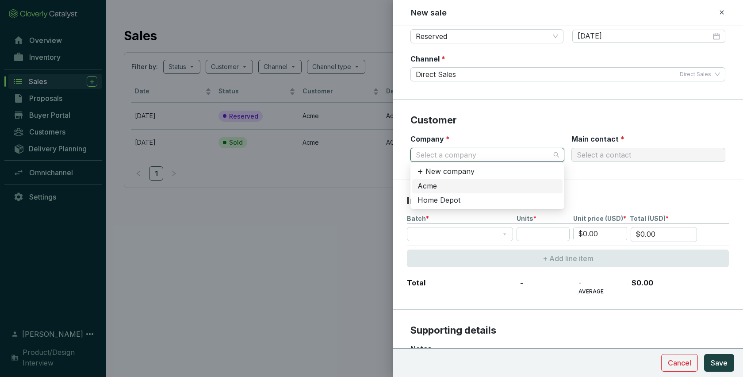
click at [439, 188] on div "Acme" at bounding box center [488, 186] width 140 height 10
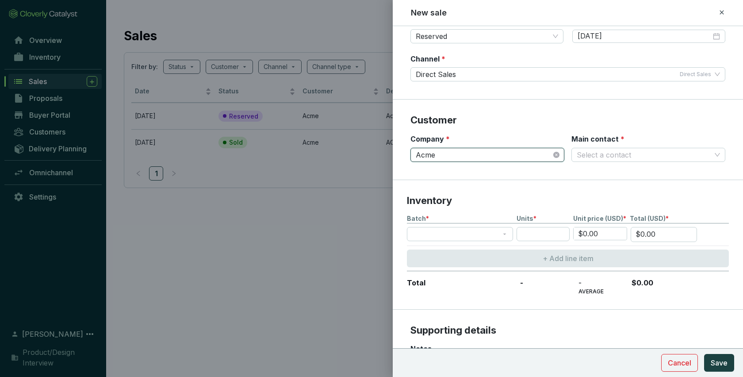
click at [490, 156] on span "Acme" at bounding box center [487, 154] width 143 height 13
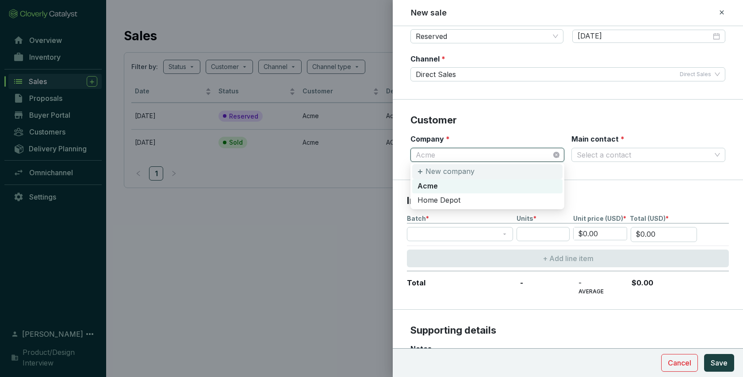
click at [447, 172] on p "New company" at bounding box center [449, 172] width 49 height 10
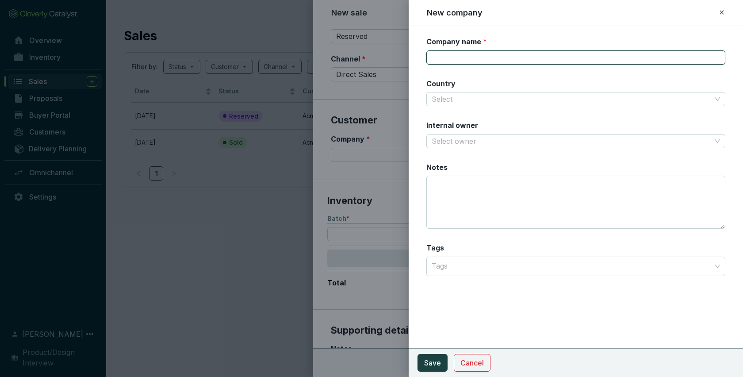
click at [520, 57] on input "Company name *" at bounding box center [575, 57] width 299 height 14
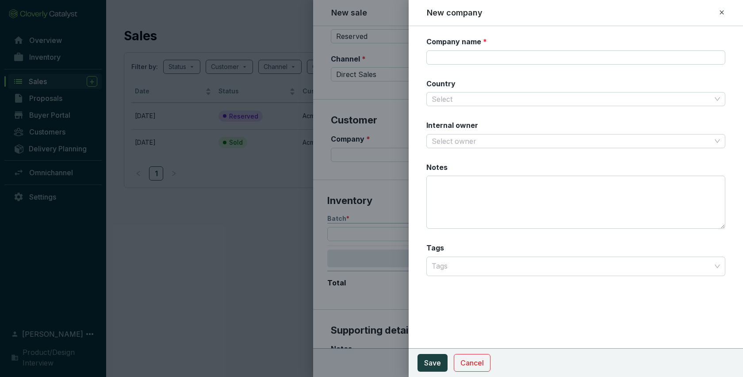
click at [726, 11] on div "New company" at bounding box center [575, 12] width 313 height 11
click at [723, 11] on icon at bounding box center [721, 12] width 7 height 11
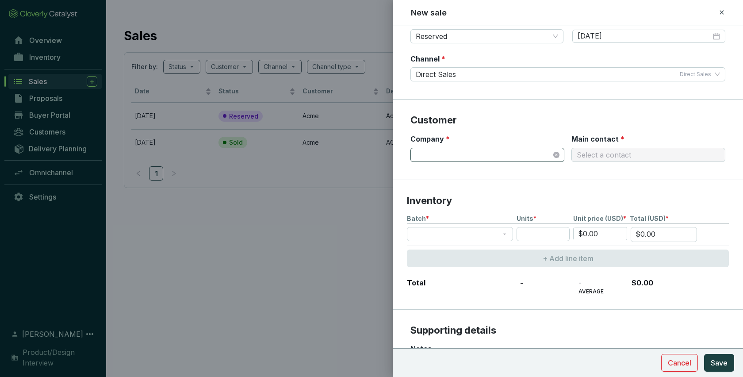
click at [512, 152] on span at bounding box center [487, 154] width 143 height 13
click at [511, 139] on div "Company *" at bounding box center [487, 148] width 154 height 28
click at [491, 153] on span at bounding box center [487, 154] width 143 height 13
click at [430, 154] on span at bounding box center [487, 154] width 143 height 13
type input "Acme"
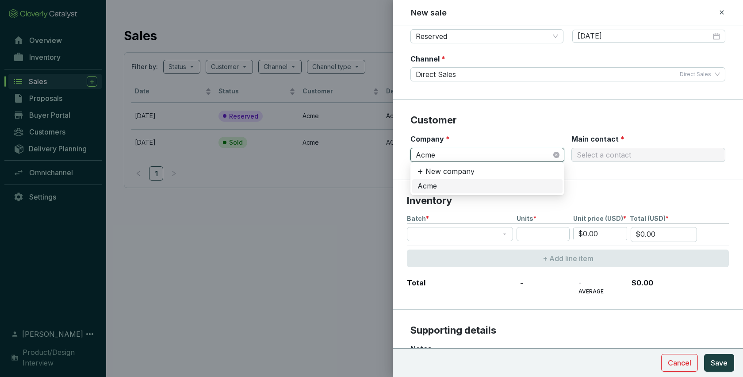
click at [441, 186] on div "Acme" at bounding box center [488, 186] width 140 height 10
click at [611, 156] on input "Main contact *" at bounding box center [644, 154] width 134 height 13
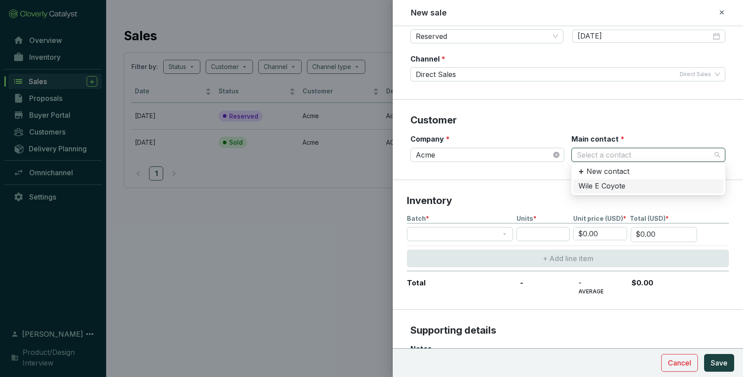
click at [585, 188] on div "Wile E Coyote" at bounding box center [649, 186] width 140 height 10
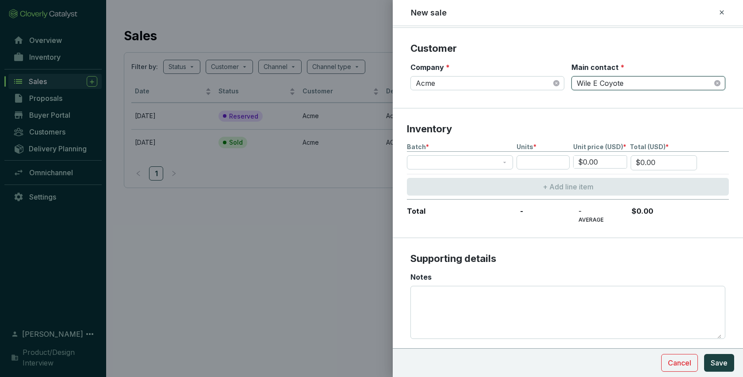
scroll to position [151, 0]
click at [480, 162] on span at bounding box center [460, 162] width 96 height 13
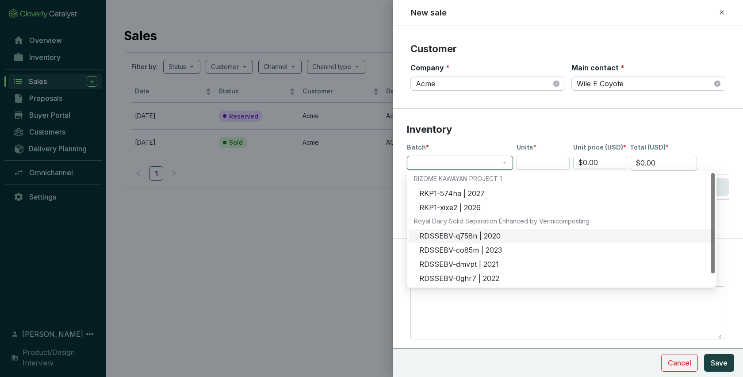
scroll to position [14, 0]
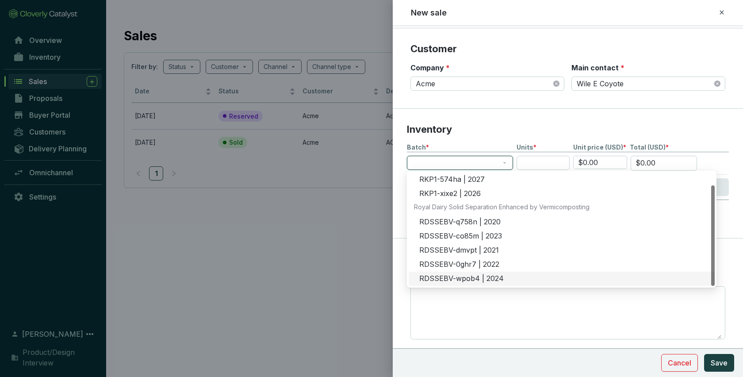
click at [488, 280] on div "RDSSEBV-wpob4 | 2024" at bounding box center [564, 279] width 290 height 10
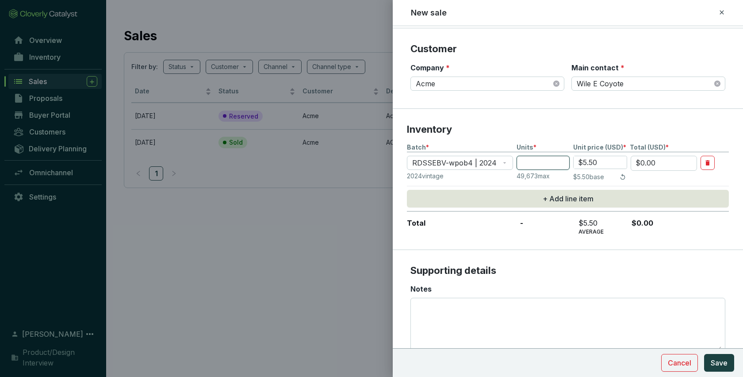
click at [542, 165] on input "number" at bounding box center [543, 163] width 53 height 14
type input "1"
type input "$5.50"
type input "10"
type input "$55.00"
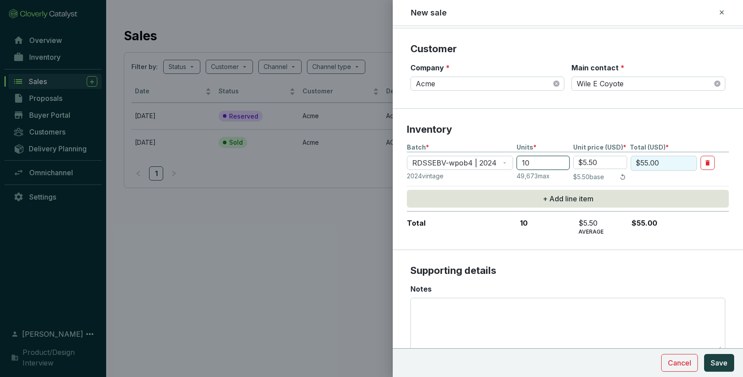
type input "100"
type input "$550.00"
type input "100"
click at [548, 115] on section "Inventory Batch * Units * Unit price (USD) * Total (USD) * RDSSEBV-wpob4 | 2024…" at bounding box center [568, 179] width 350 height 141
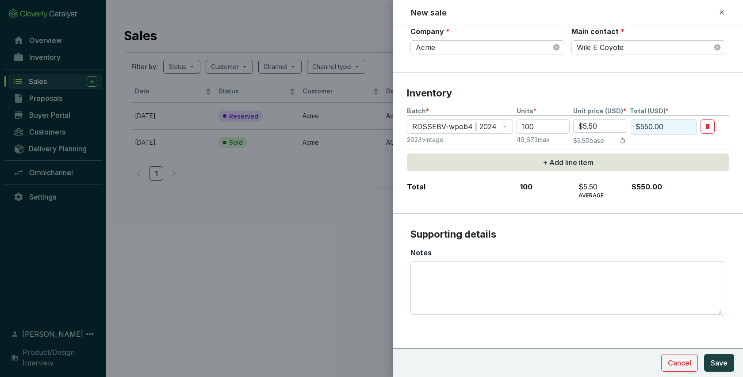
scroll to position [185, 0]
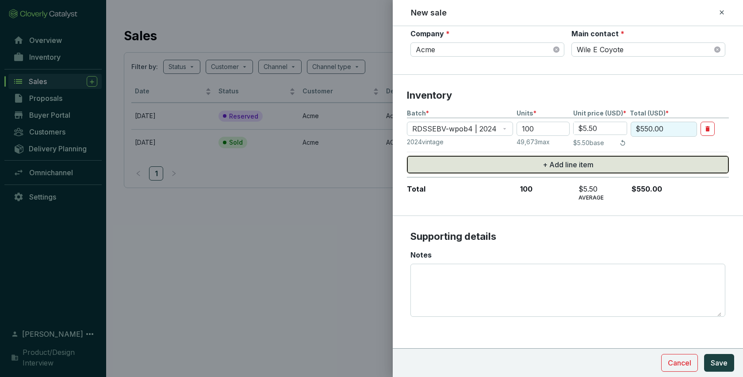
click at [569, 168] on span "+ Add line item" at bounding box center [568, 164] width 51 height 11
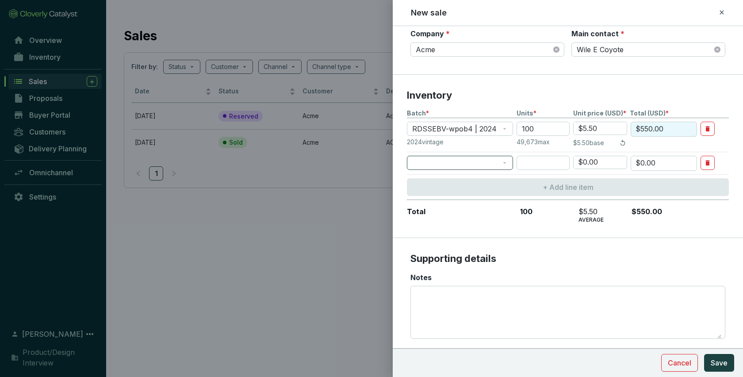
click at [492, 160] on span at bounding box center [460, 162] width 96 height 13
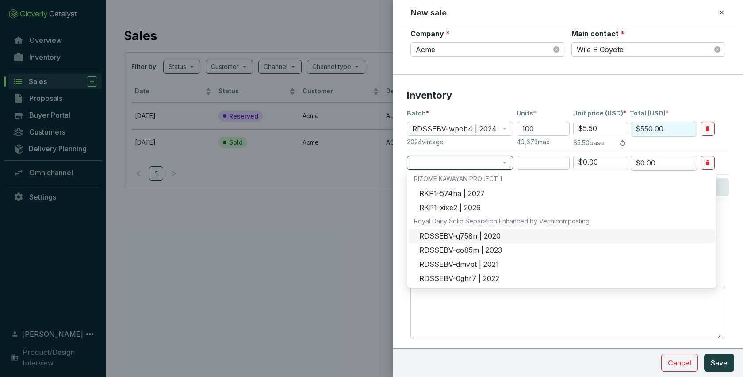
click at [483, 233] on div "RDSSEBV-q758n | 2020" at bounding box center [564, 236] width 290 height 10
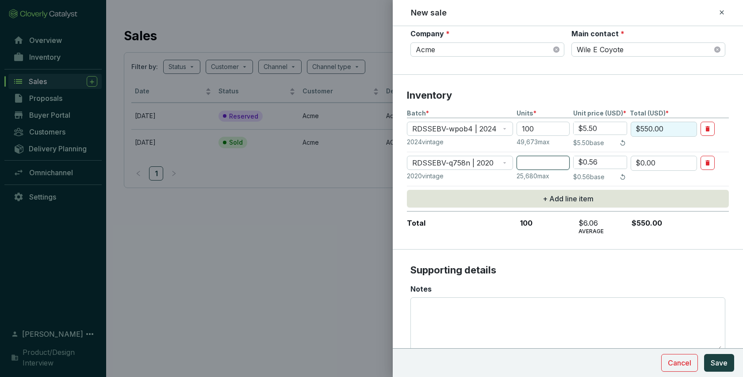
click at [534, 164] on input "number" at bounding box center [543, 163] width 53 height 14
type input "5"
type input "$2.80"
type input "50"
type input "$28.00"
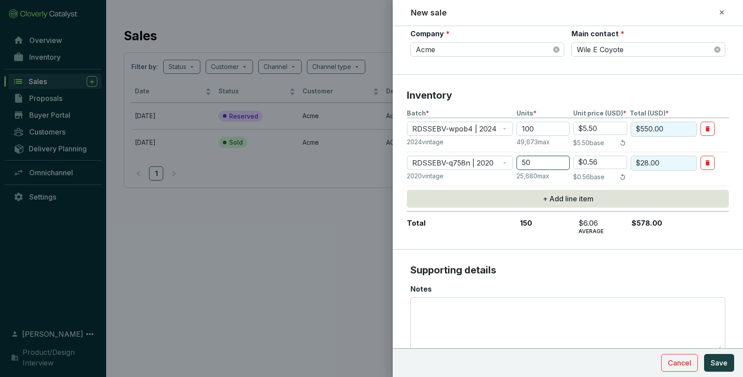
scroll to position [221, 0]
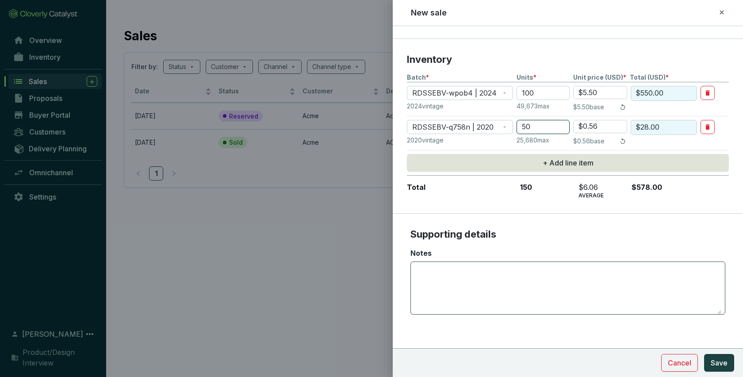
type input "50"
click at [444, 275] on textarea "Notes" at bounding box center [567, 288] width 307 height 52
type textarea "A"
type textarea "New sale"
click at [722, 362] on span "Save" at bounding box center [719, 362] width 17 height 11
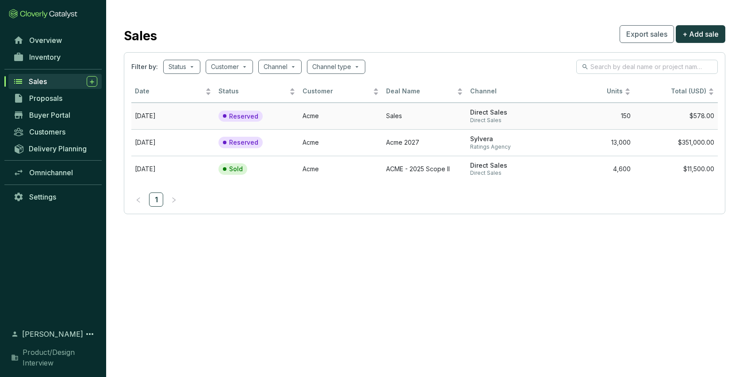
click at [168, 112] on td "Oct 17 2026" at bounding box center [173, 116] width 84 height 27
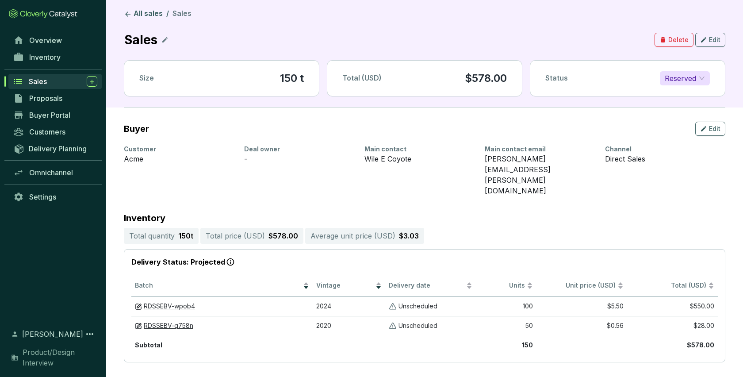
click at [699, 82] on span "Reserved" at bounding box center [685, 78] width 40 height 13
click at [694, 75] on span "Reserved" at bounding box center [685, 78] width 40 height 13
click at [146, 15] on link "All sales" at bounding box center [143, 14] width 42 height 11
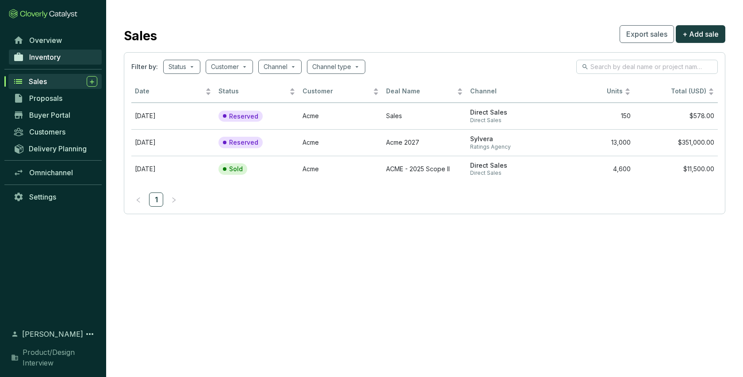
click at [49, 58] on span "Inventory" at bounding box center [44, 57] width 31 height 9
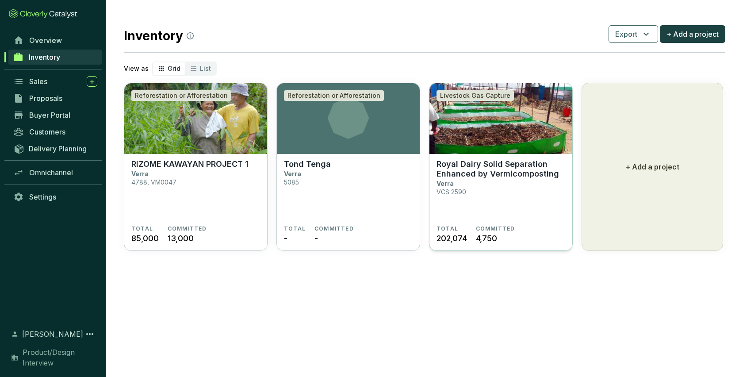
click at [498, 139] on img at bounding box center [500, 118] width 143 height 71
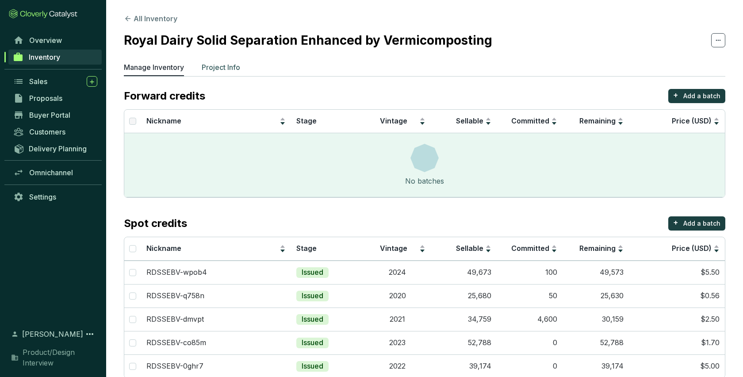
click at [213, 66] on p "Project Info" at bounding box center [221, 67] width 38 height 11
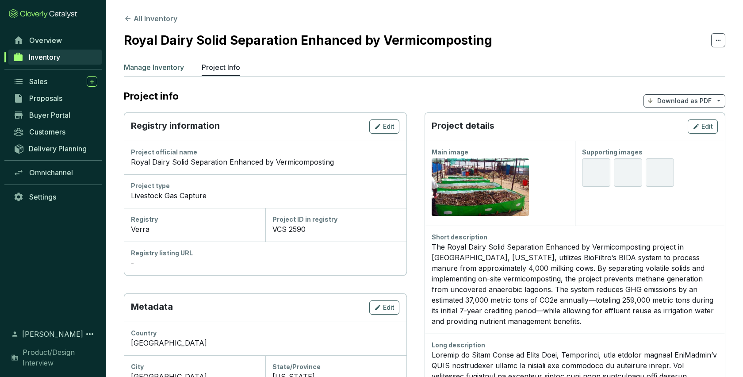
click at [156, 67] on p "Manage Inventory" at bounding box center [154, 67] width 60 height 11
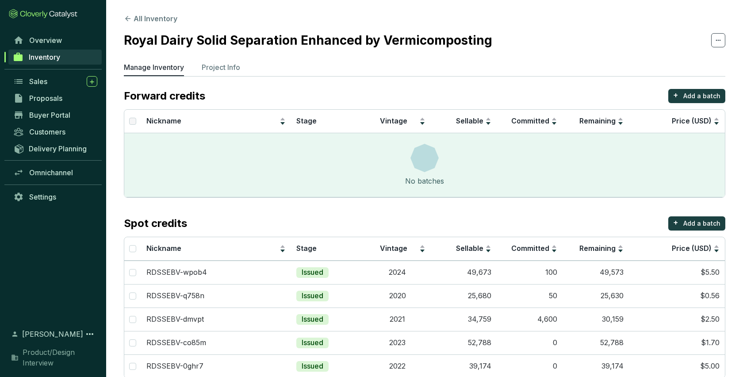
click at [513, 185] on div "No batches" at bounding box center [424, 165] width 601 height 64
click at [405, 184] on div "No batches" at bounding box center [424, 165] width 601 height 64
click at [689, 96] on p "Add a batch" at bounding box center [701, 96] width 37 height 9
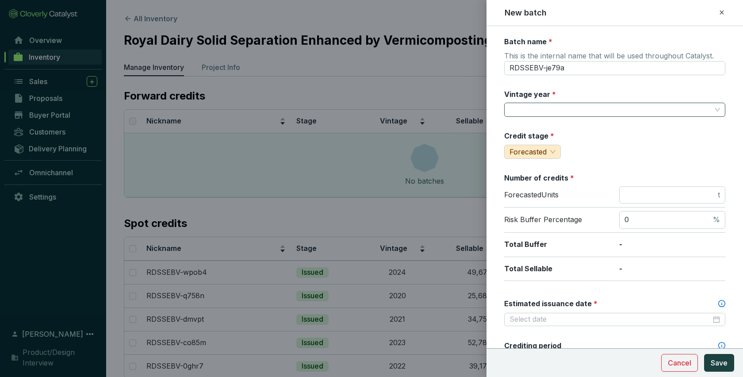
click at [554, 110] on input "Vintage year *" at bounding box center [611, 109] width 202 height 13
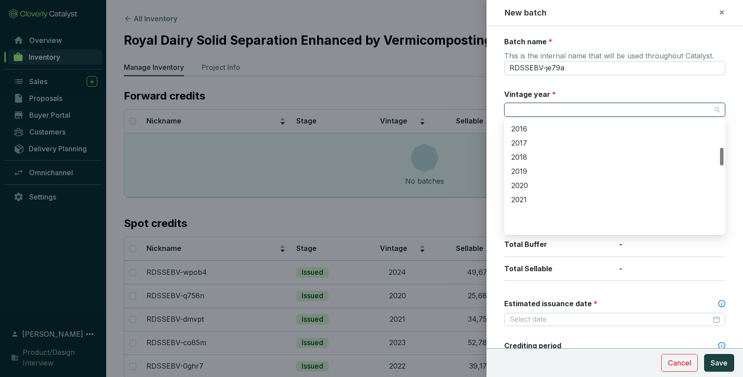
scroll to position [165, 0]
click at [537, 157] on div "2014" at bounding box center [614, 161] width 207 height 10
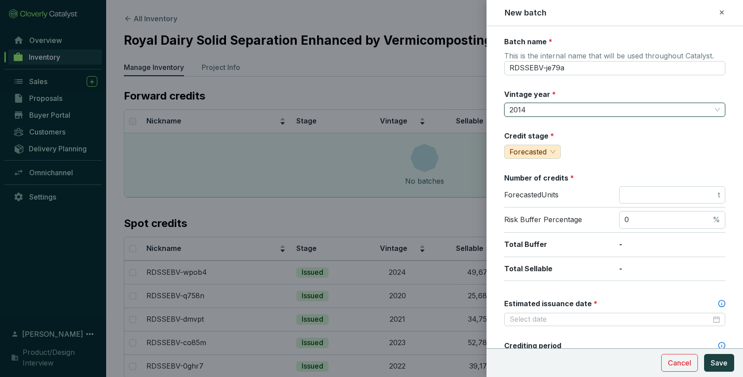
scroll to position [35, 0]
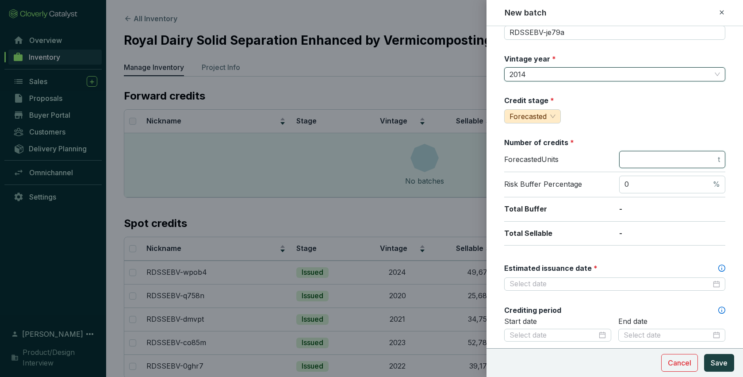
click at [642, 158] on input "number" at bounding box center [671, 160] width 92 height 10
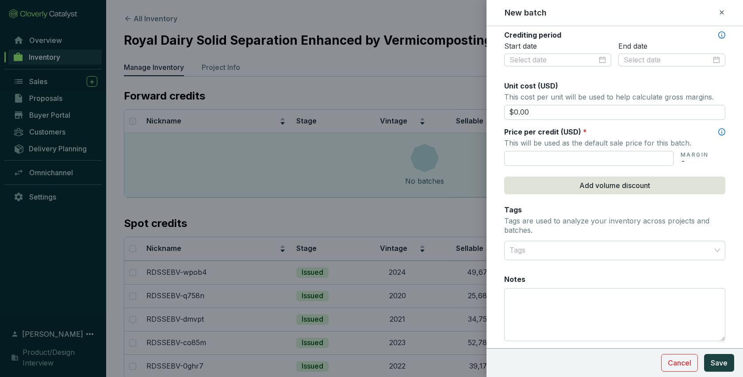
scroll to position [328, 0]
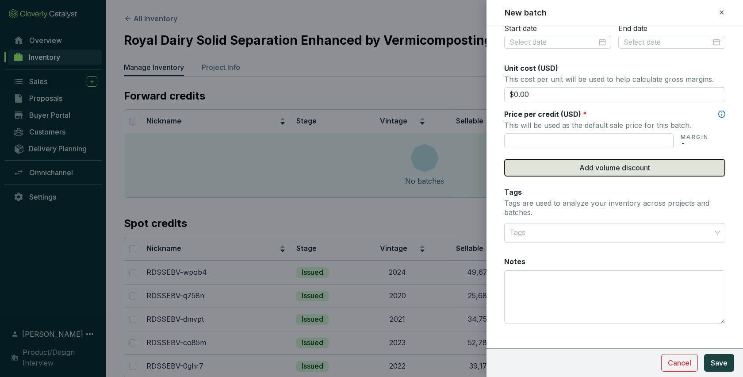
type input "400"
click at [621, 169] on span "Add volume discount" at bounding box center [614, 167] width 71 height 11
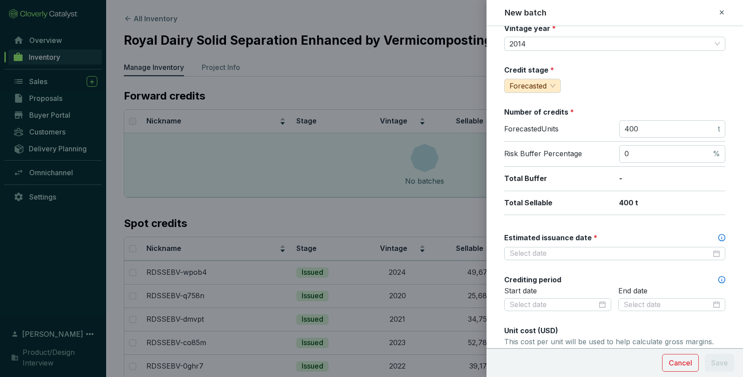
scroll to position [0, 0]
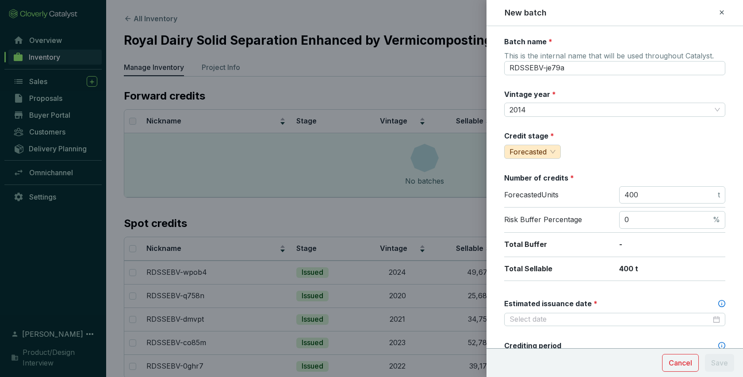
click at [721, 11] on icon at bounding box center [721, 12] width 7 height 11
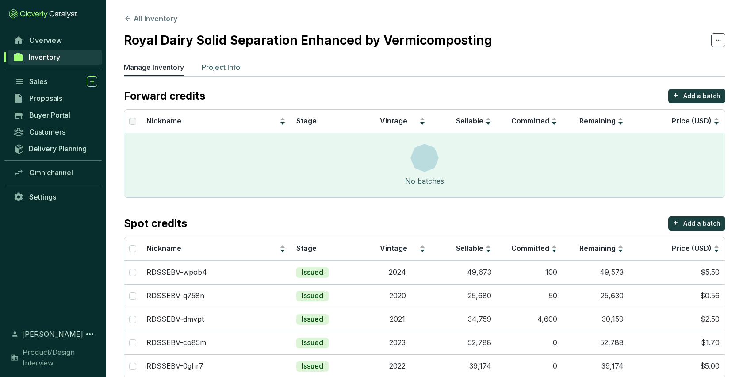
click at [224, 73] on li "Project Info" at bounding box center [221, 69] width 38 height 14
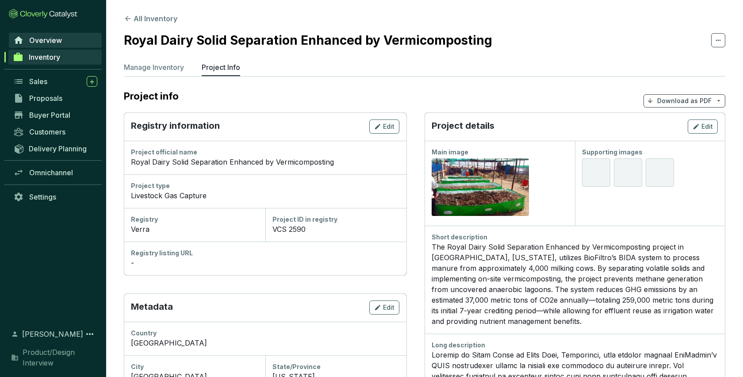
click at [46, 41] on span "Overview" at bounding box center [45, 40] width 33 height 9
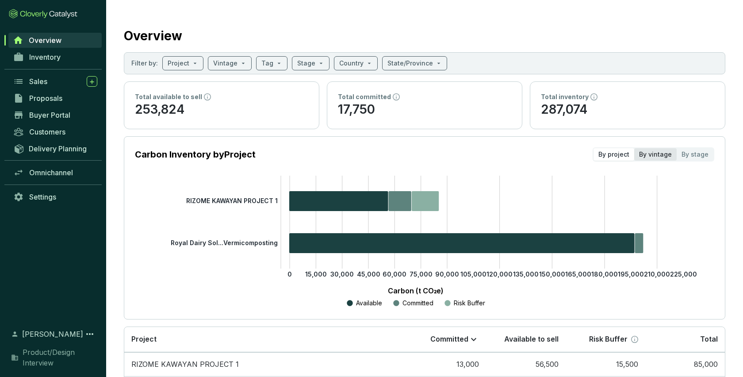
click at [666, 153] on div "By vintage" at bounding box center [655, 154] width 42 height 12
click at [634, 148] on input "By vintage" at bounding box center [634, 148] width 0 height 0
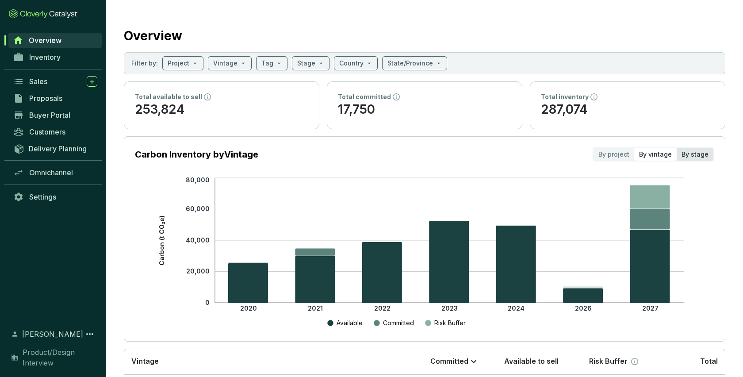
click at [701, 151] on div "By stage" at bounding box center [695, 154] width 37 height 12
click at [677, 148] on input "By stage" at bounding box center [677, 148] width 0 height 0
